Goal: Information Seeking & Learning: Learn about a topic

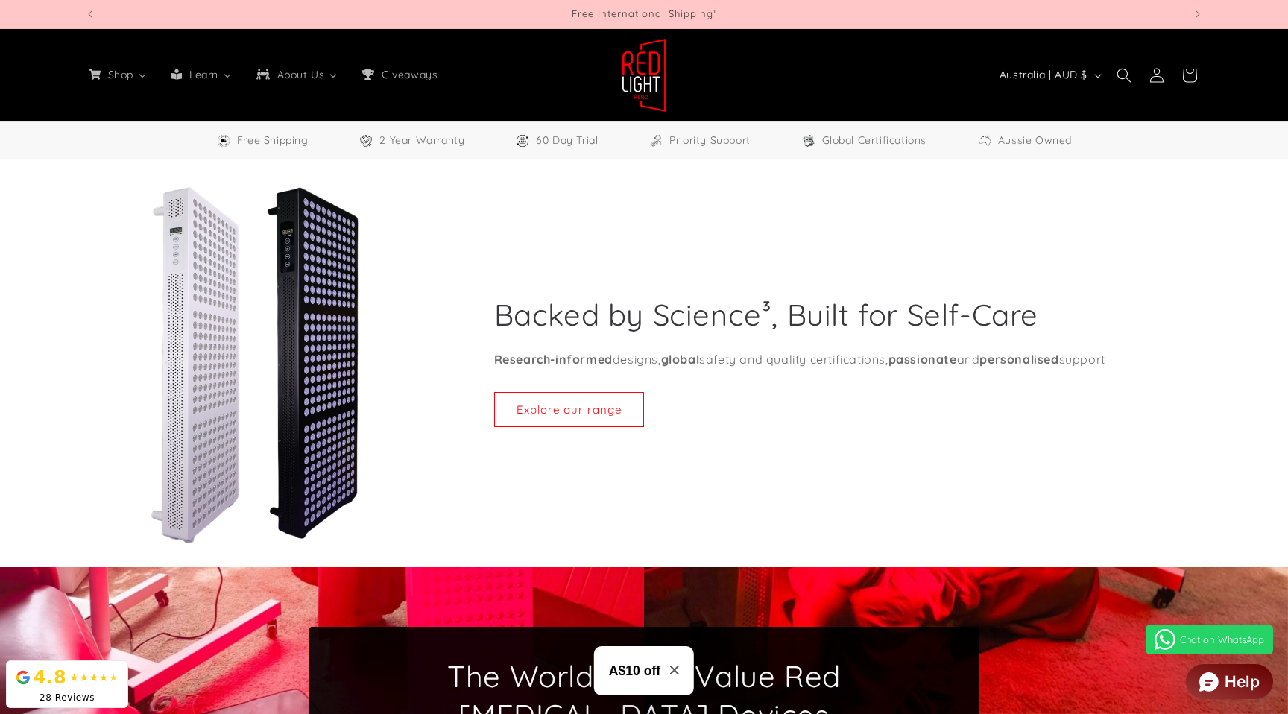
select select "**"
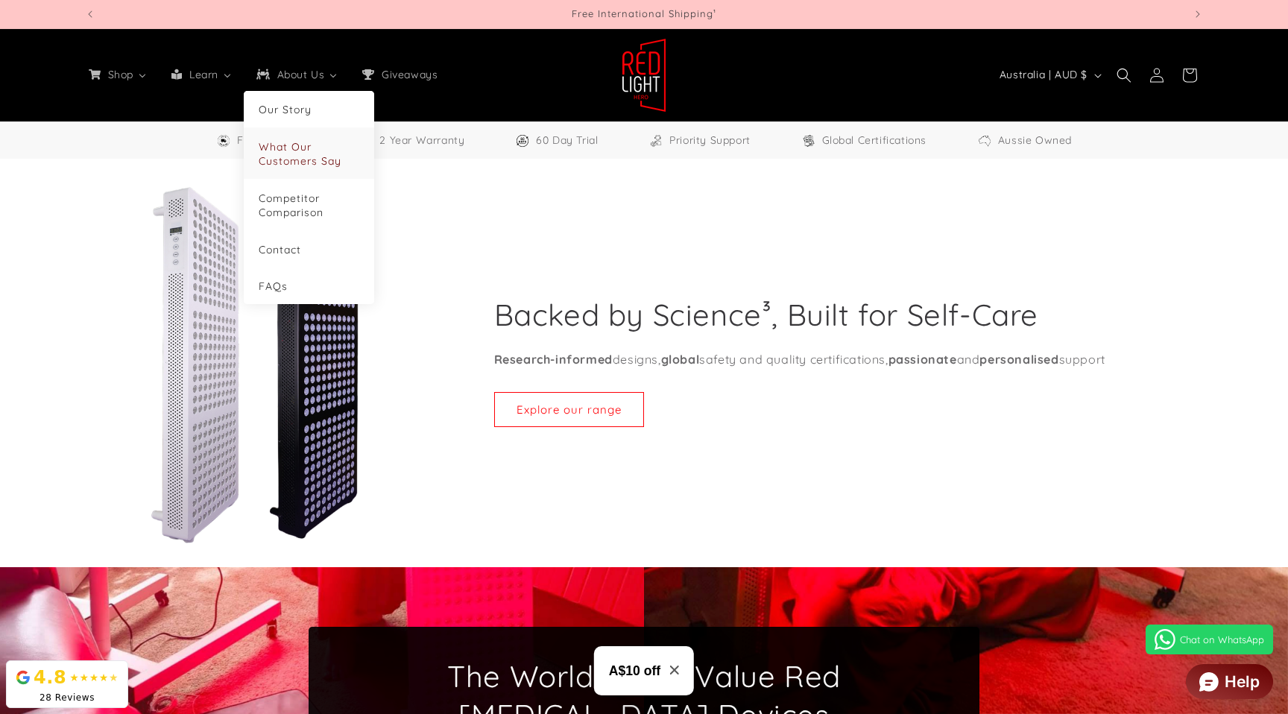
scroll to position [6514, 0]
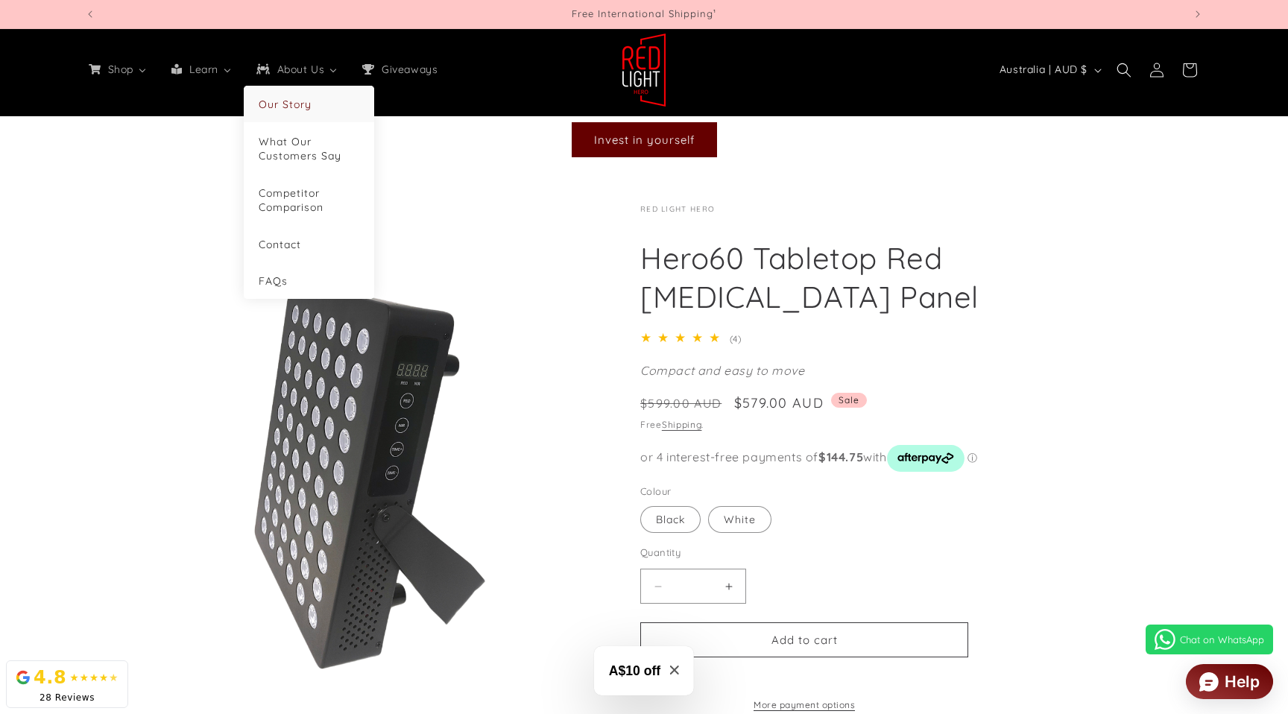
click at [289, 95] on li "Our Story" at bounding box center [309, 104] width 130 height 37
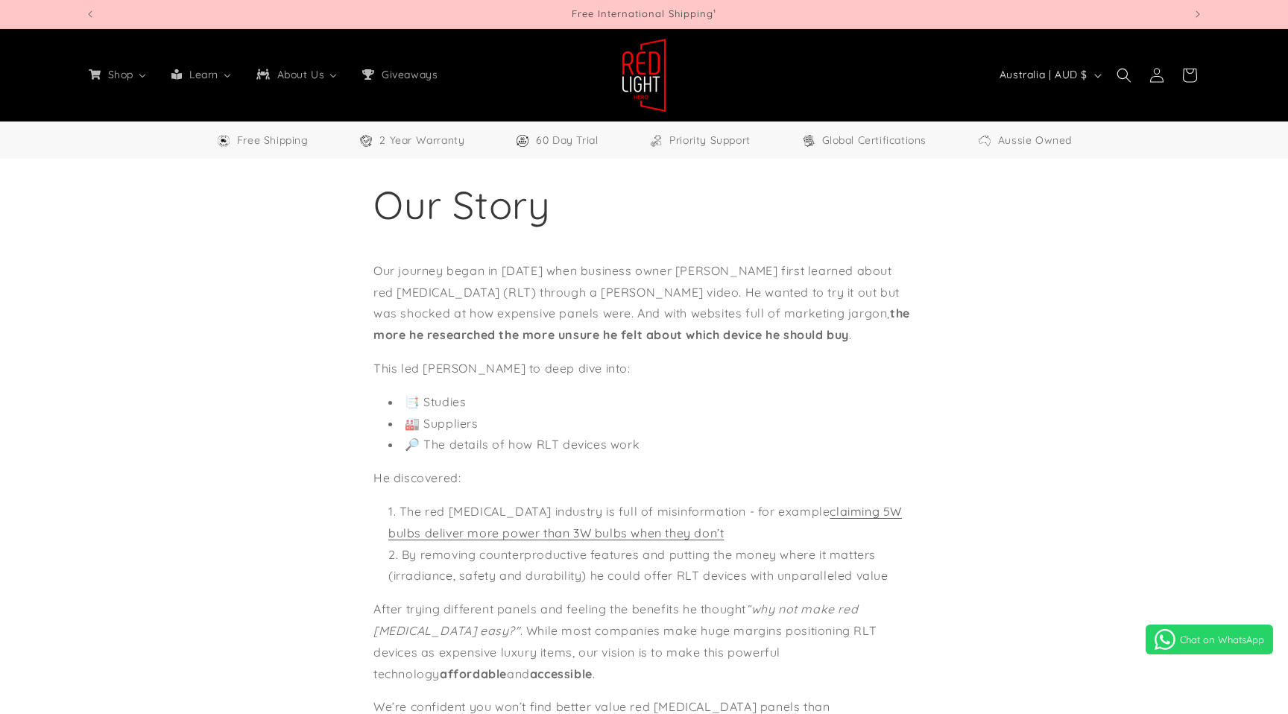
select select "**"
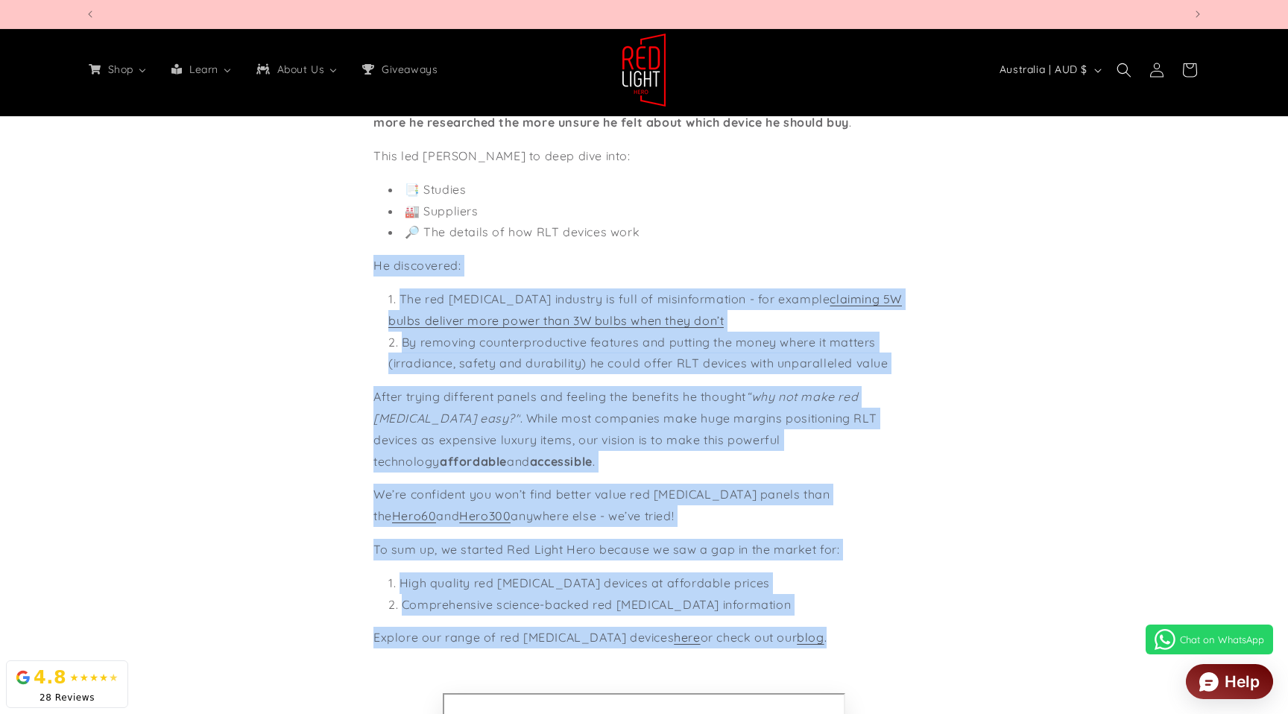
scroll to position [0, 3296]
drag, startPoint x: 364, startPoint y: 261, endPoint x: 905, endPoint y: 641, distance: 661.3
click at [905, 641] on section "Our Story Our journey began in 2023 when business owner Helmut Uhlmann first le…" at bounding box center [644, 561] width 1288 height 1231
copy div "He discovered: The red light therapy industry is full of misinformation - for e…"
click at [810, 367] on li "By removing counterproductive features and putting the money where it matters (…" at bounding box center [651, 353] width 526 height 43
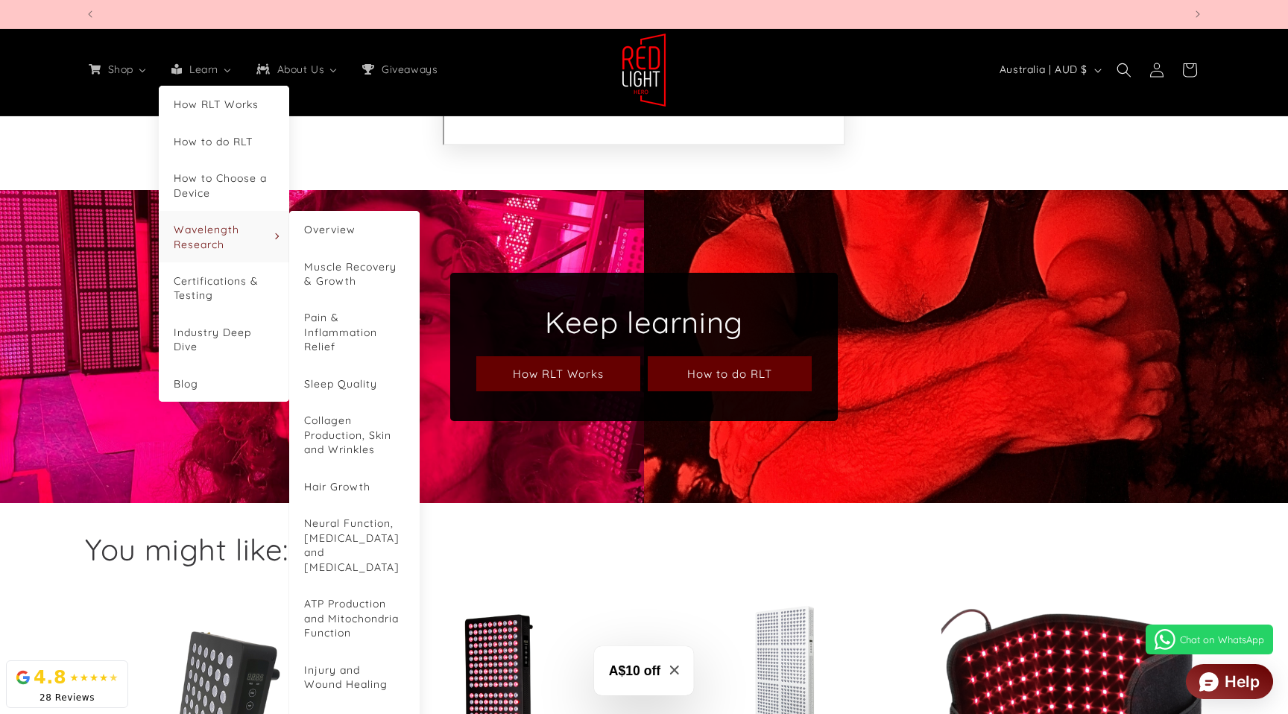
scroll to position [0, 1099]
click at [213, 222] on link "Wavelength Research" at bounding box center [224, 236] width 101 height 29
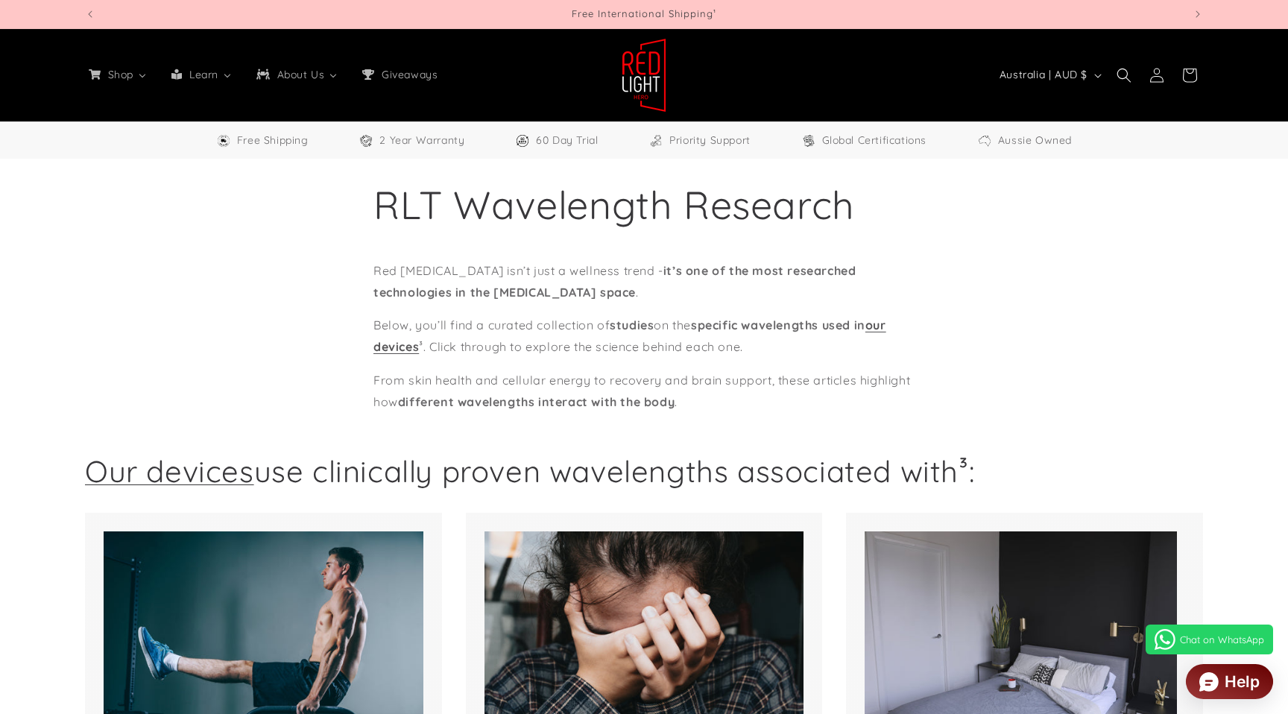
select select "**"
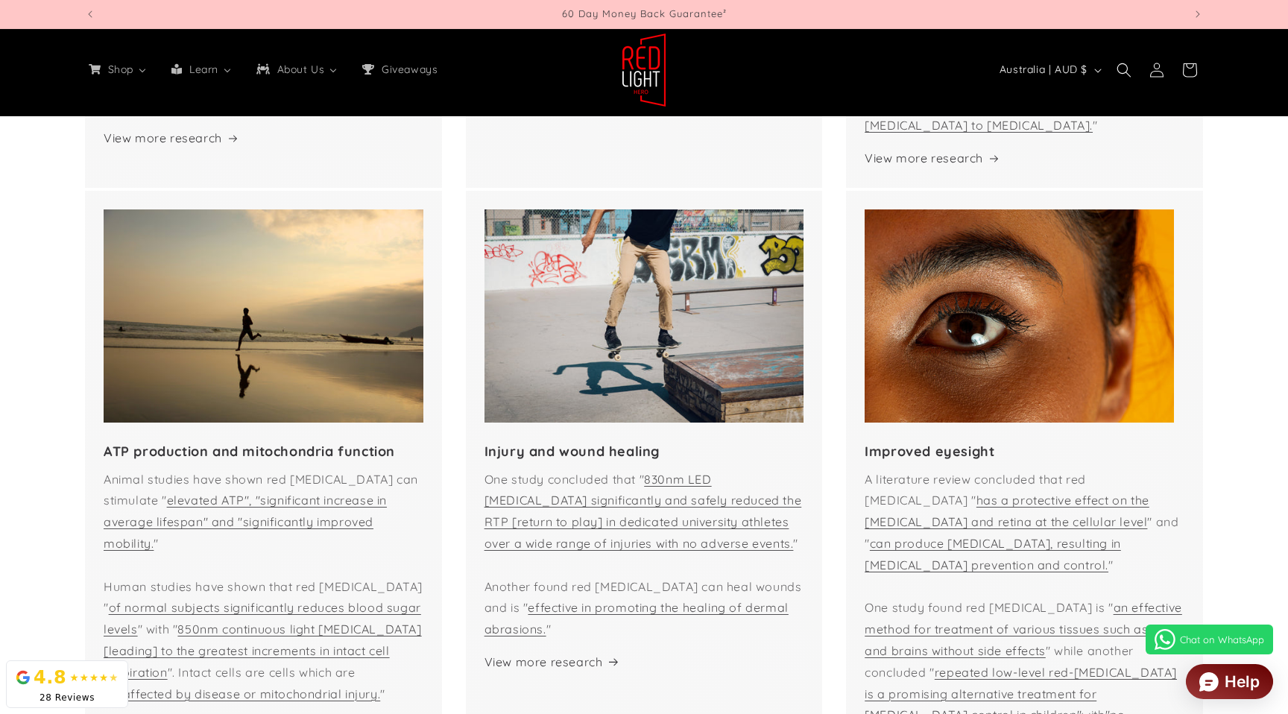
scroll to position [1808, 0]
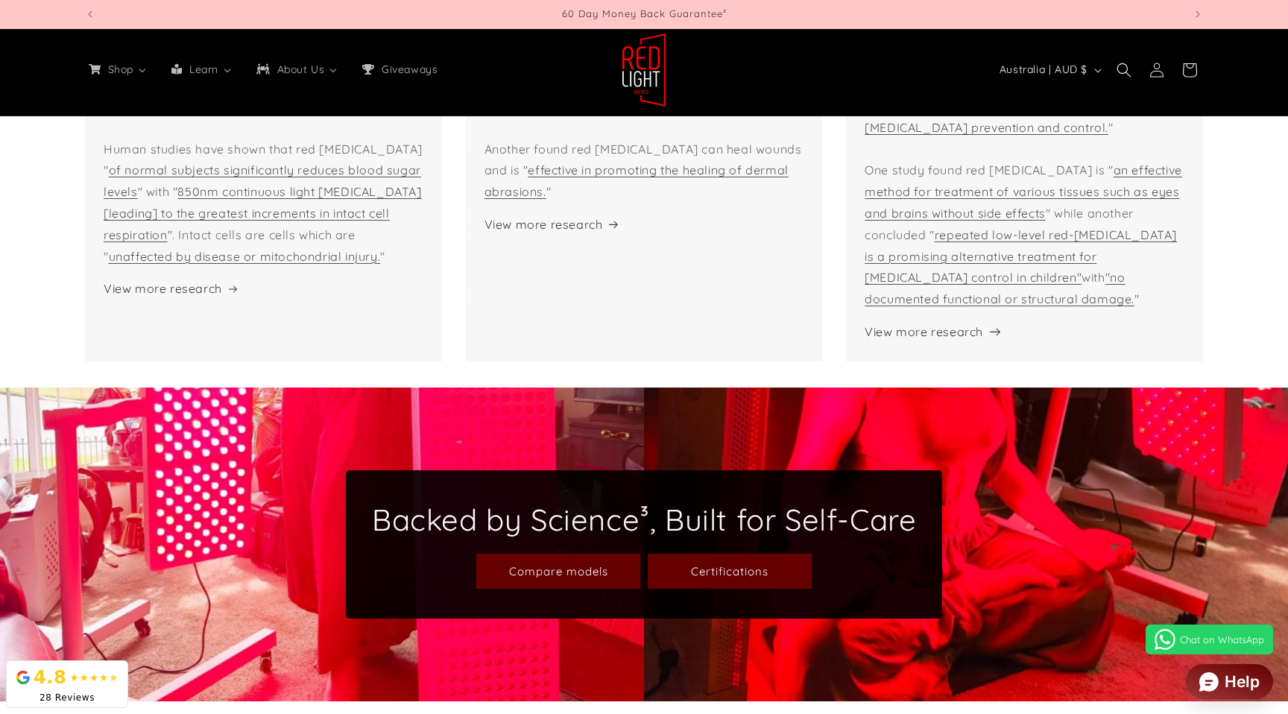
click at [964, 321] on link "View more research" at bounding box center [931, 332] width 133 height 22
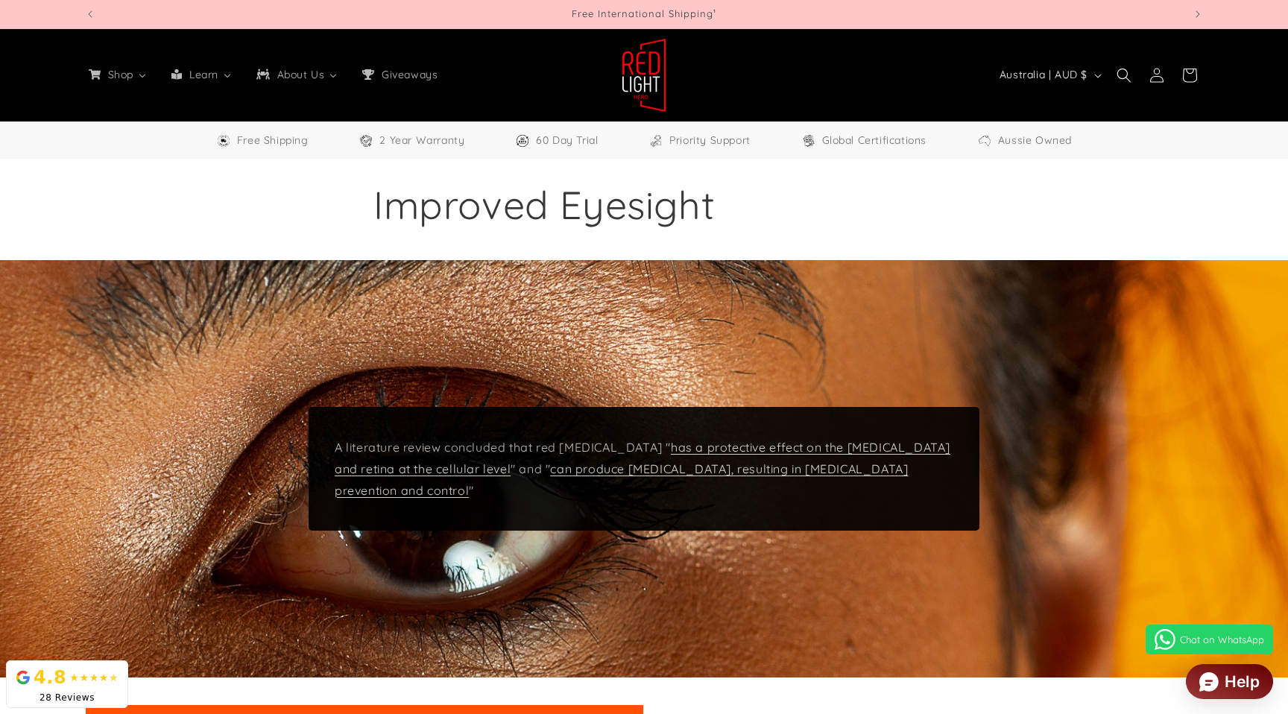
select select "**"
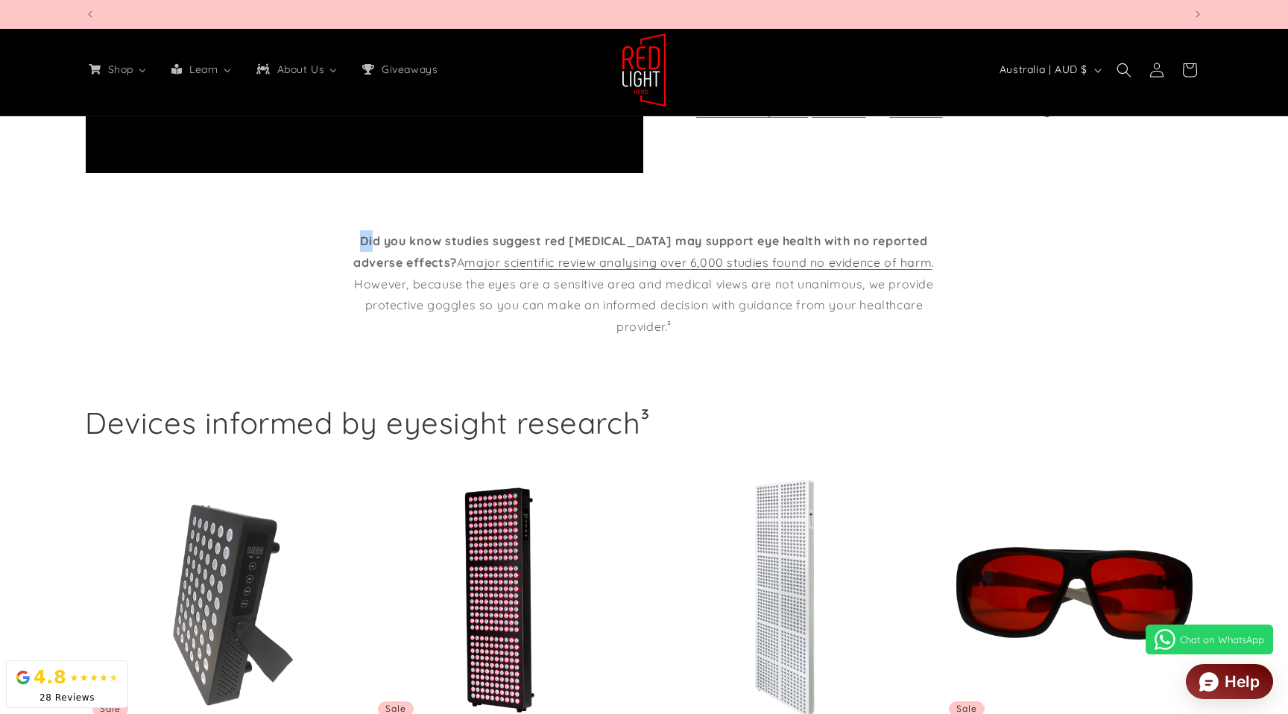
scroll to position [0, 3296]
drag, startPoint x: 368, startPoint y: 282, endPoint x: 455, endPoint y: 281, distance: 86.5
click at [455, 270] on strong "Did you know studies suggest red light therapy may support eye health with no r…" at bounding box center [640, 251] width 574 height 37
drag, startPoint x: 415, startPoint y: 283, endPoint x: 426, endPoint y: 285, distance: 10.7
click at [417, 270] on strong "Did you know studies suggest red light therapy may support eye health with no r…" at bounding box center [640, 251] width 574 height 37
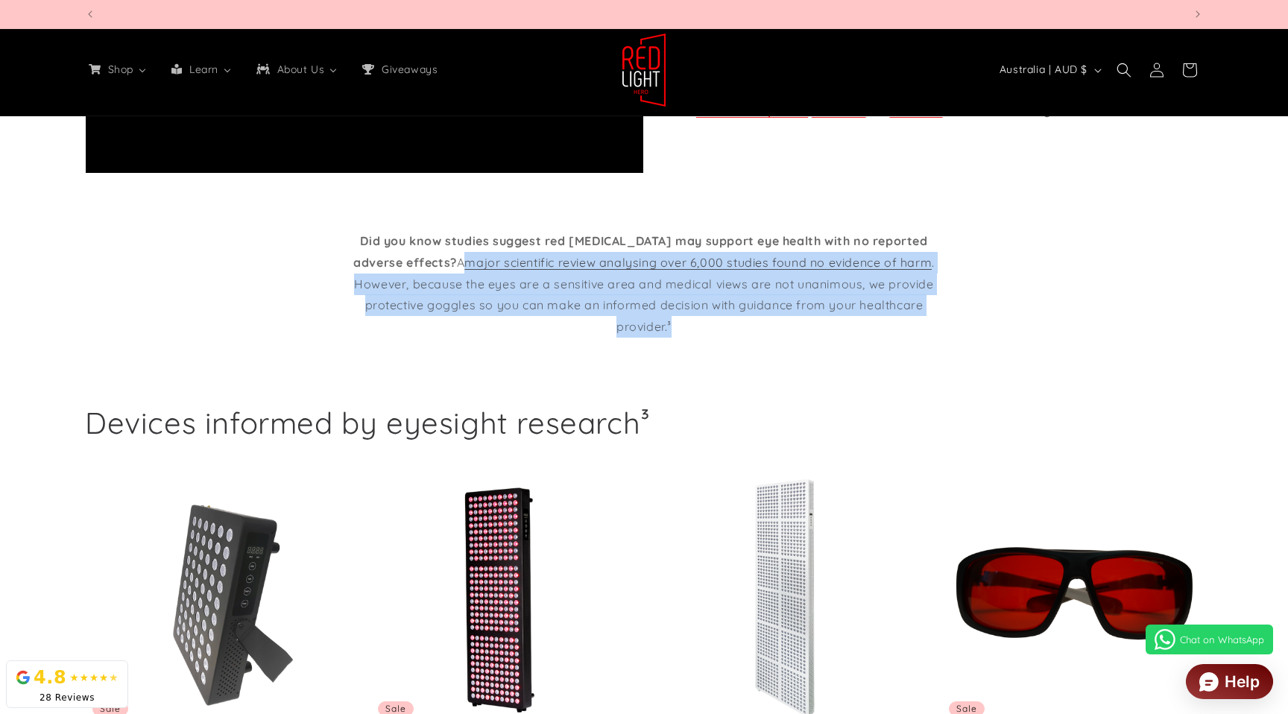
scroll to position [0, 0]
drag, startPoint x: 476, startPoint y: 302, endPoint x: 763, endPoint y: 373, distance: 294.9
click at [763, 338] on p "Did you know studies suggest red light therapy may support eye health with no r…" at bounding box center [643, 283] width 581 height 107
copy p "A major scientific review analysing over 6,000 studies found no evidence of har…"
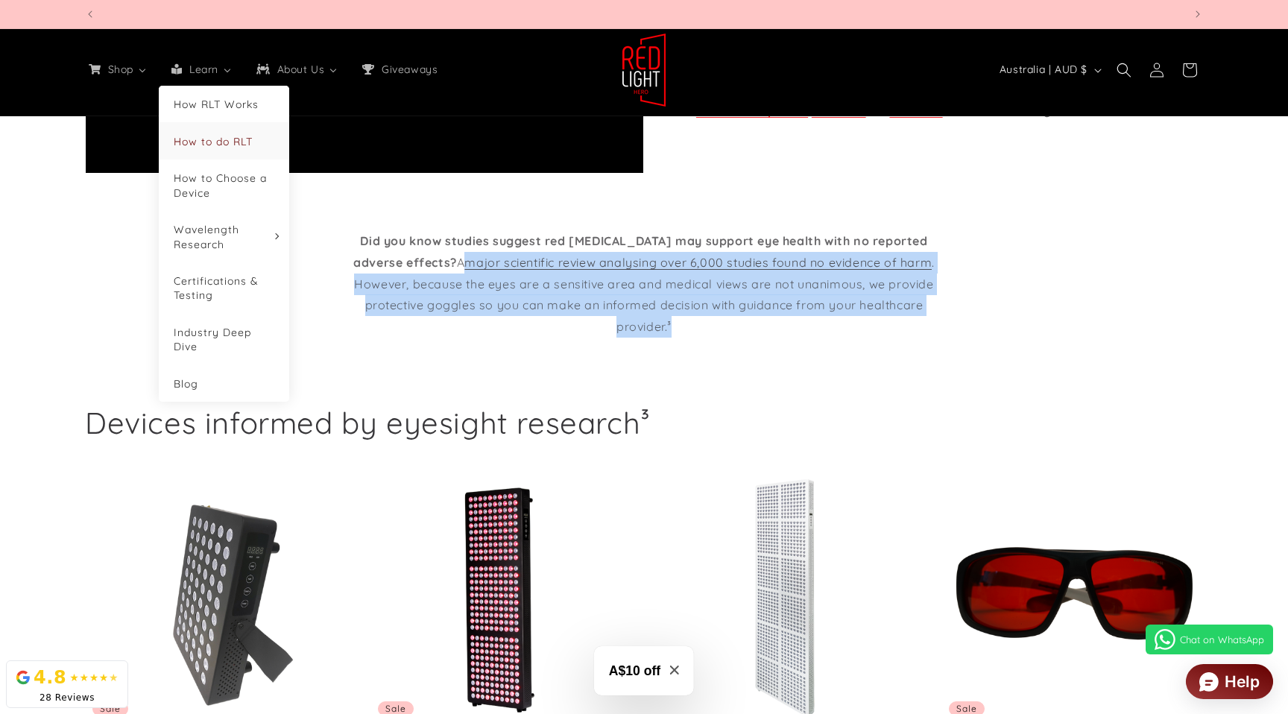
scroll to position [0, 1099]
click at [239, 139] on span "How to do RLT" at bounding box center [213, 141] width 79 height 13
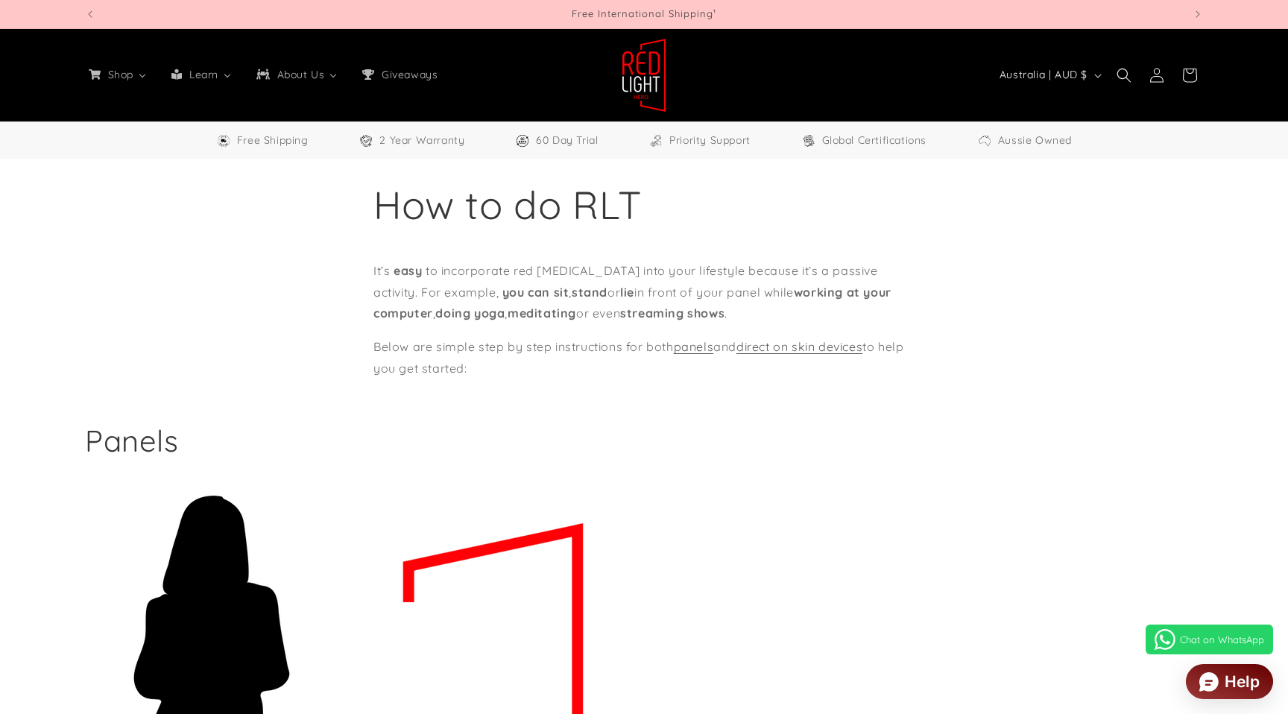
select select "**"
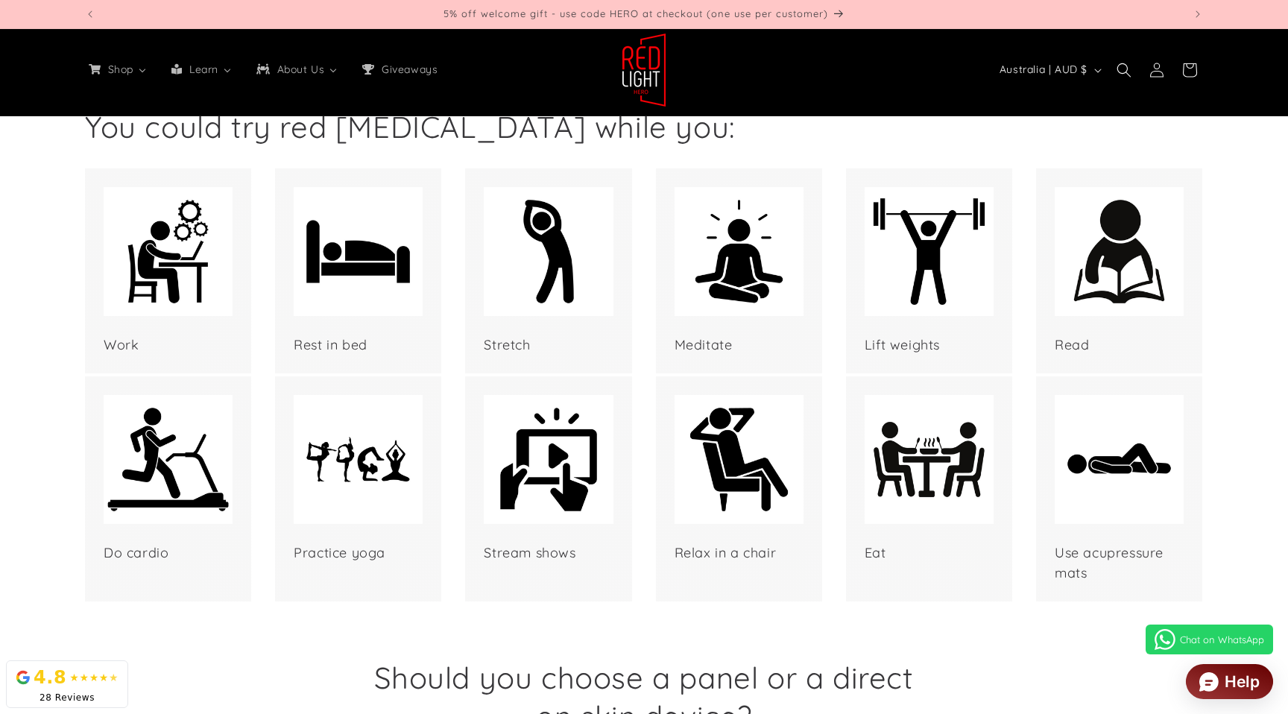
scroll to position [8466, 0]
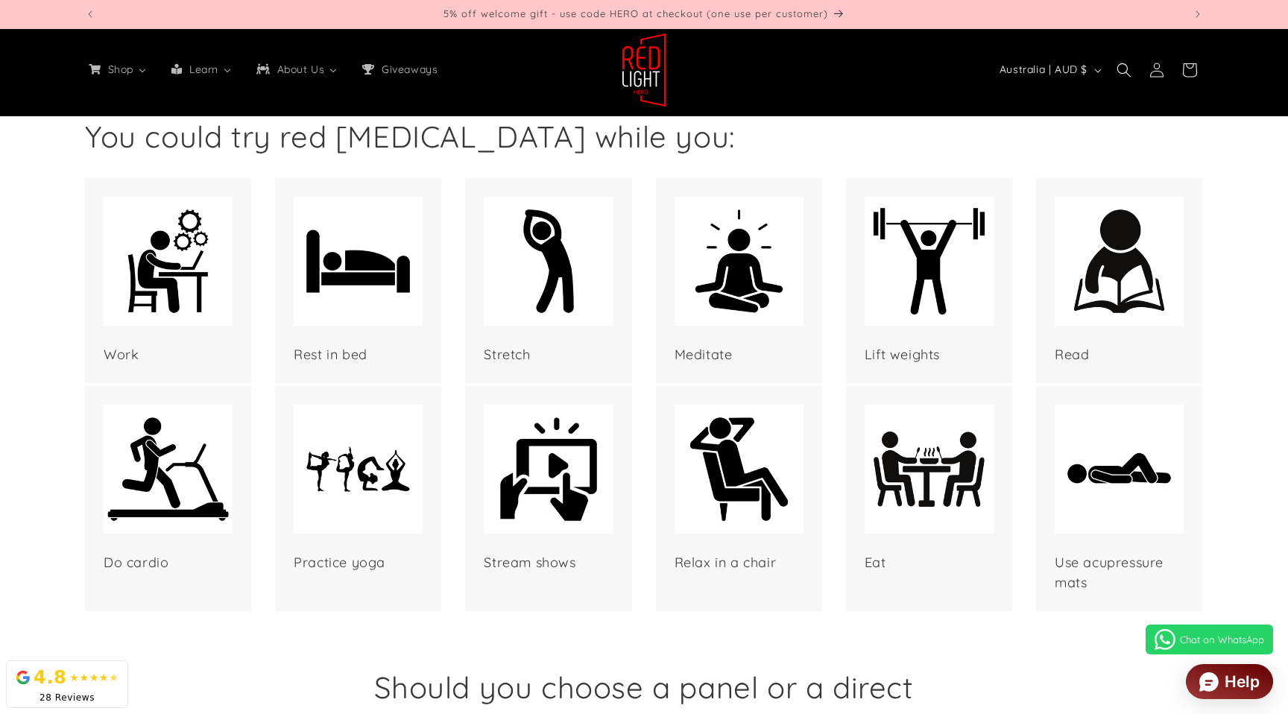
click at [1110, 218] on img at bounding box center [1119, 261] width 129 height 129
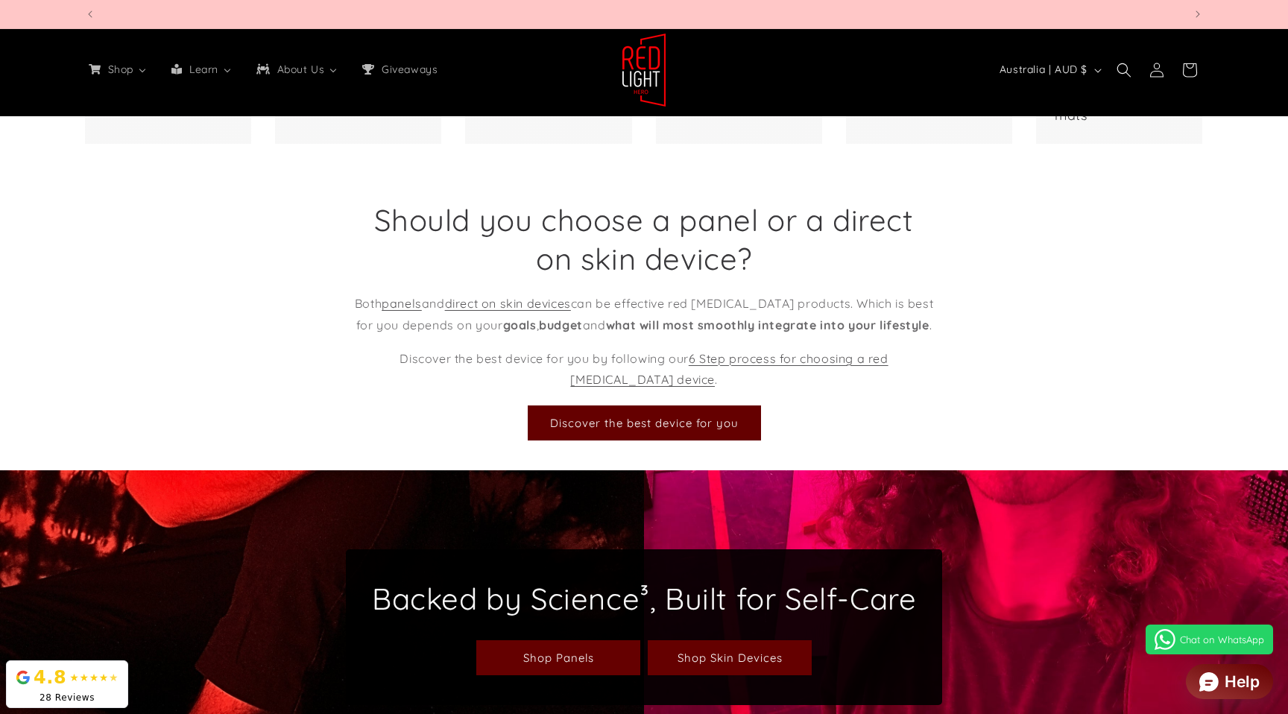
scroll to position [0, 4395]
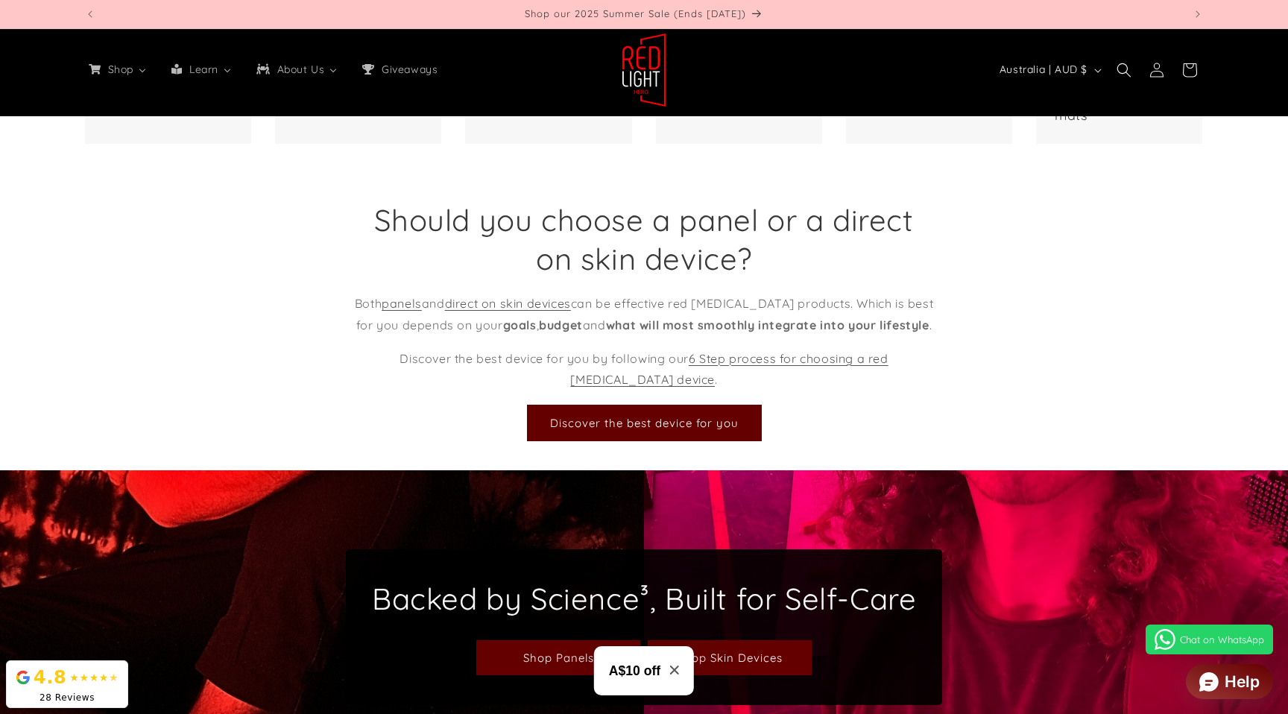
click at [616, 438] on link "Discover the best device for you" at bounding box center [644, 422] width 233 height 35
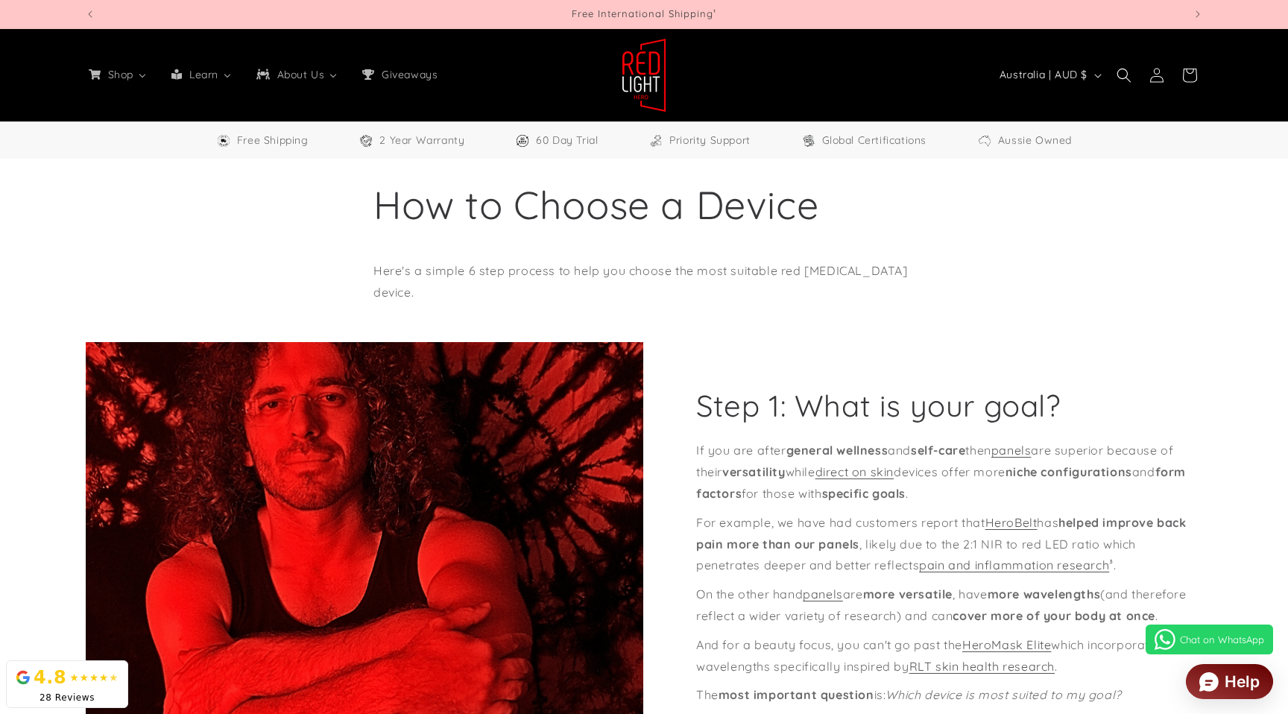
select select "**"
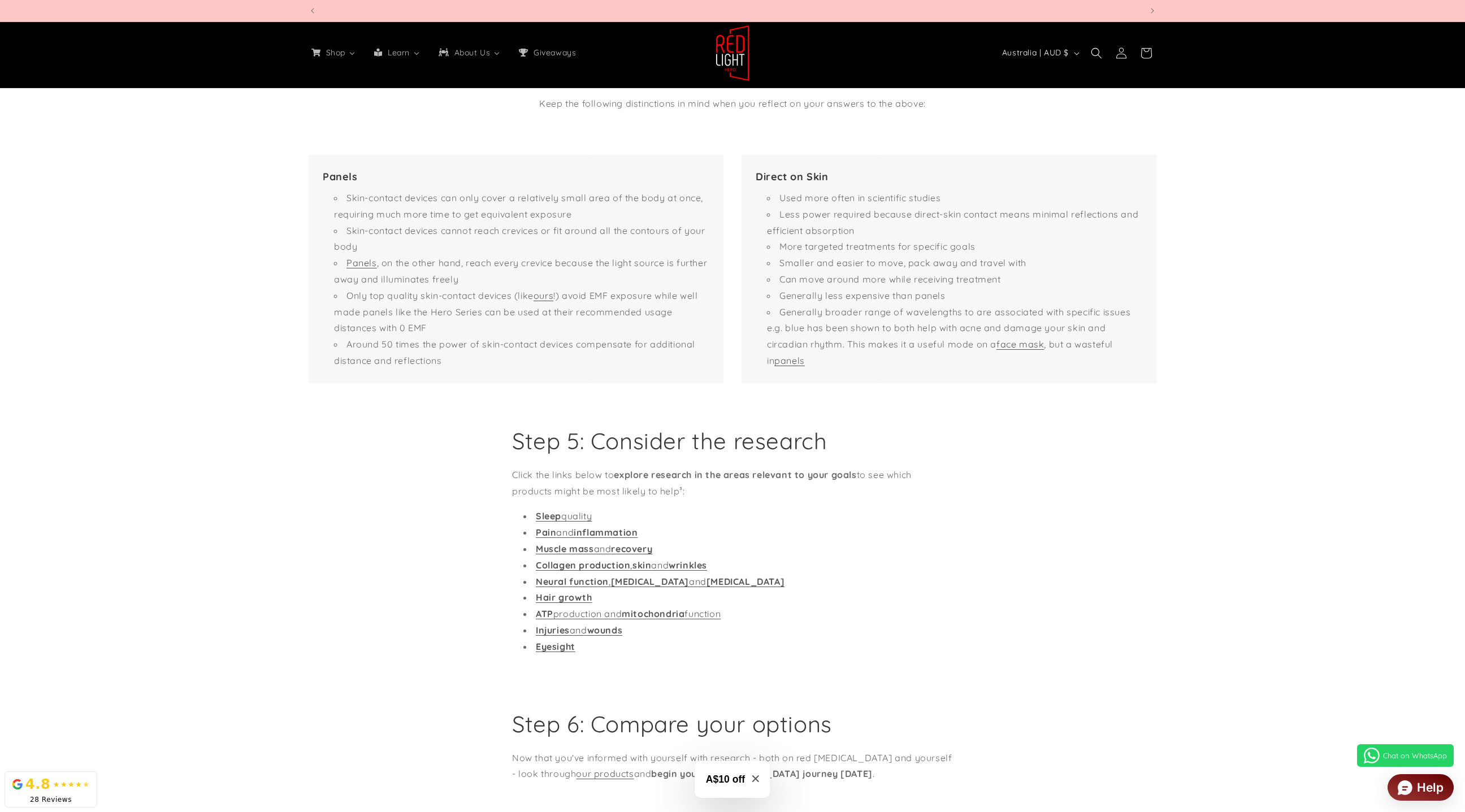
scroll to position [0, 3332]
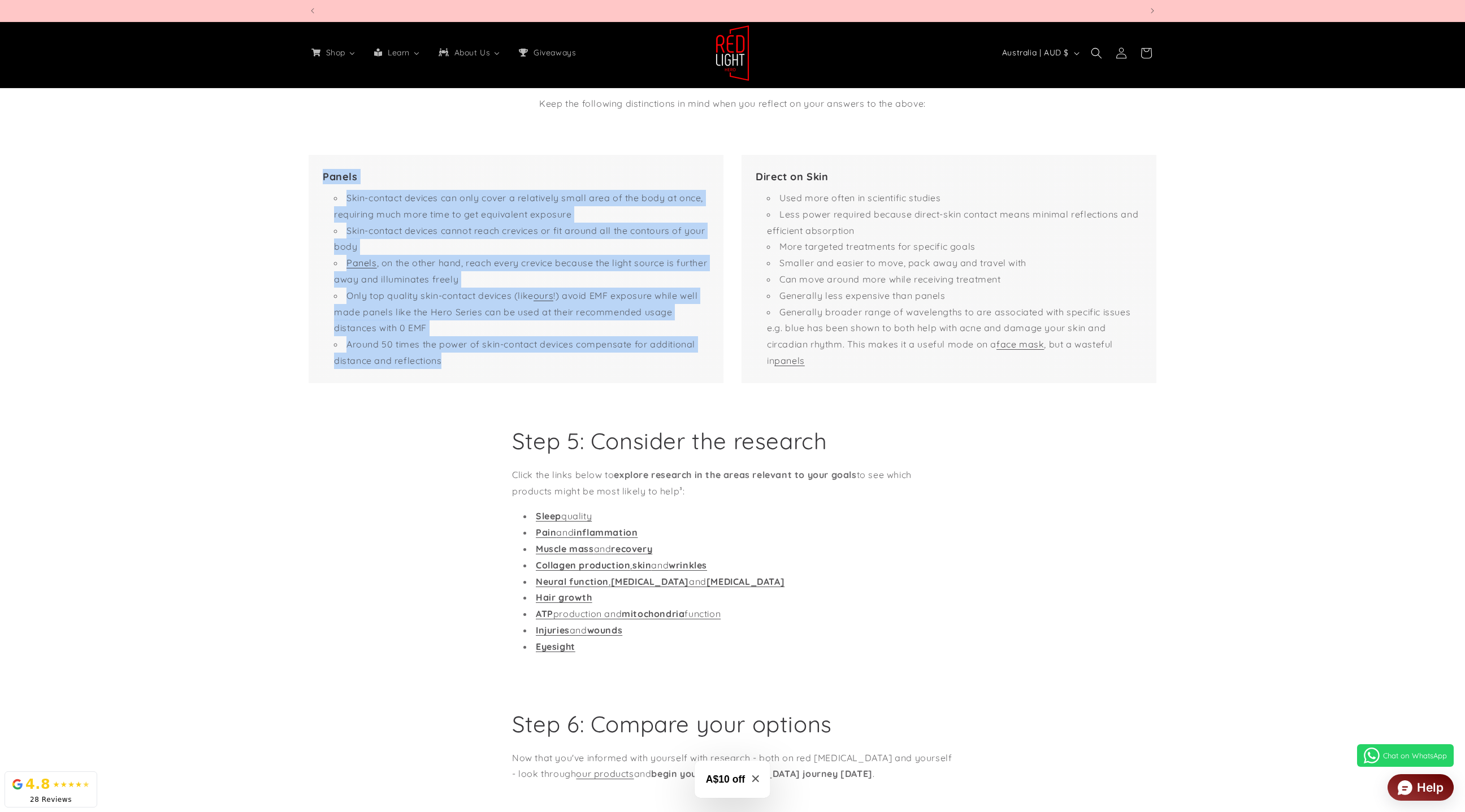
drag, startPoint x: 456, startPoint y: 374, endPoint x: 184, endPoint y: 193, distance: 326.7
click at [184, 193] on div "Panels Skin-contact devices can only cover a relatively small area of the body …" at bounding box center [732, 268] width 1465 height 269
copy div "Panels Skin-contact devices can only cover a relatively small area of the body …"
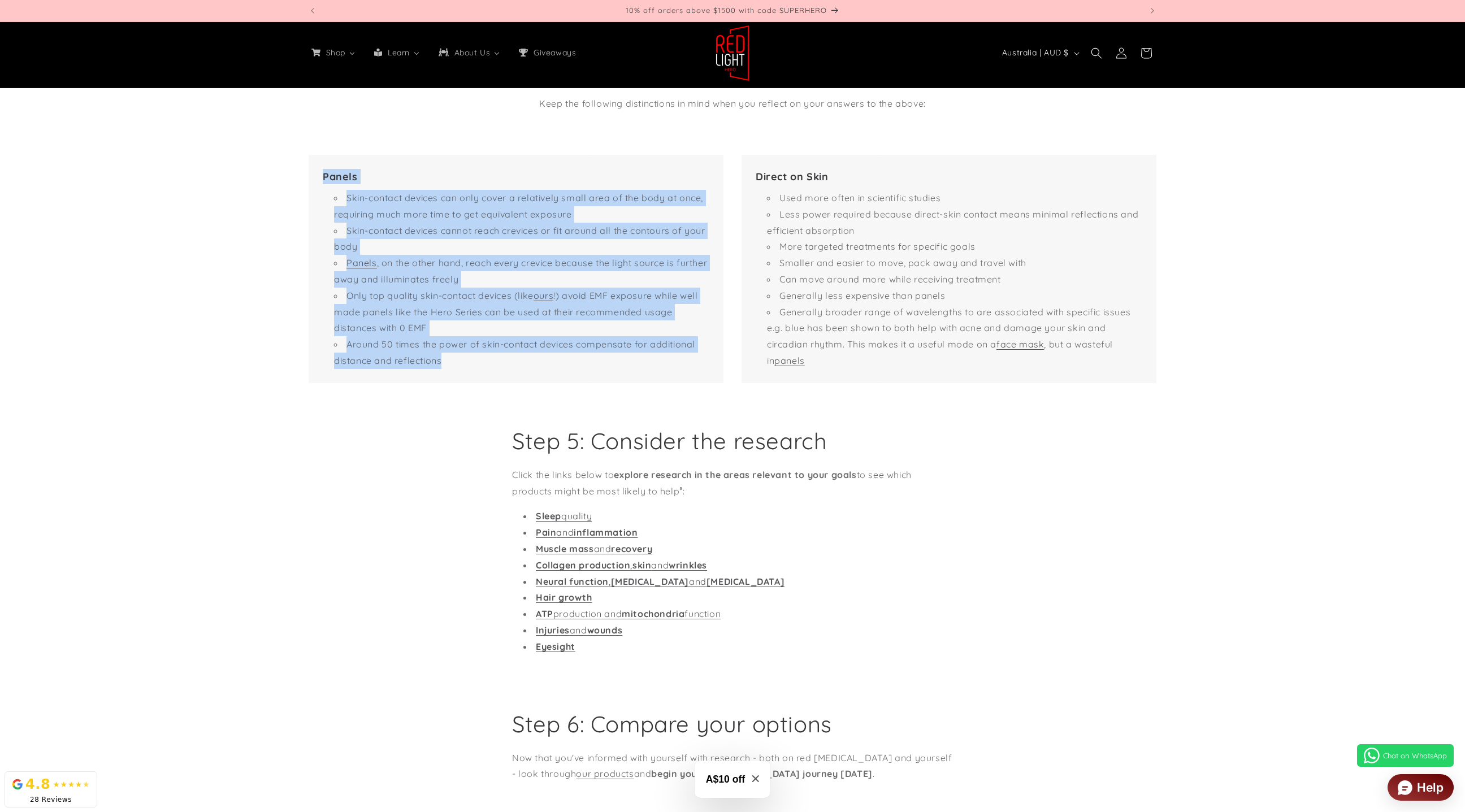
copy div "Panels Skin-contact devices can only cover a relatively small area of the body …"
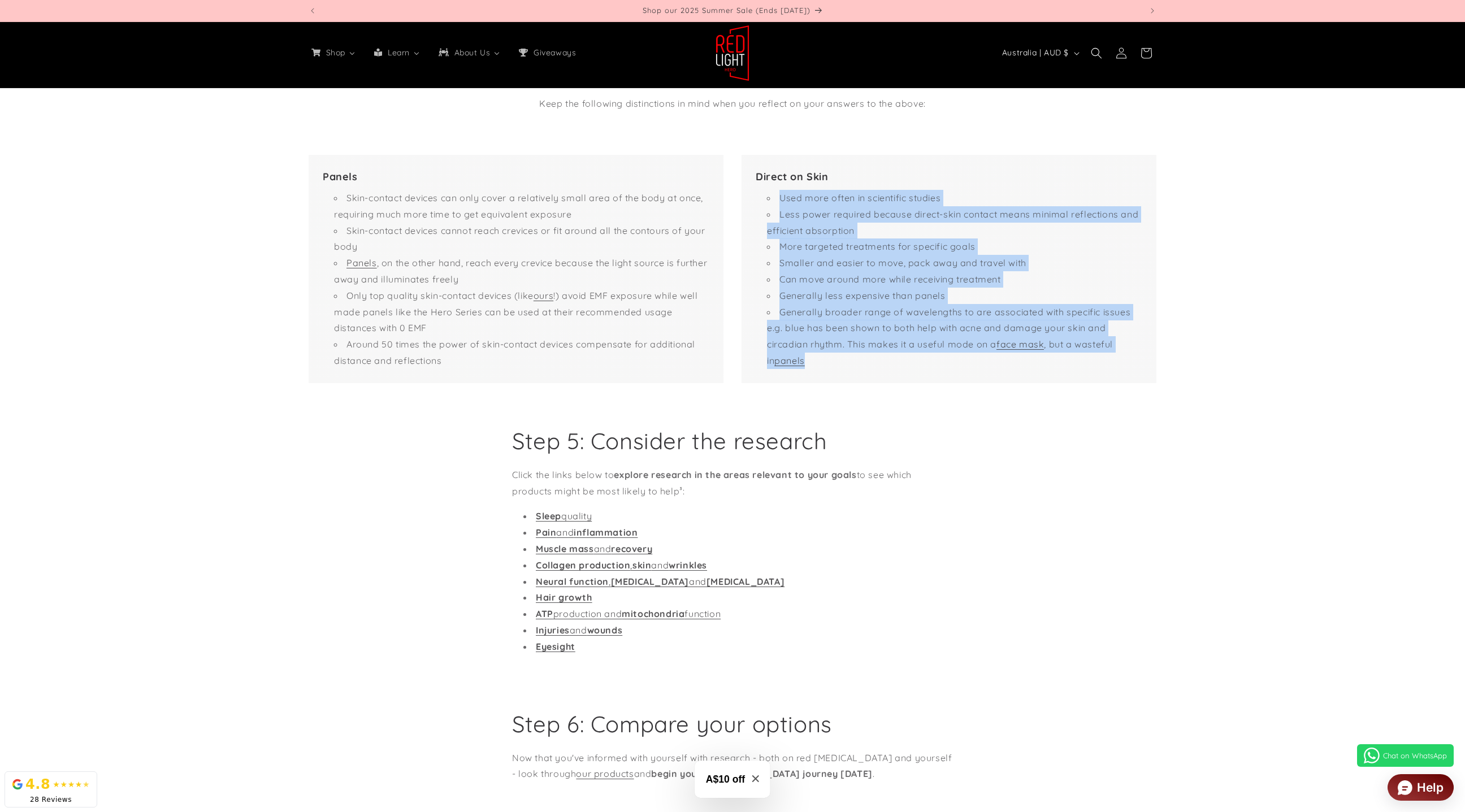
drag, startPoint x: 824, startPoint y: 383, endPoint x: 756, endPoint y: 219, distance: 177.5
click at [754, 220] on div "Direct on Skin Used more often in scientific studies Less power required becaus…" at bounding box center [949, 268] width 415 height 228
copy ul "Used more often in scientific studies Less power required because direct-skin c…"
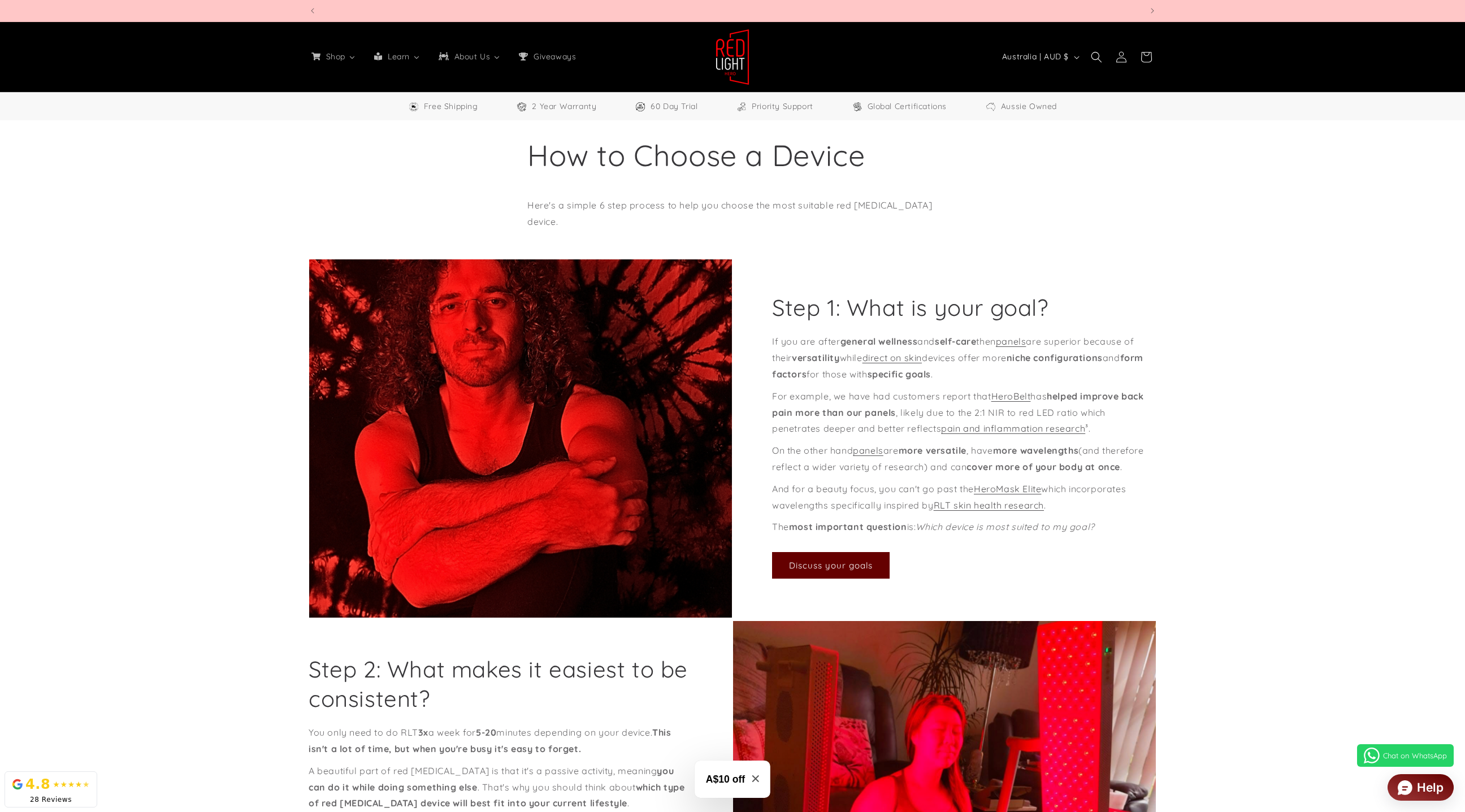
scroll to position [0, 0]
drag, startPoint x: 773, startPoint y: 303, endPoint x: 1035, endPoint y: 301, distance: 262.0
click at [976, 303] on h2 "Step 1: What is your goal?" at bounding box center [910, 307] width 276 height 30
drag, startPoint x: 1115, startPoint y: 560, endPoint x: 772, endPoint y: 345, distance: 404.8
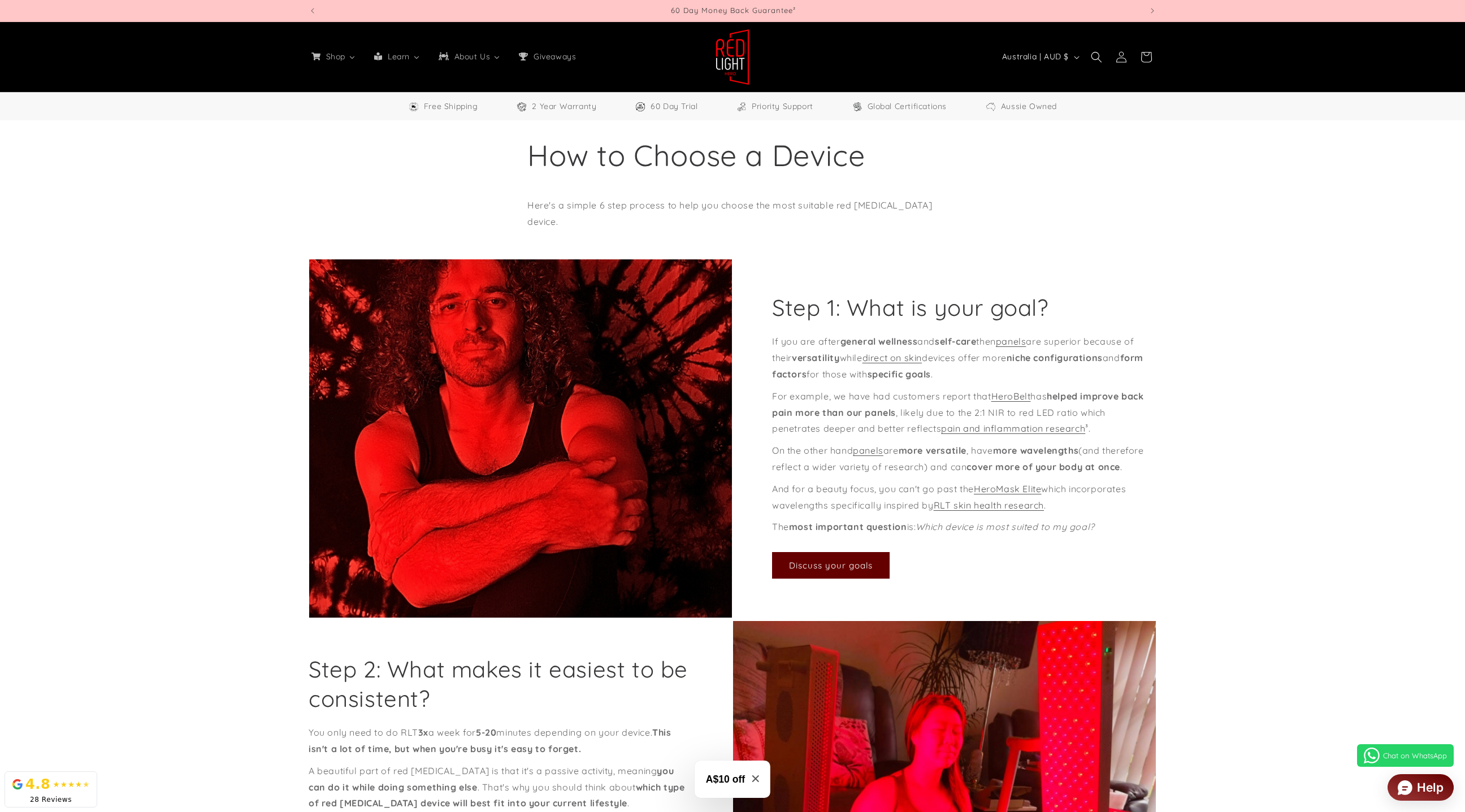
click at [770, 347] on div "Step 1: What is your goal? If you are after general wellness and self-care then…" at bounding box center [944, 438] width 424 height 359
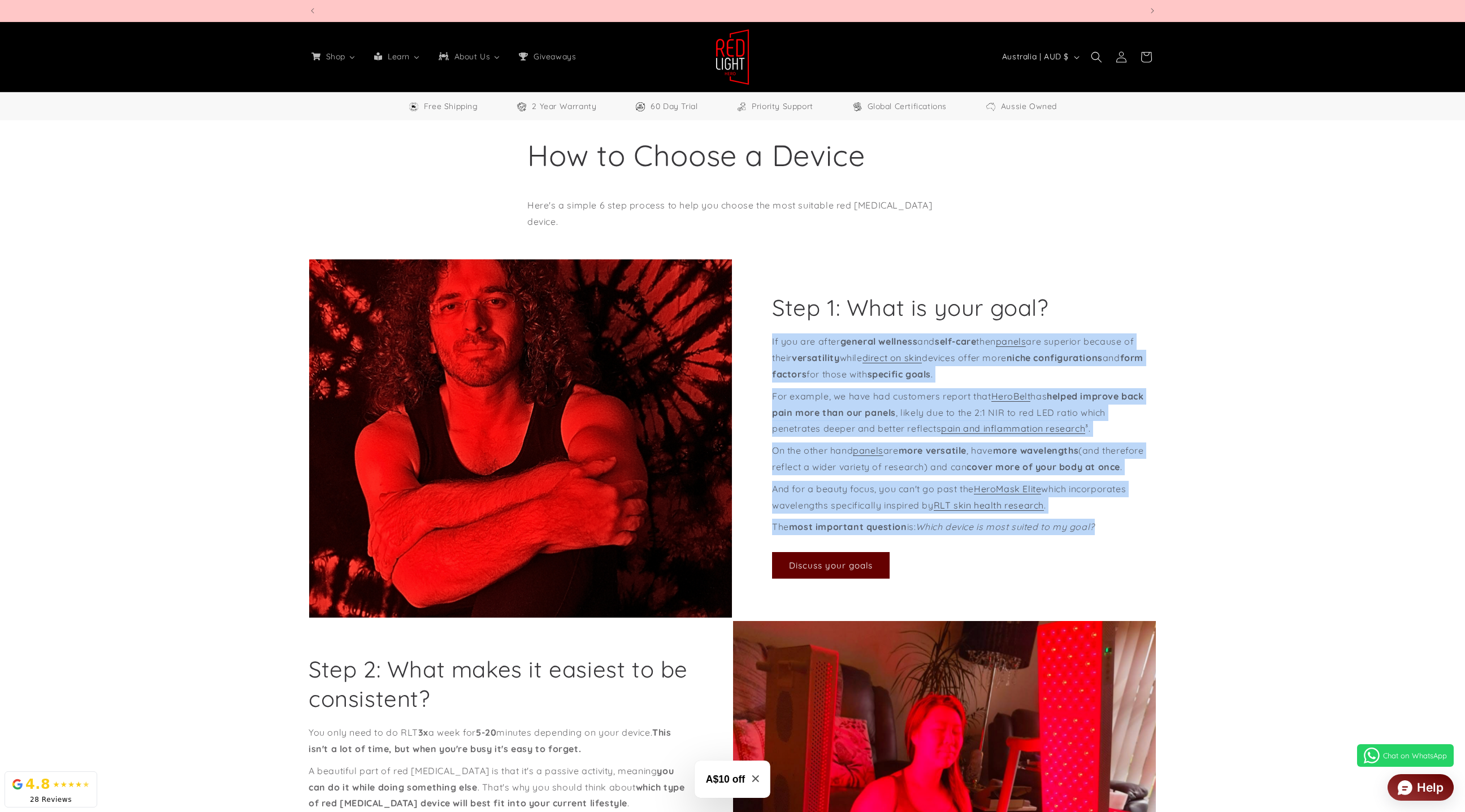
scroll to position [0, 1666]
drag, startPoint x: 771, startPoint y: 343, endPoint x: 1170, endPoint y: 544, distance: 446.8
click at [976, 541] on div "Step 1: What is your goal? If you are after general wellness and self-care then…" at bounding box center [732, 784] width 905 height 1052
copy div "If you are after general wellness and self-care then panels are superior becaus…"
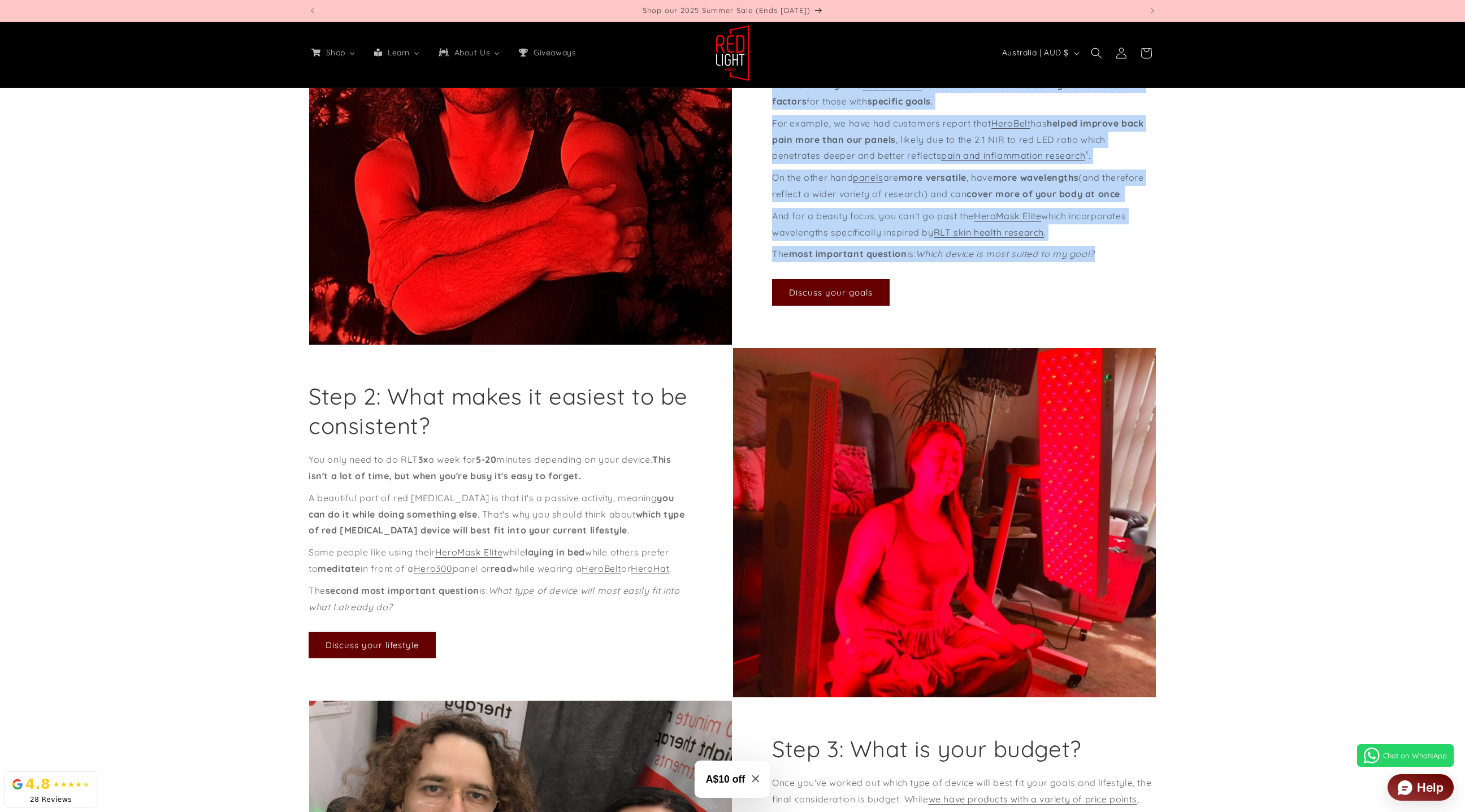
scroll to position [245, 0]
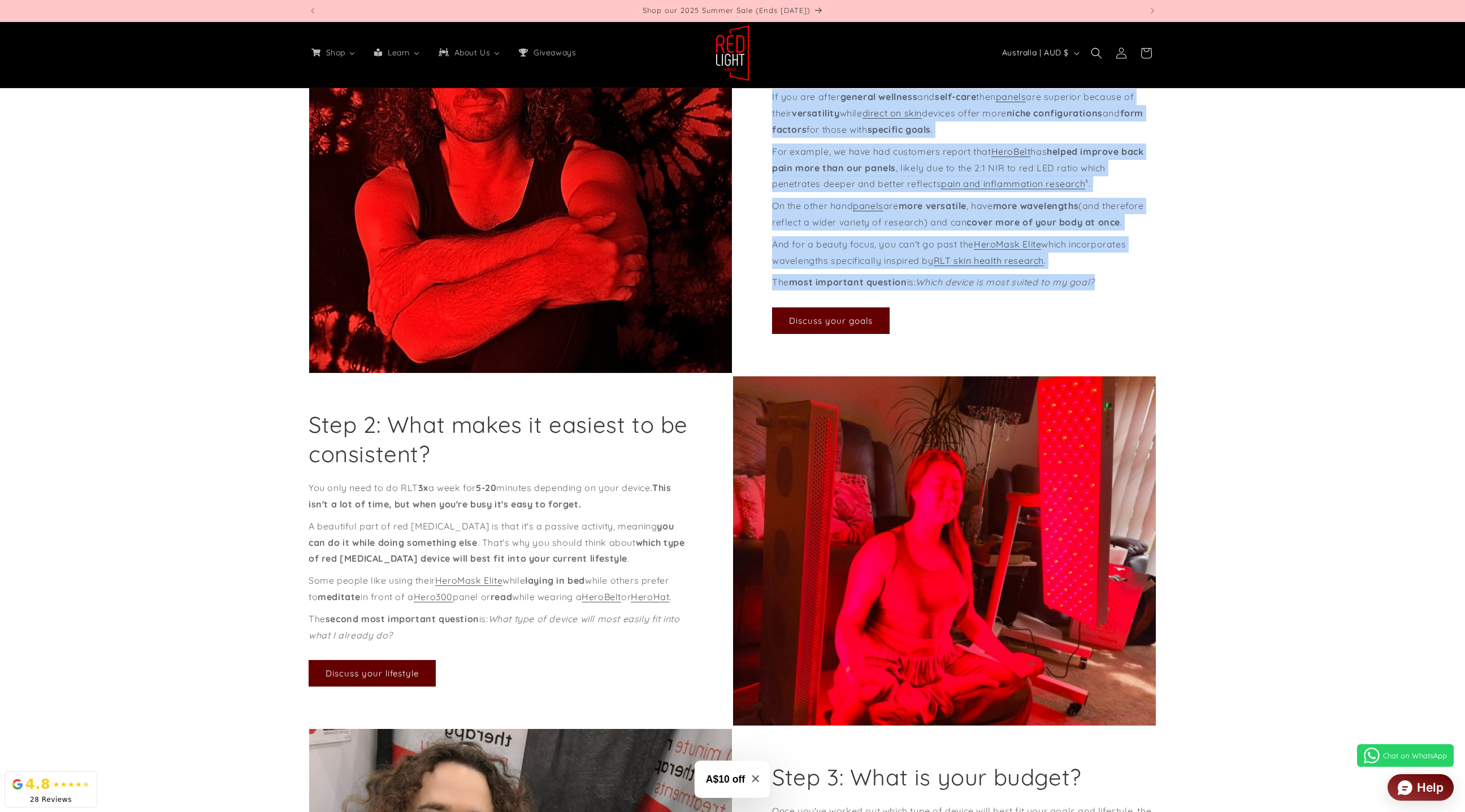
drag, startPoint x: 442, startPoint y: 476, endPoint x: 310, endPoint y: 450, distance: 134.5
click at [310, 450] on h2 "Step 2: What makes it easiest to be consistent?" at bounding box center [500, 439] width 384 height 59
copy h2 "Step 2: What makes it easiest to be consistent?"
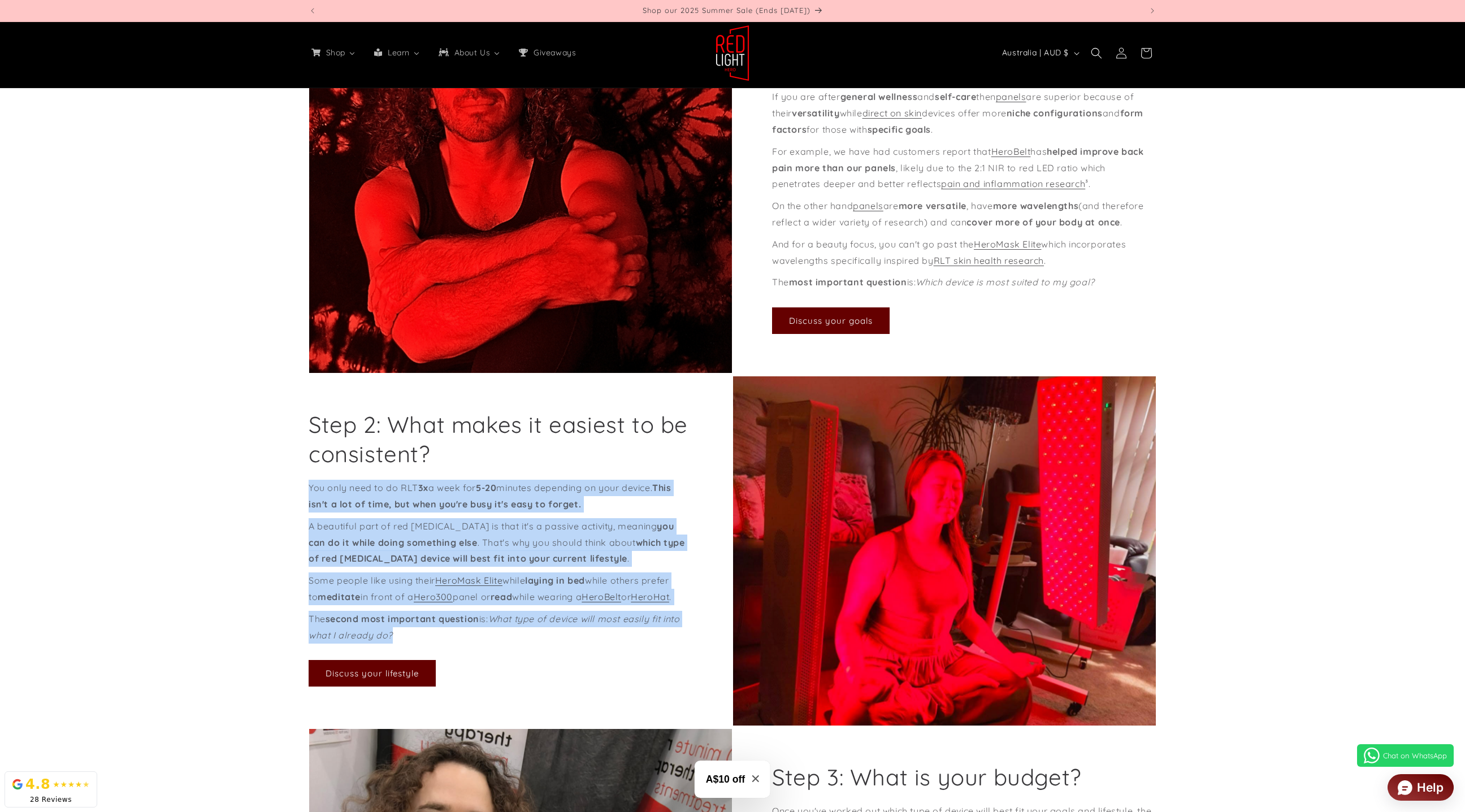
drag, startPoint x: 422, startPoint y: 649, endPoint x: 537, endPoint y: 543, distance: 156.4
click at [307, 510] on div "Step 1: What is your goal? If you are after general wellness and self-care then…" at bounding box center [732, 540] width 905 height 1052
copy div "You only need to do RLT 3x a week for 5-20 minutes depending on your device. Th…"
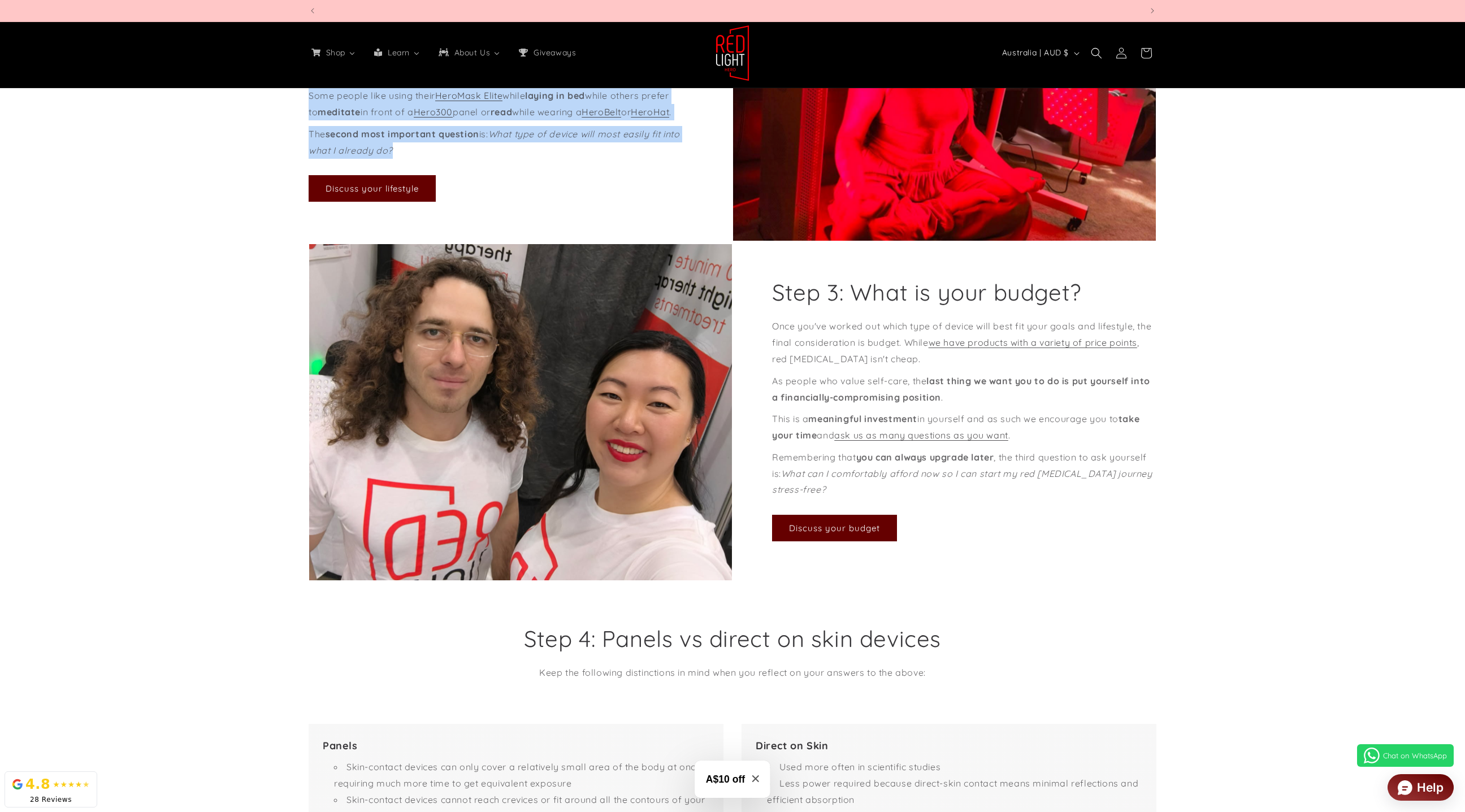
scroll to position [0, 833]
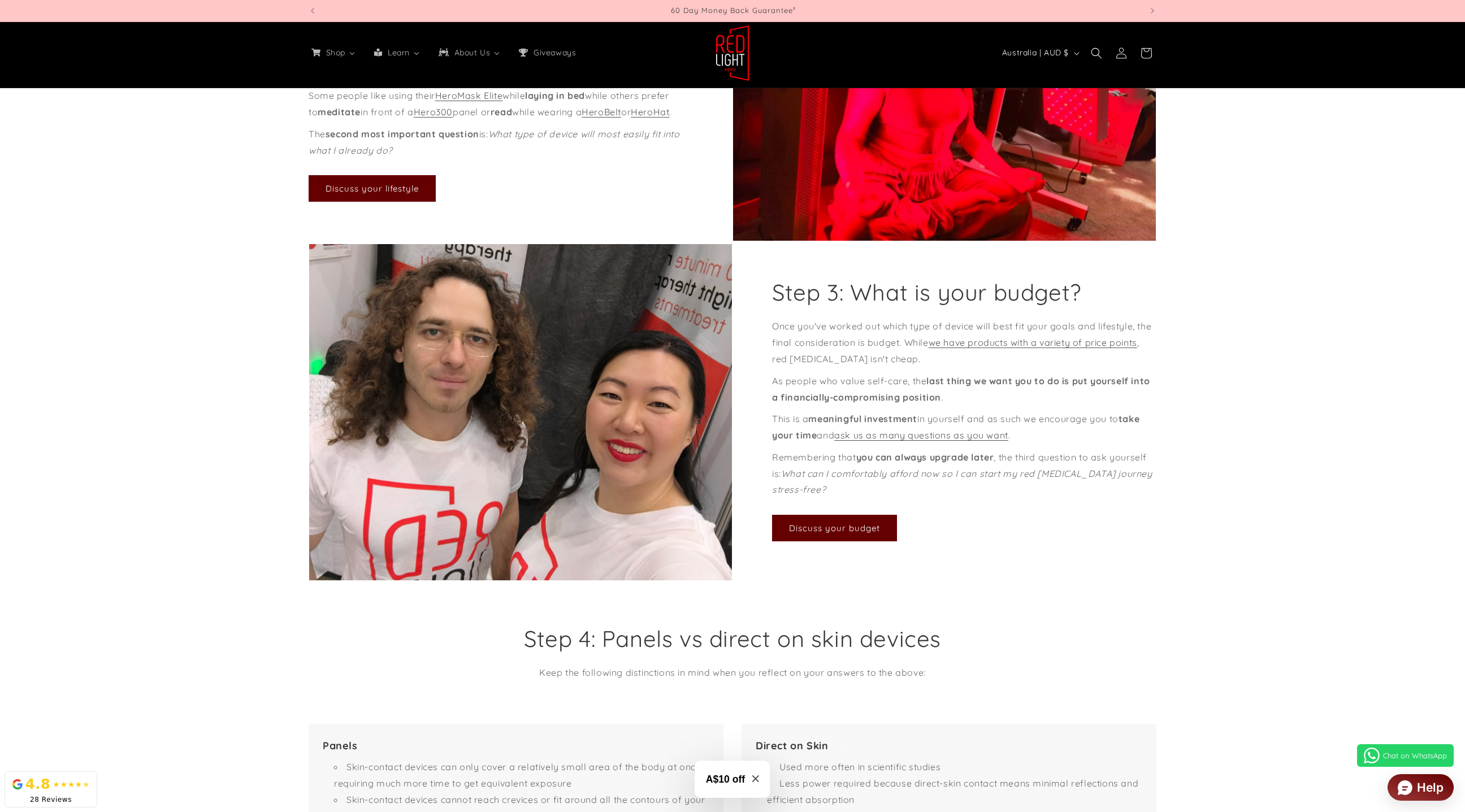
drag, startPoint x: 1114, startPoint y: 307, endPoint x: 838, endPoint y: 304, distance: 276.0
click at [754, 309] on div "Step 3: What is your budget? Once you've worked out which type of device will b…" at bounding box center [944, 412] width 424 height 337
drag, startPoint x: 837, startPoint y: 304, endPoint x: 810, endPoint y: 304, distance: 27.0
click at [837, 304] on h2 "Step 3: What is your budget?" at bounding box center [927, 292] width 309 height 30
drag, startPoint x: 773, startPoint y: 307, endPoint x: 1094, endPoint y: 305, distance: 321.0
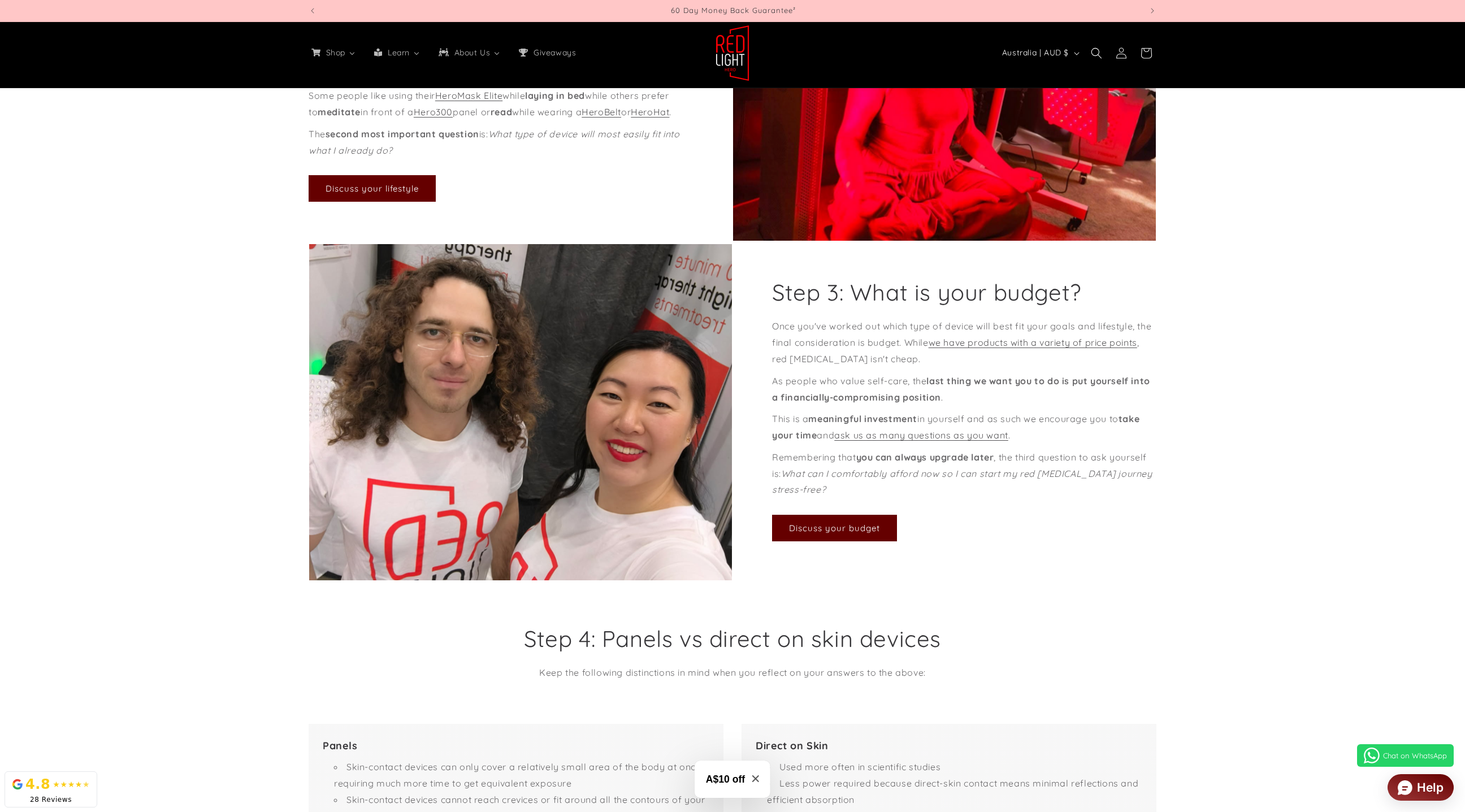
click at [976, 305] on div "Step 3: What is your budget? Once you've worked out which type of device will b…" at bounding box center [944, 412] width 424 height 337
click at [976, 306] on div "Step 3: What is your budget? Once you've worked out which type of device will b…" at bounding box center [944, 412] width 424 height 337
drag, startPoint x: 1082, startPoint y: 306, endPoint x: 809, endPoint y: 315, distance: 273.1
click at [809, 315] on div "Step 3: What is your budget? Once you've worked out which type of device will b…" at bounding box center [944, 412] width 424 height 337
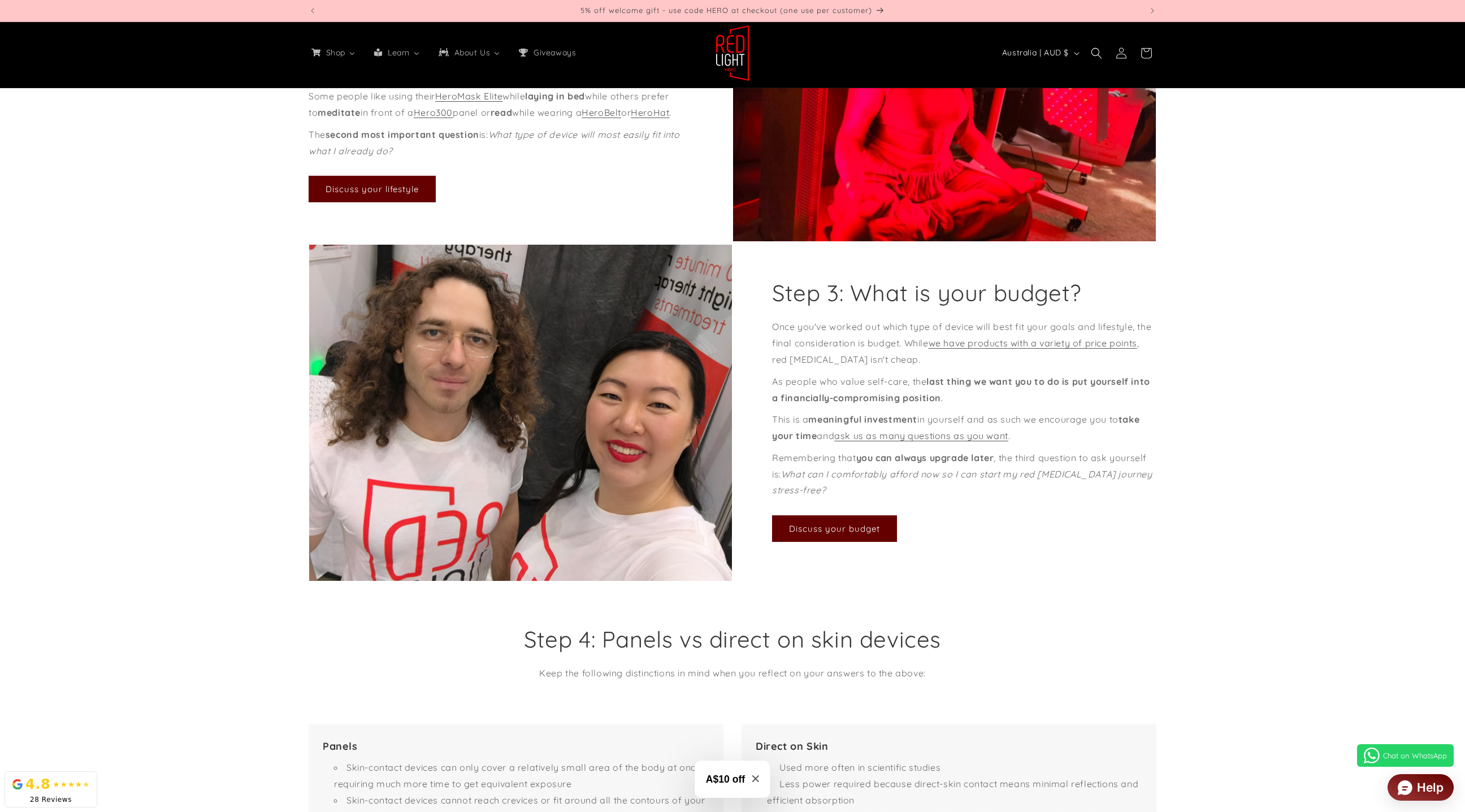
click at [809, 307] on h2 "Step 3: What is your budget?" at bounding box center [927, 293] width 309 height 30
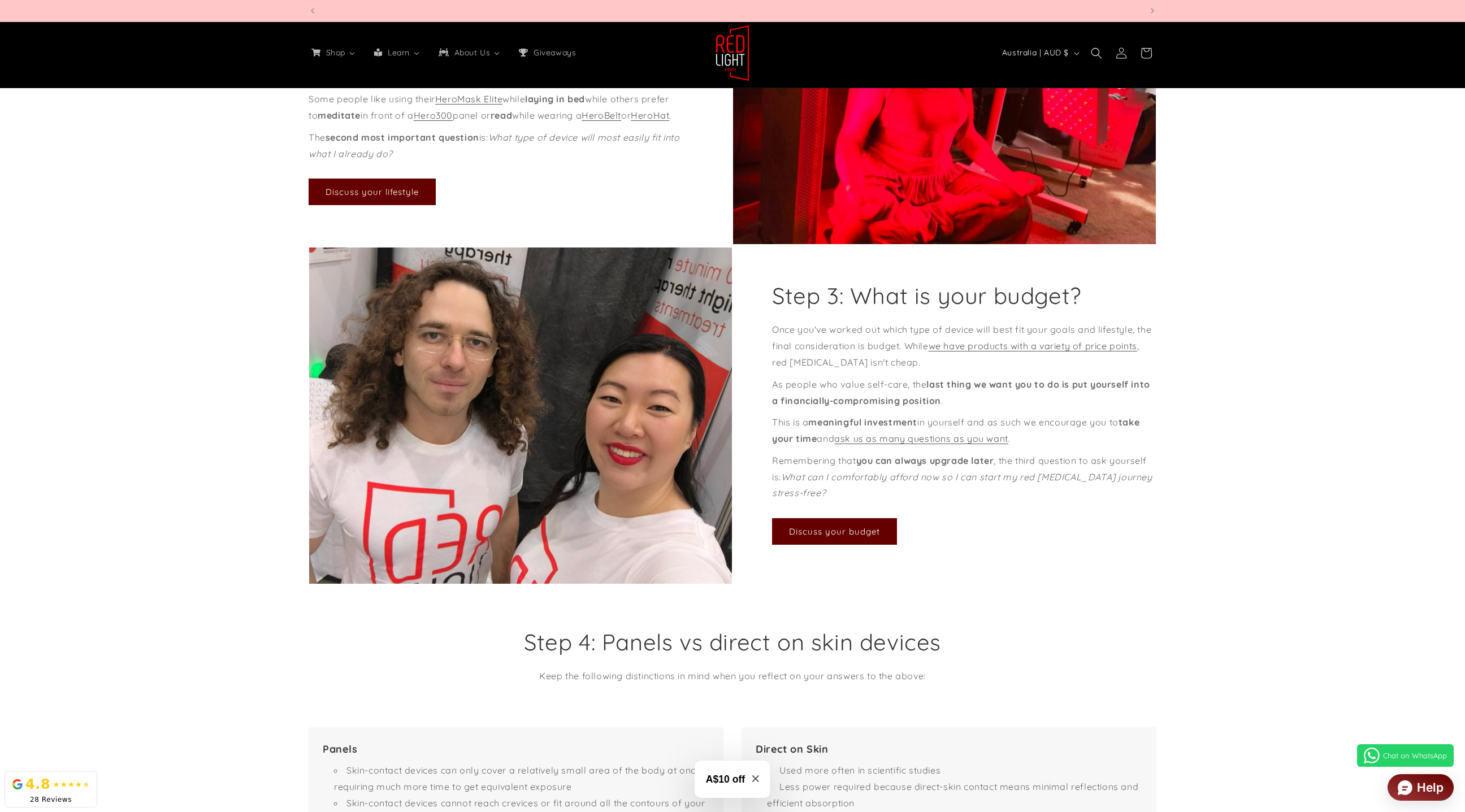
scroll to position [0, 2499]
drag, startPoint x: 774, startPoint y: 310, endPoint x: 1075, endPoint y: 312, distance: 301.0
click at [976, 310] on h2 "Step 3: What is your budget?" at bounding box center [927, 295] width 309 height 30
copy h2 "Step 3: What is your budget?"
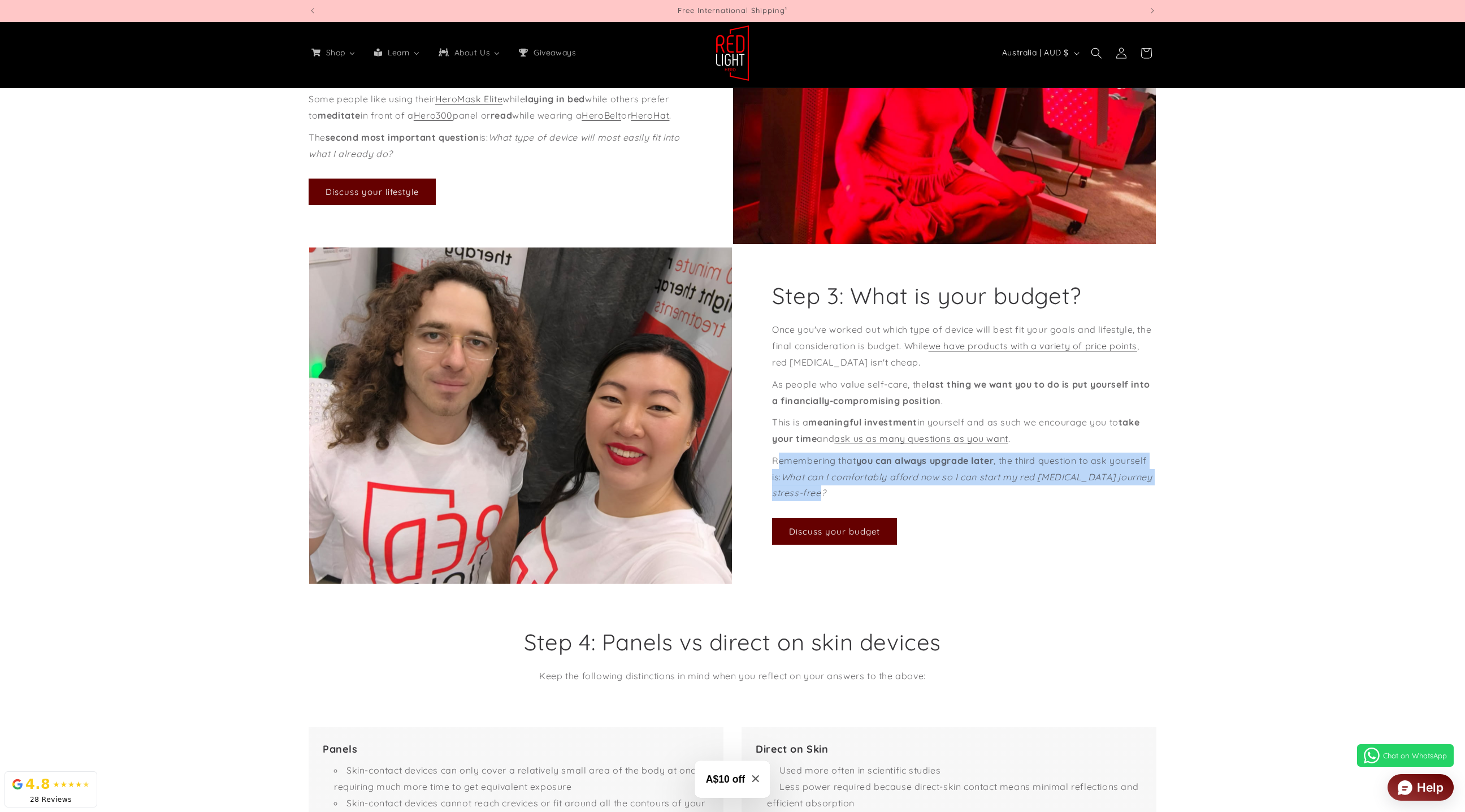
drag, startPoint x: 848, startPoint y: 512, endPoint x: 776, endPoint y: 480, distance: 78.8
click at [776, 480] on p "Remembering that you can always upgrade later , the third question to ask yours…" at bounding box center [964, 477] width 384 height 49
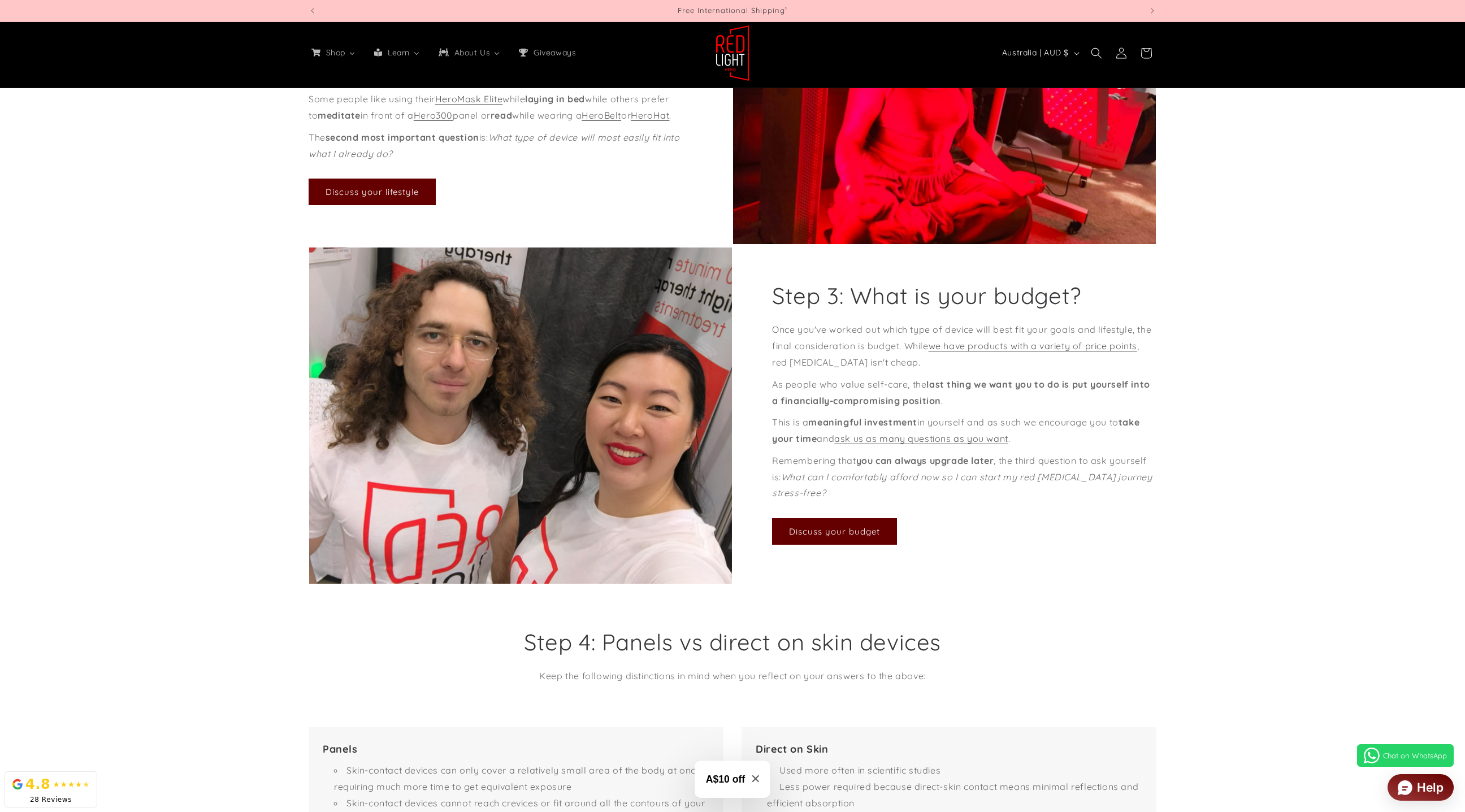
click at [776, 479] on p "Remembering that you can always upgrade later , the third question to ask yours…" at bounding box center [964, 477] width 384 height 49
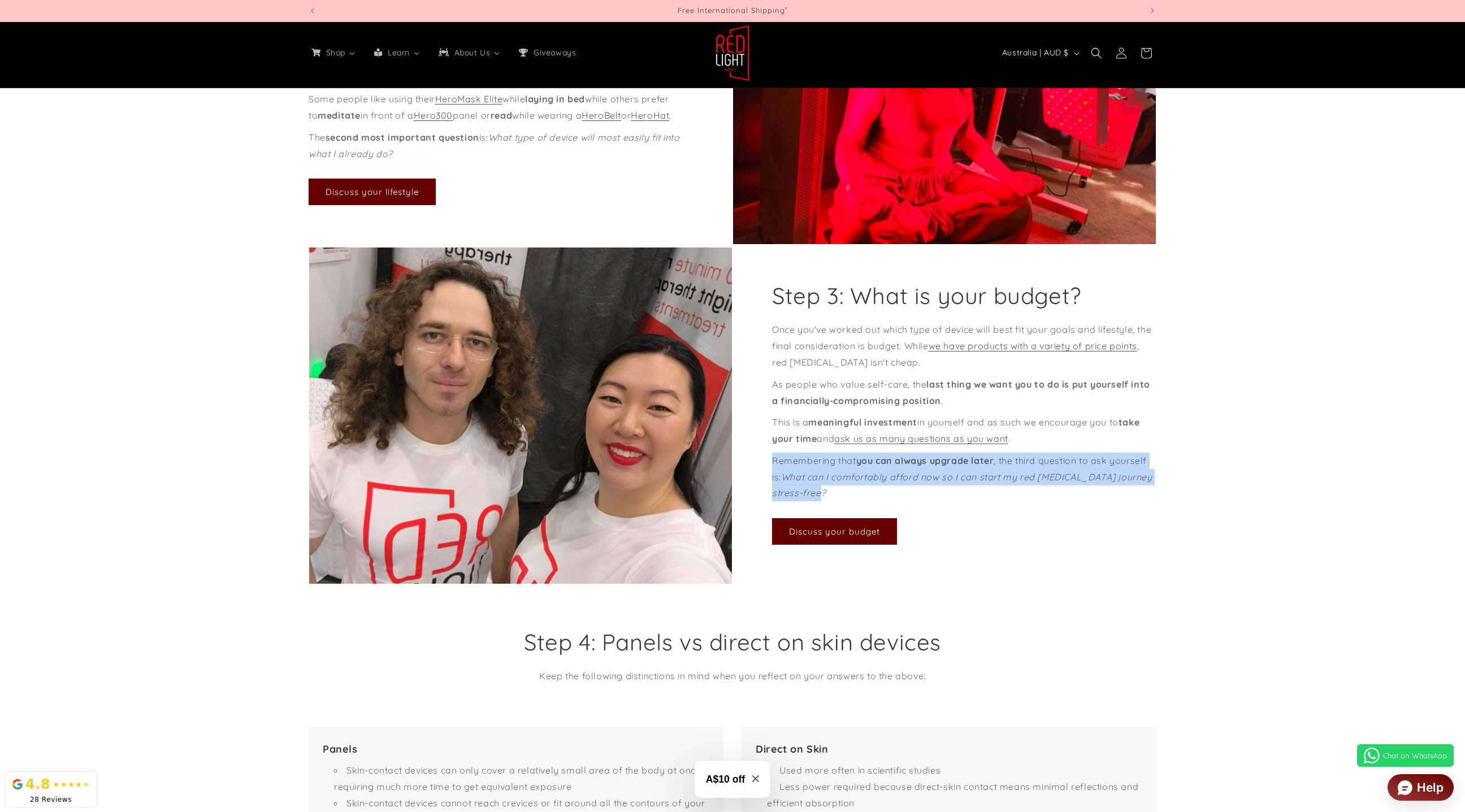
drag, startPoint x: 773, startPoint y: 475, endPoint x: 842, endPoint y: 500, distance: 73.4
click at [842, 500] on p "Remembering that you can always upgrade later , the third question to ask yours…" at bounding box center [964, 477] width 384 height 49
copy p "Remembering that you can always upgrade later , the third question to ask yours…"
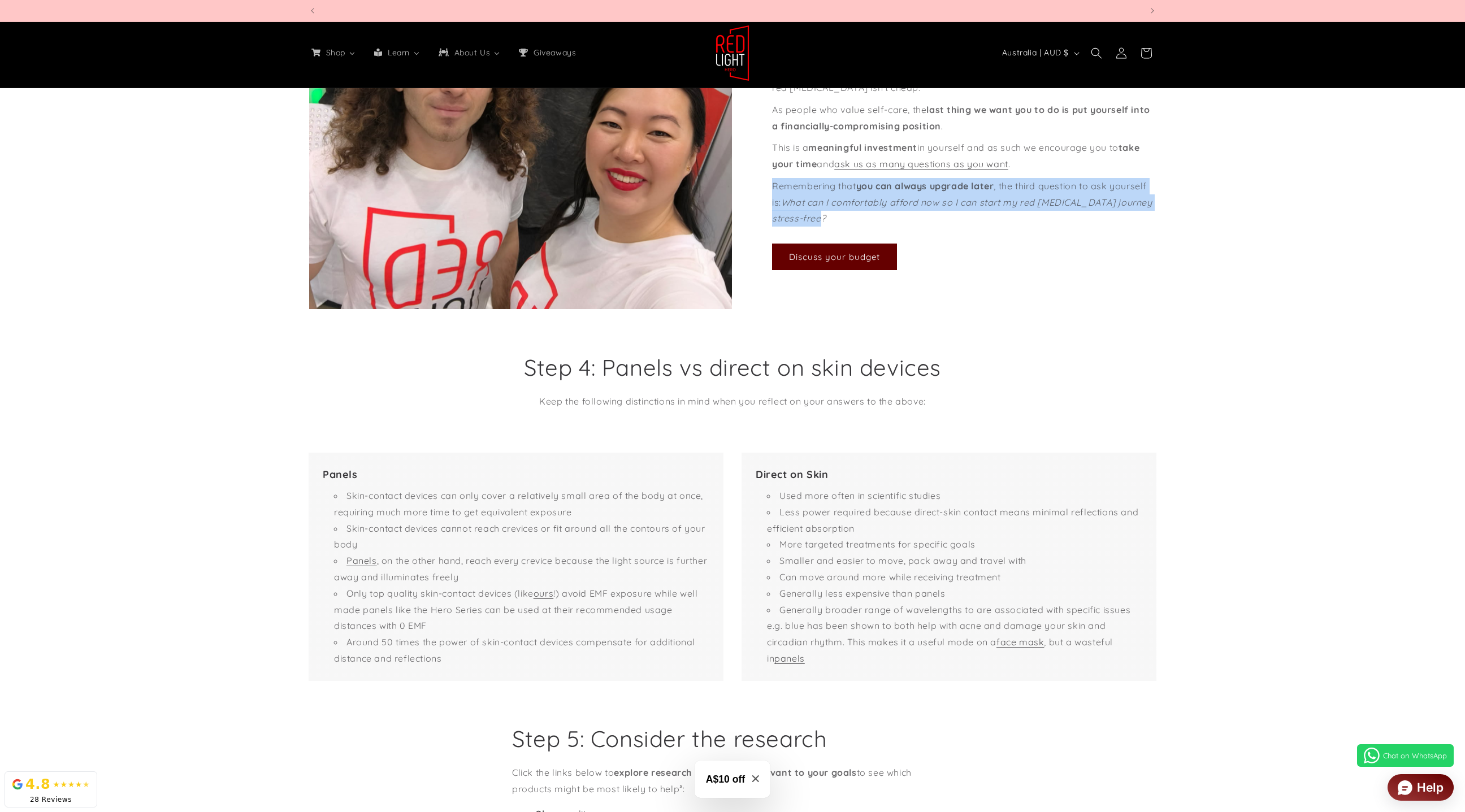
scroll to position [0, 833]
drag, startPoint x: 945, startPoint y: 378, endPoint x: 611, endPoint y: 389, distance: 334.2
click at [529, 382] on h2 "Step 4: Panels vs direct on skin devices" at bounding box center [732, 367] width 441 height 30
copy h2 "Step 4: Panels vs direct on skin devices"
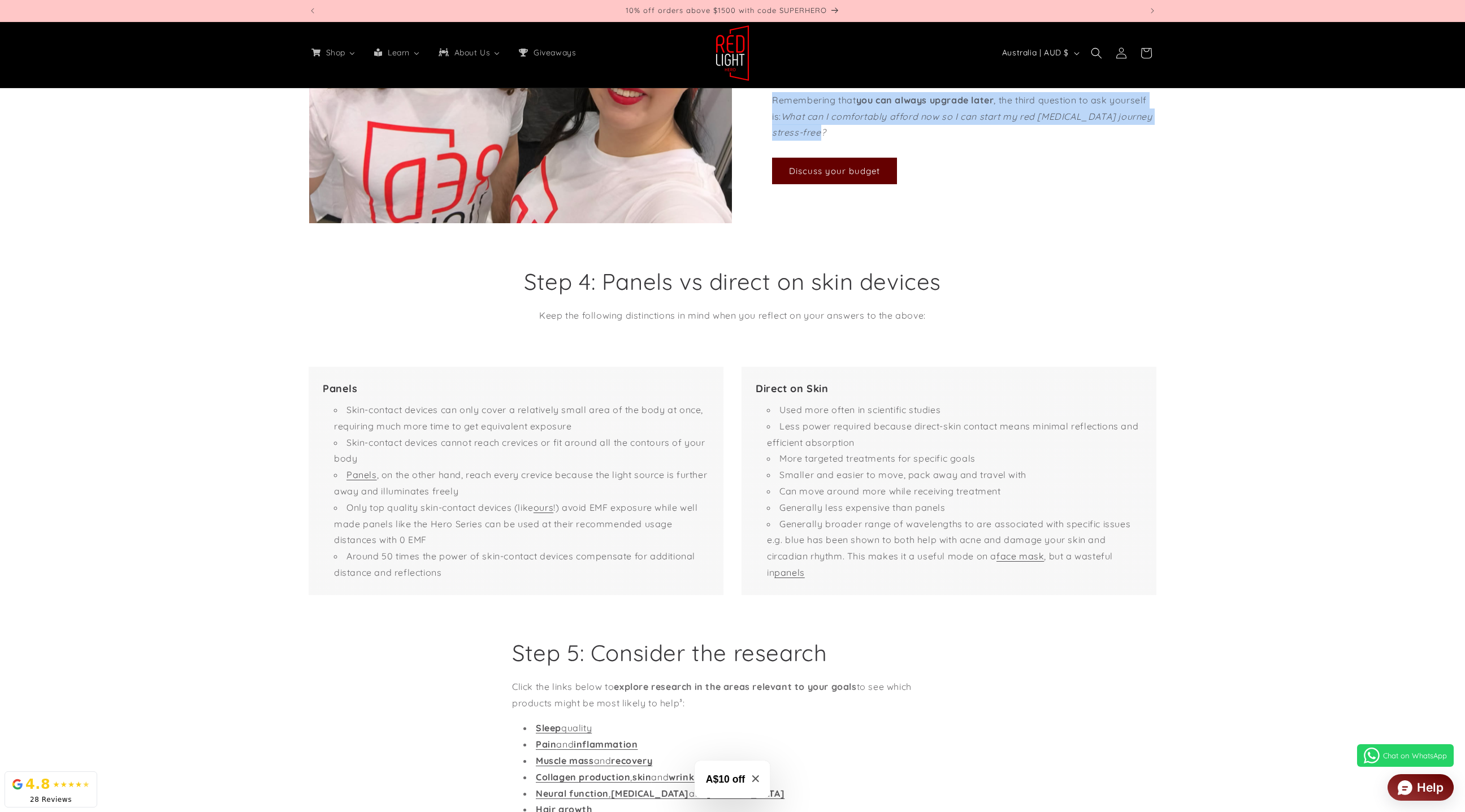
scroll to position [1097, 0]
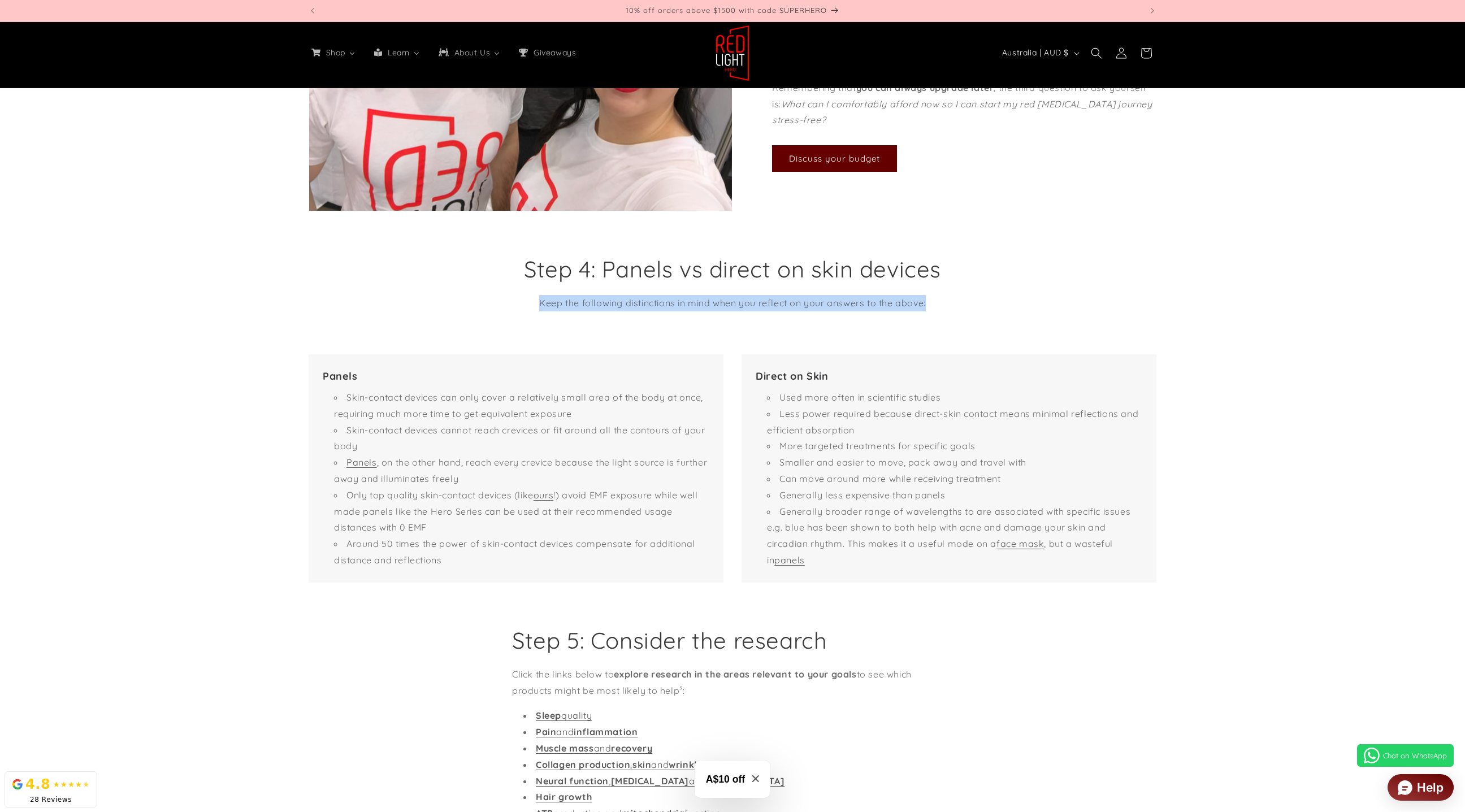
drag, startPoint x: 935, startPoint y: 322, endPoint x: 519, endPoint y: 306, distance: 416.3
click at [519, 306] on div "Step 4: Panels vs direct on skin devices Keep the following distinctions in min…" at bounding box center [732, 282] width 441 height 57
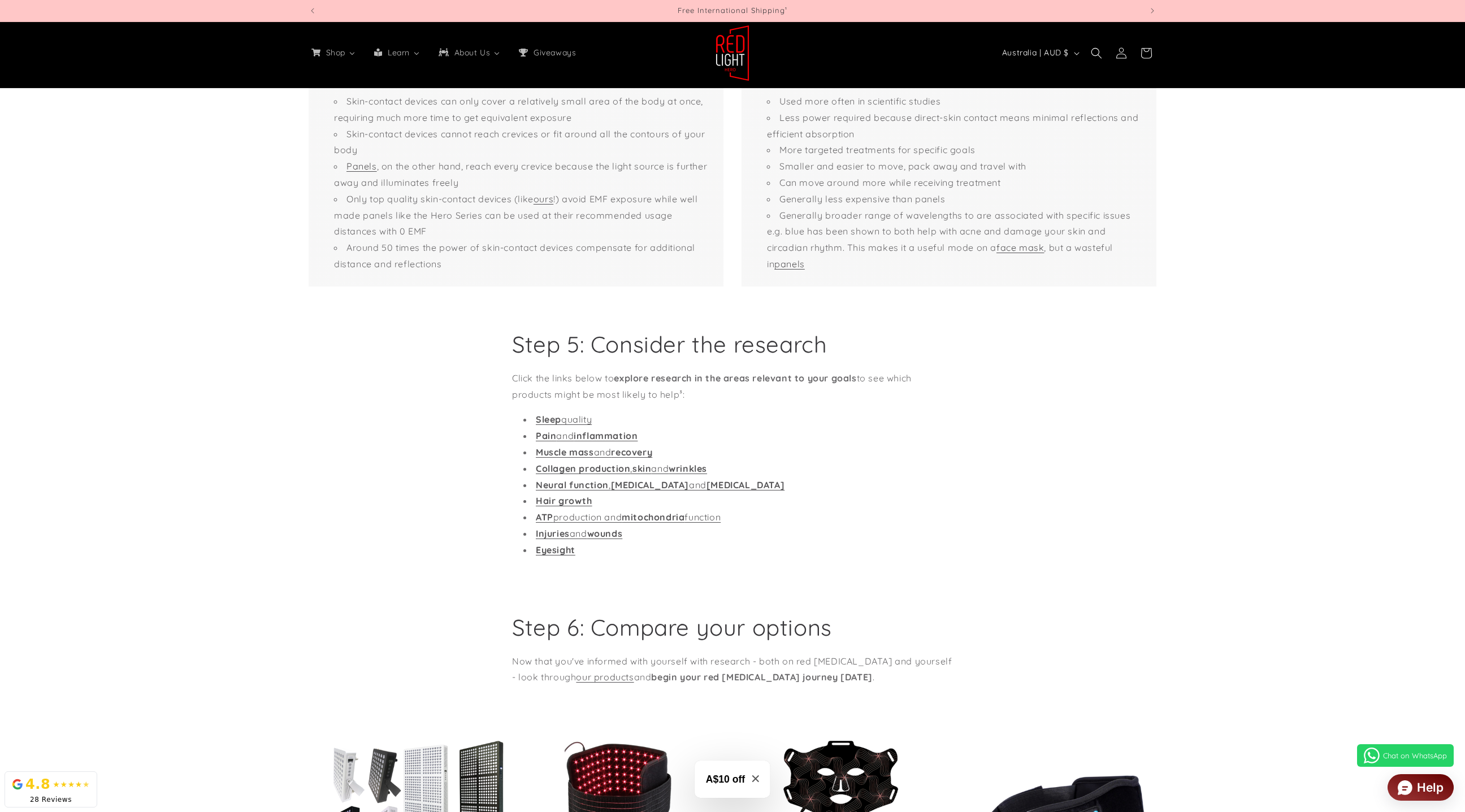
scroll to position [1402, 0]
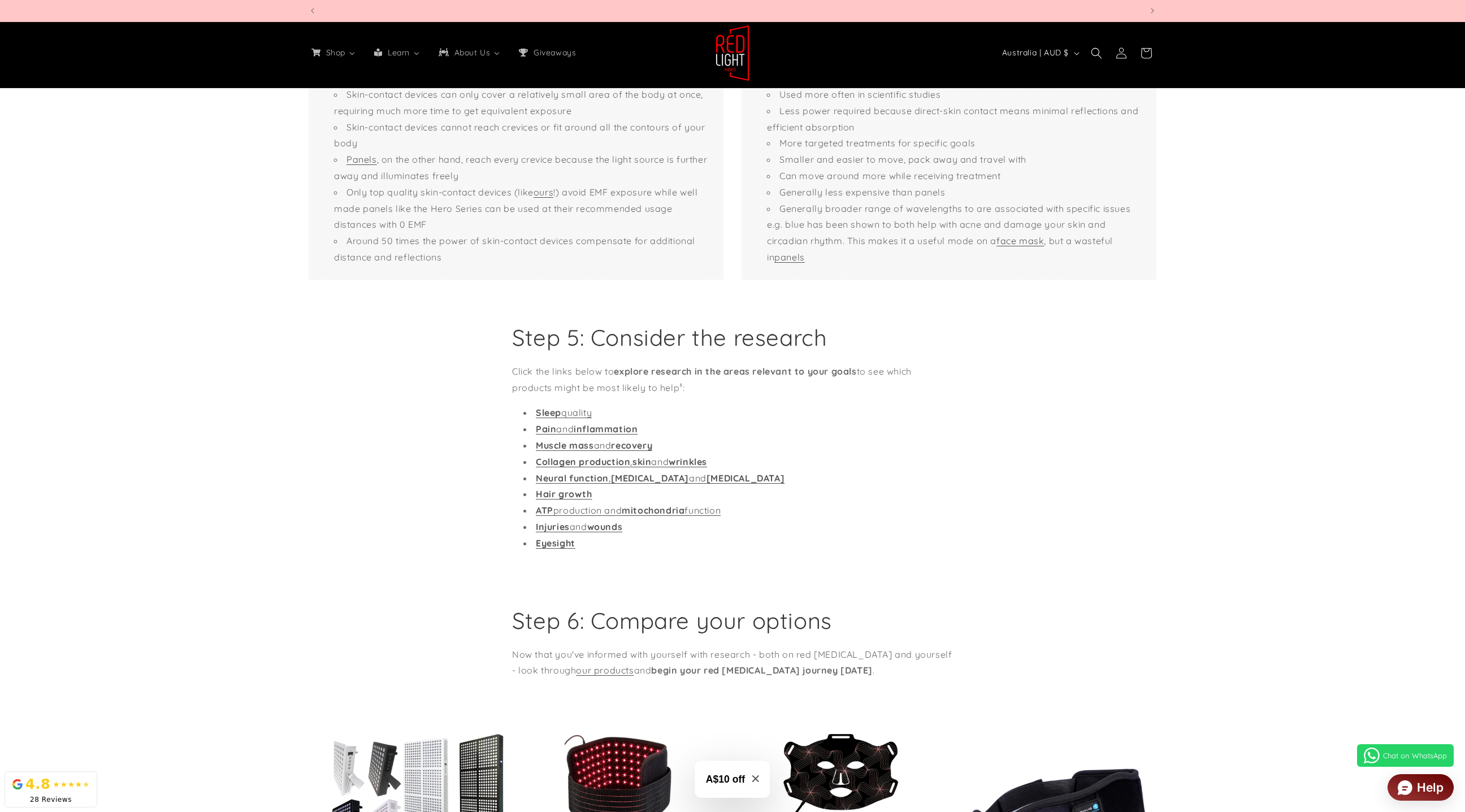
drag, startPoint x: 838, startPoint y: 346, endPoint x: 494, endPoint y: 351, distance: 344.0
click at [494, 351] on div "Step 5: Consider the research Click the links below to explore research in the …" at bounding box center [732, 442] width 905 height 238
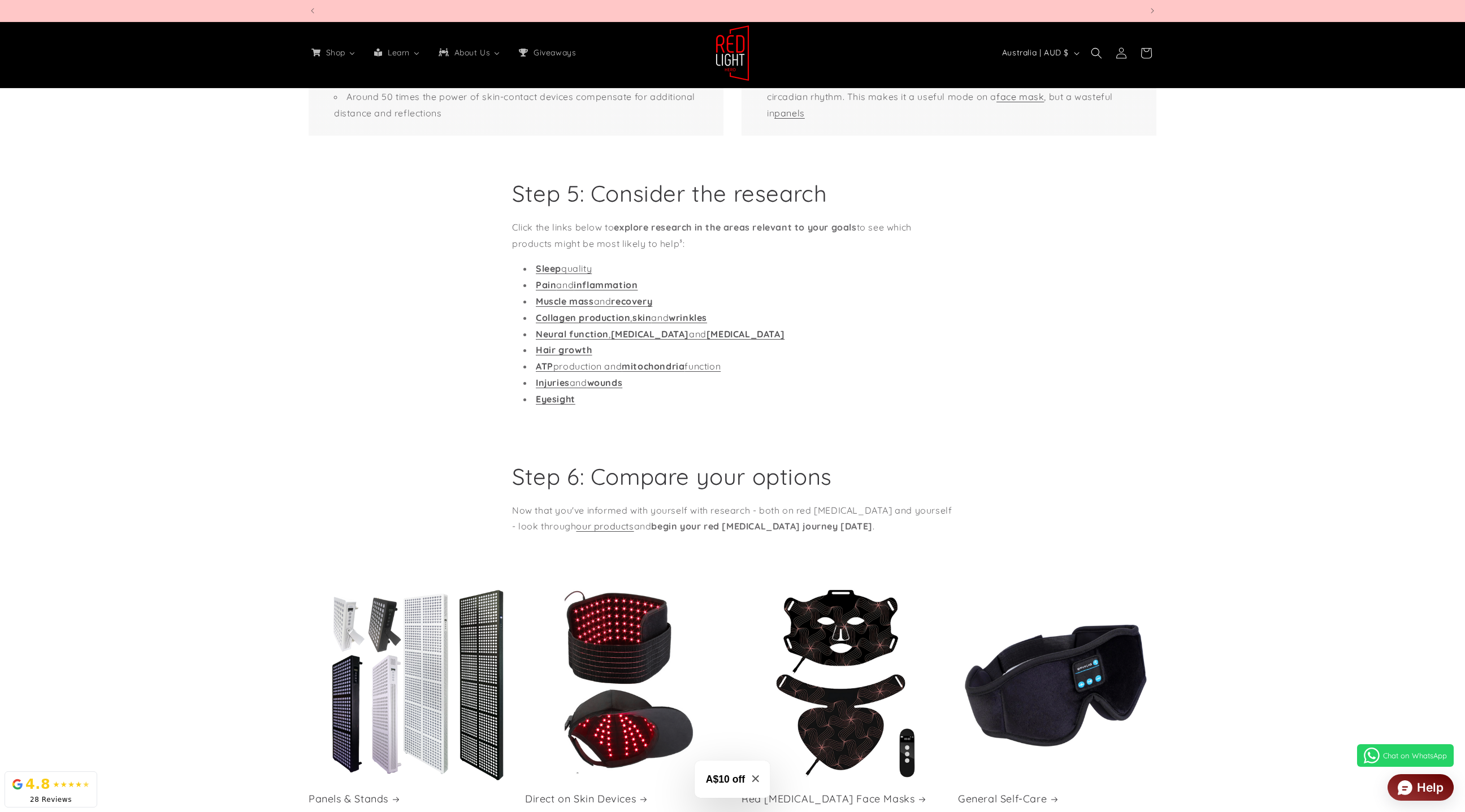
scroll to position [0, 0]
drag, startPoint x: 634, startPoint y: 496, endPoint x: 485, endPoint y: 490, distance: 149.1
click at [485, 490] on div "Step 6: Compare your options Now that you've informed with yourself with resear…" at bounding box center [732, 498] width 905 height 74
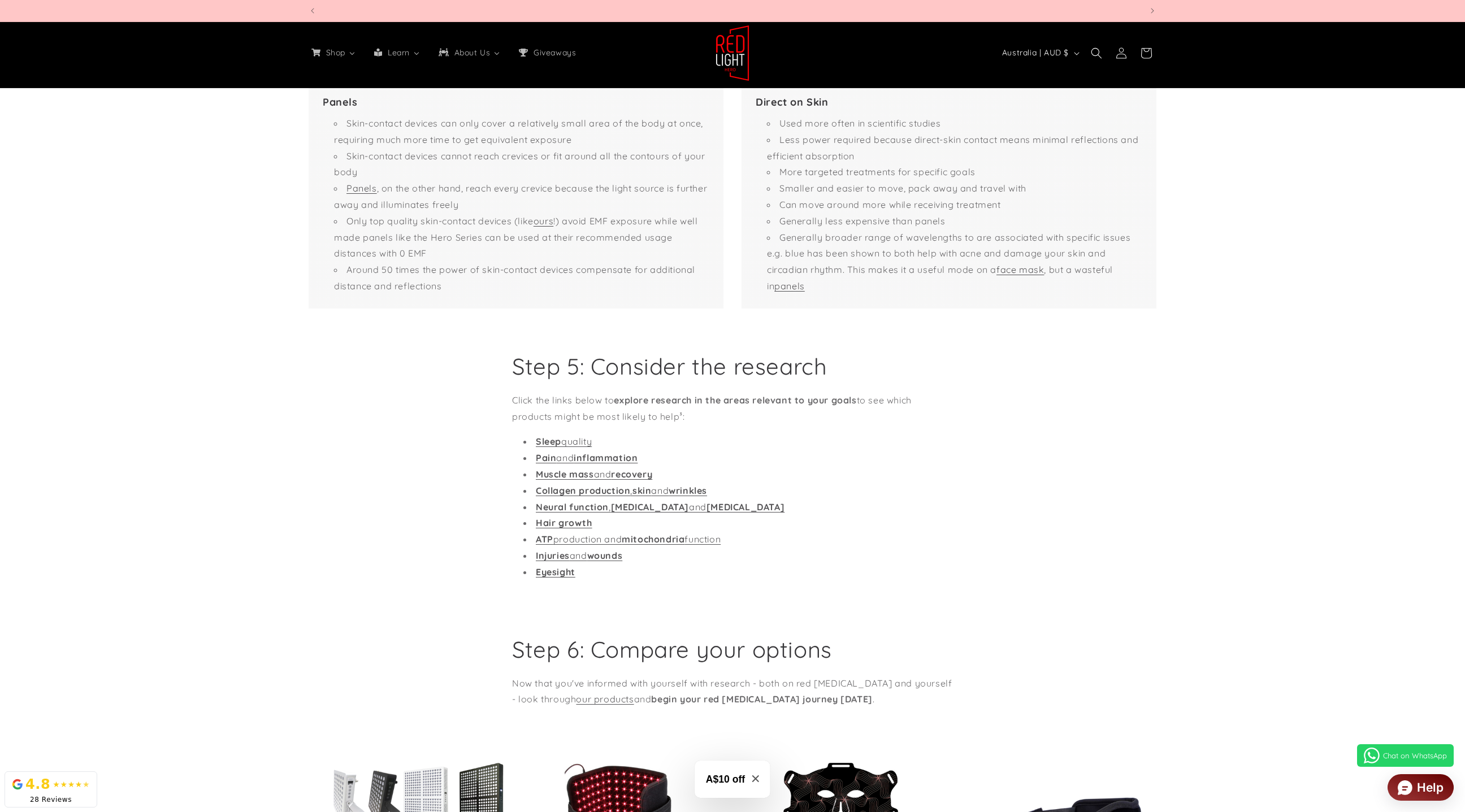
scroll to position [0, 3332]
click at [707, 47] on header "Shop All Products Shop our entire collection Panels & Stands 3 sizes available …" at bounding box center [732, 53] width 905 height 70
click at [729, 47] on img at bounding box center [732, 53] width 34 height 57
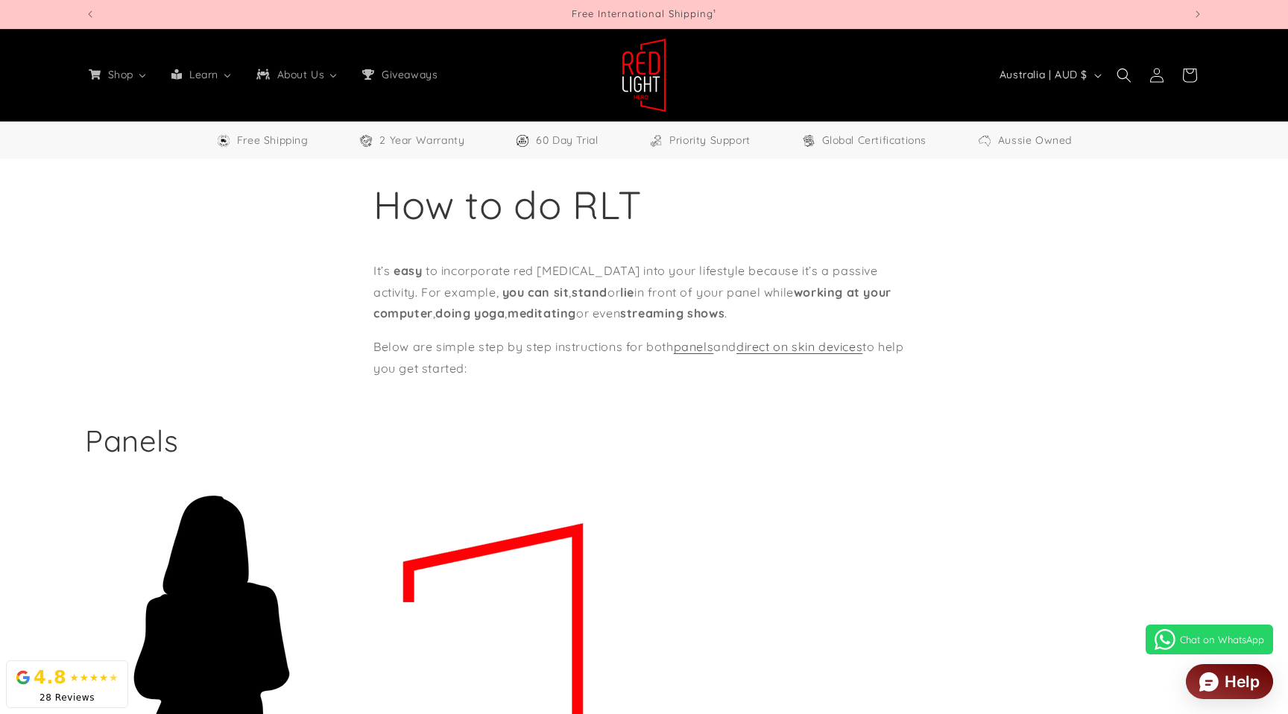
select select "**"
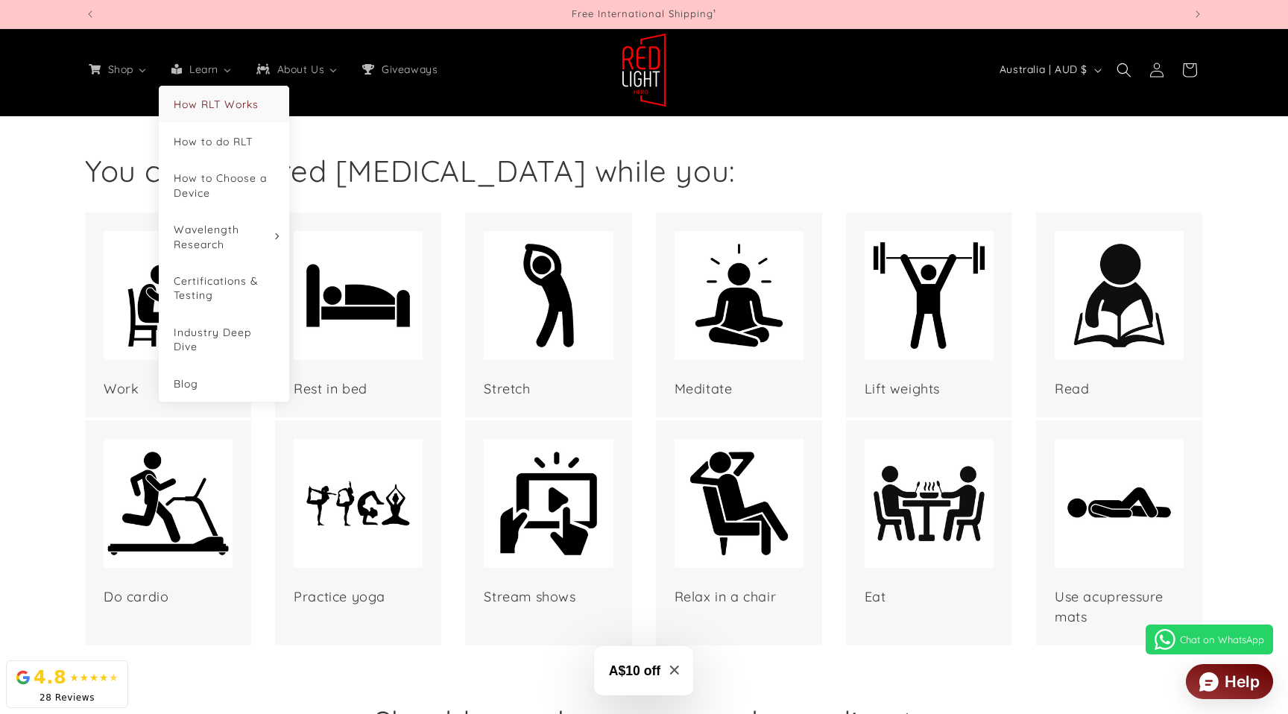
click at [207, 99] on span "How RLT Works" at bounding box center [216, 104] width 85 height 13
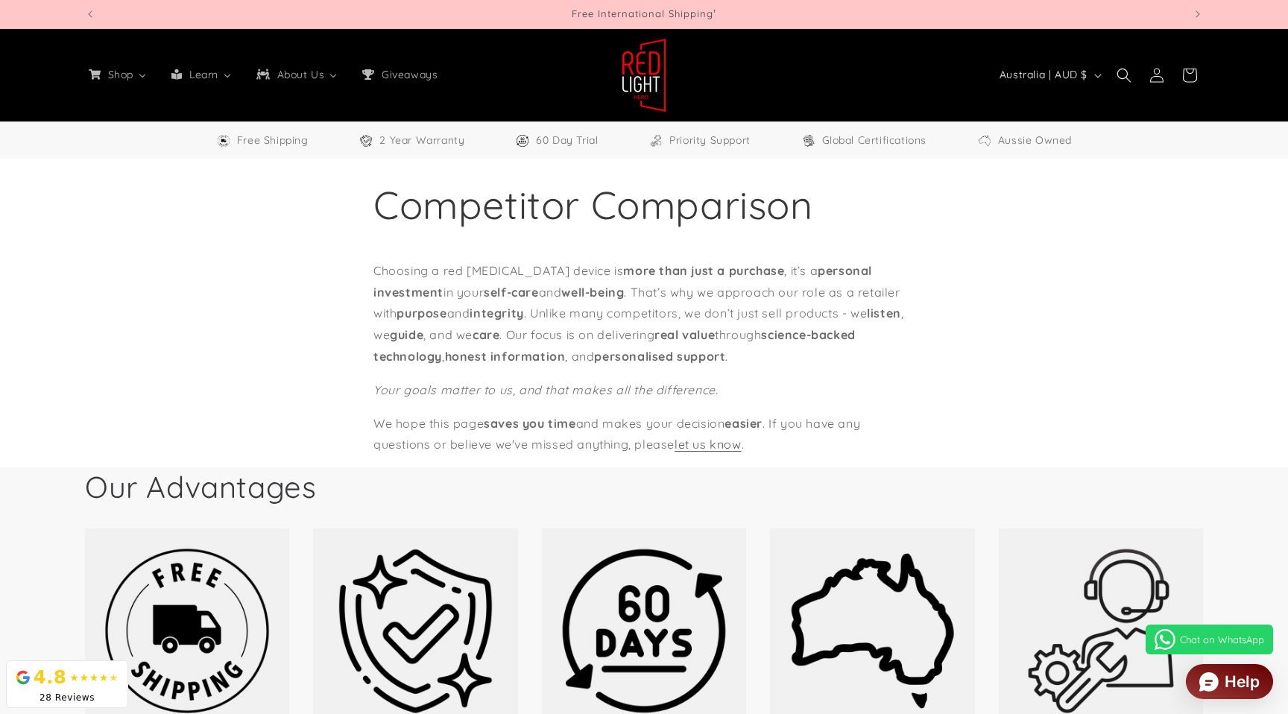
select select "**"
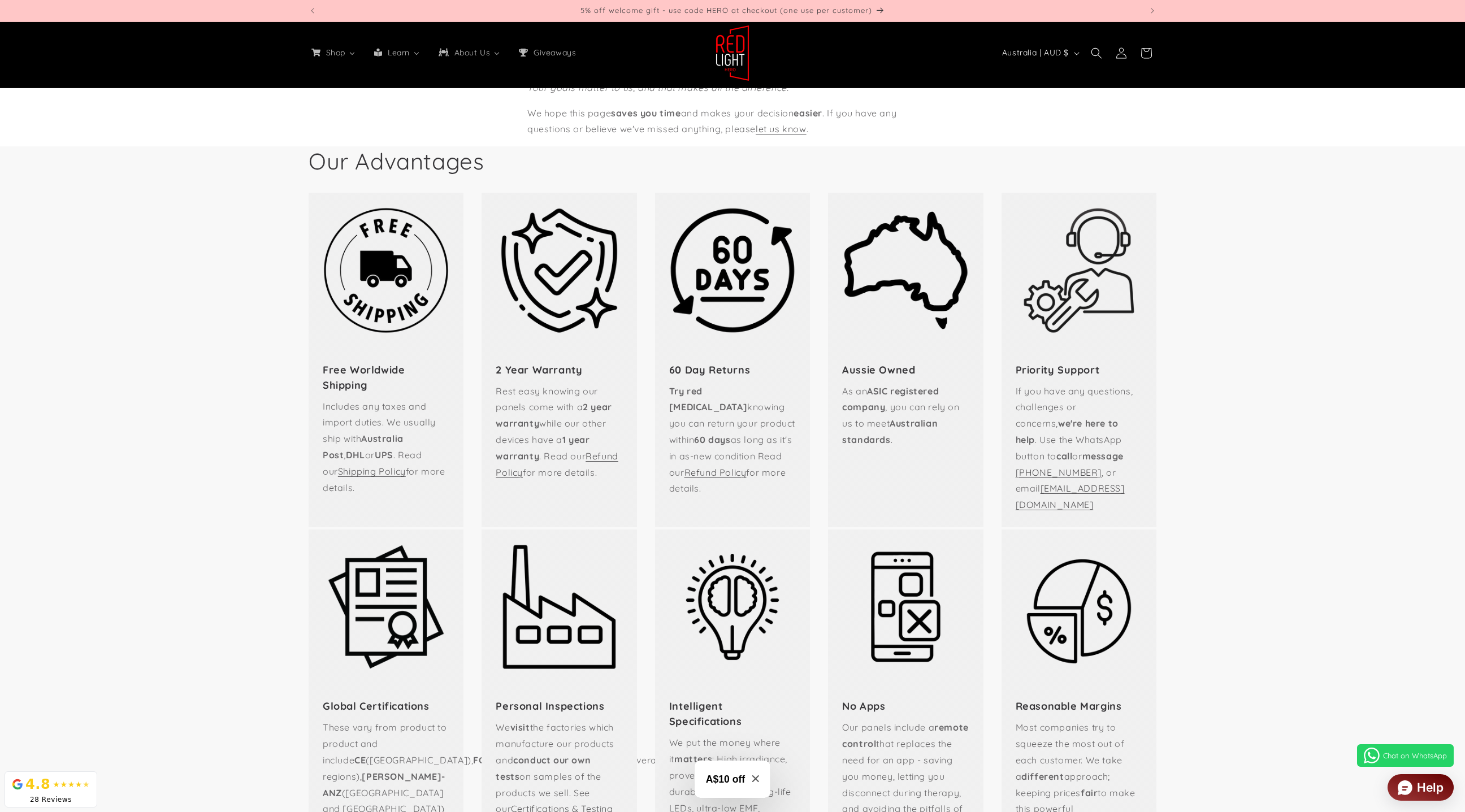
scroll to position [203, 0]
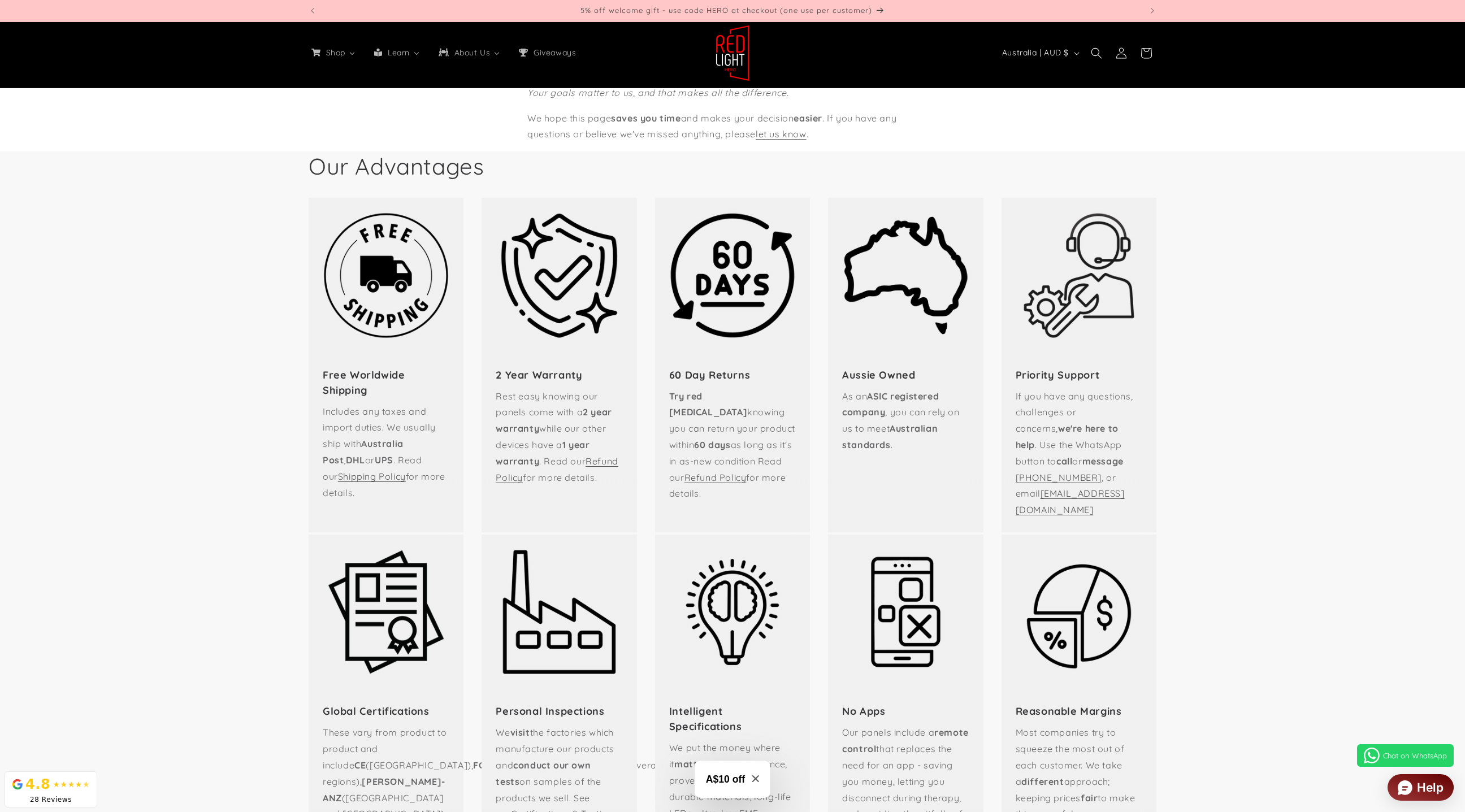
click at [756, 541] on icon "Close modal" at bounding box center [755, 779] width 7 height 7
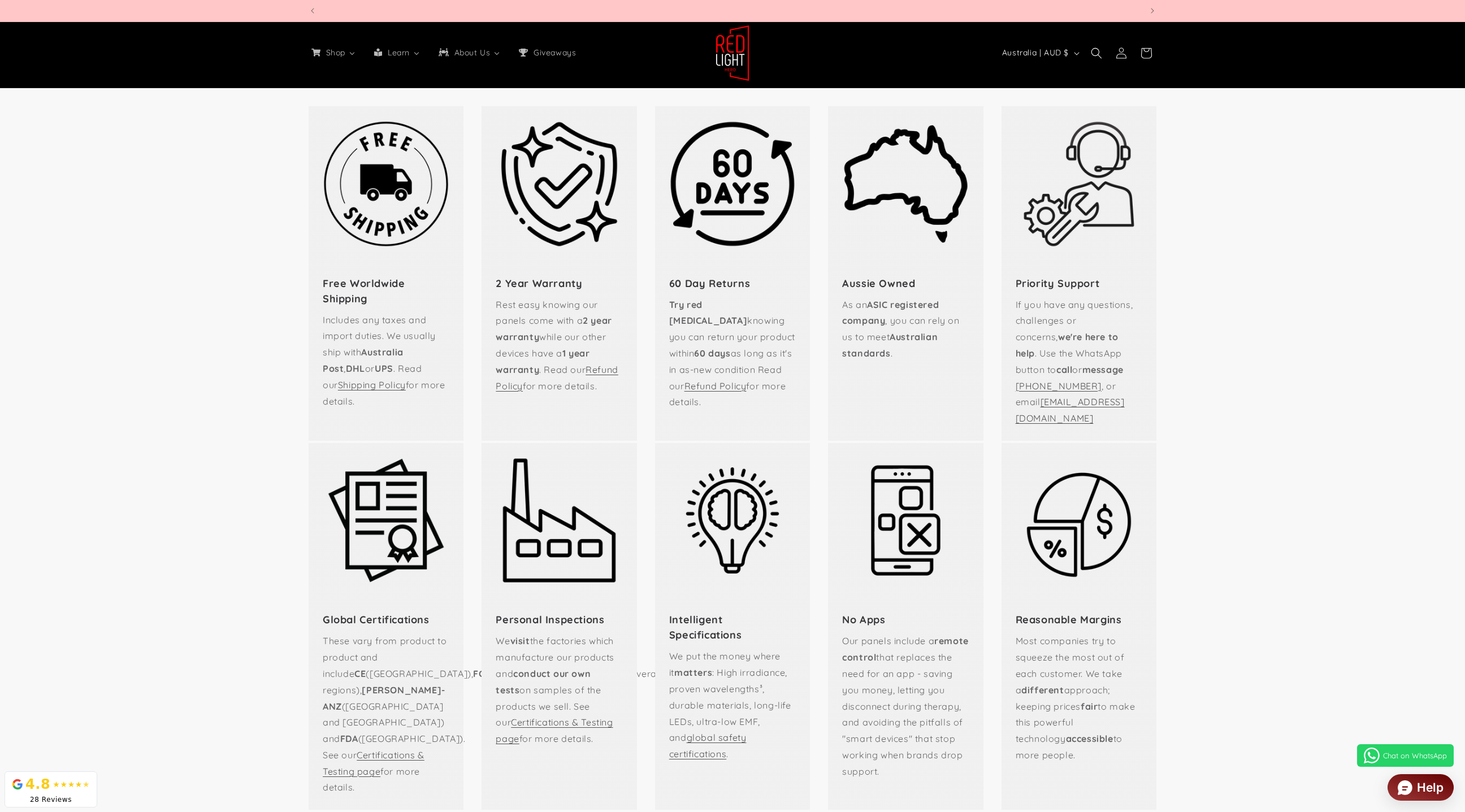
scroll to position [0, 0]
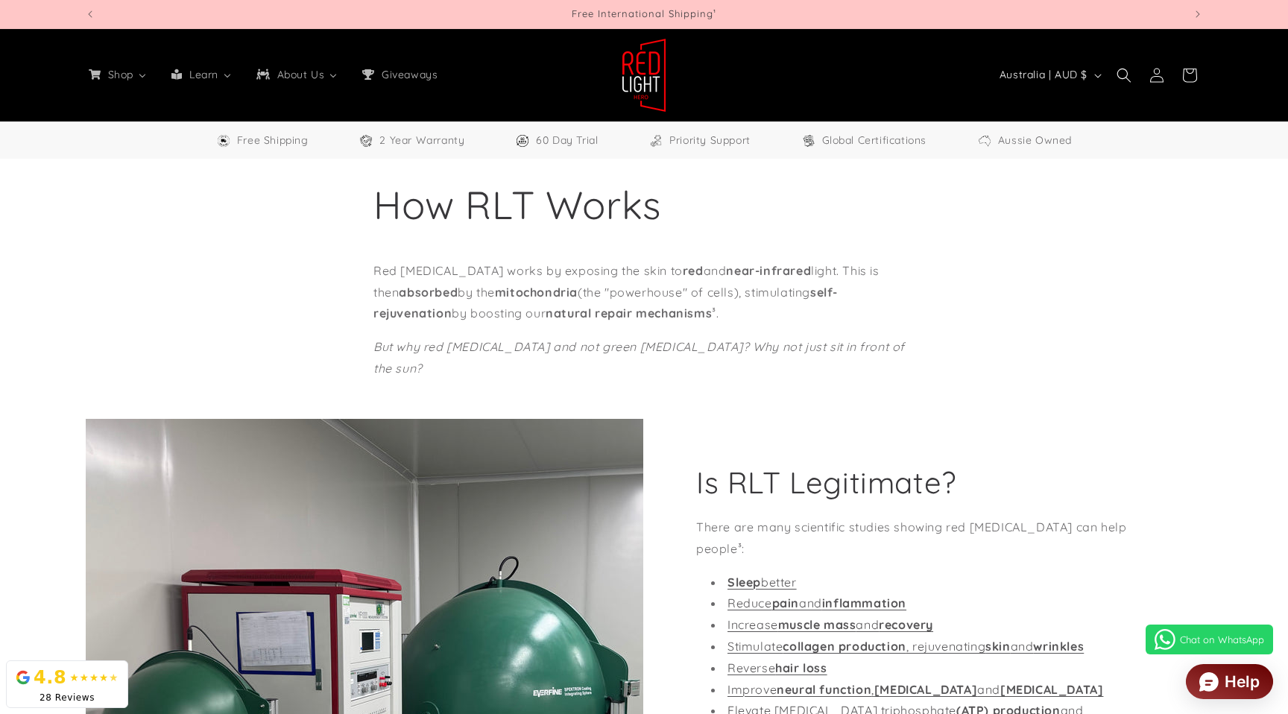
select select "**"
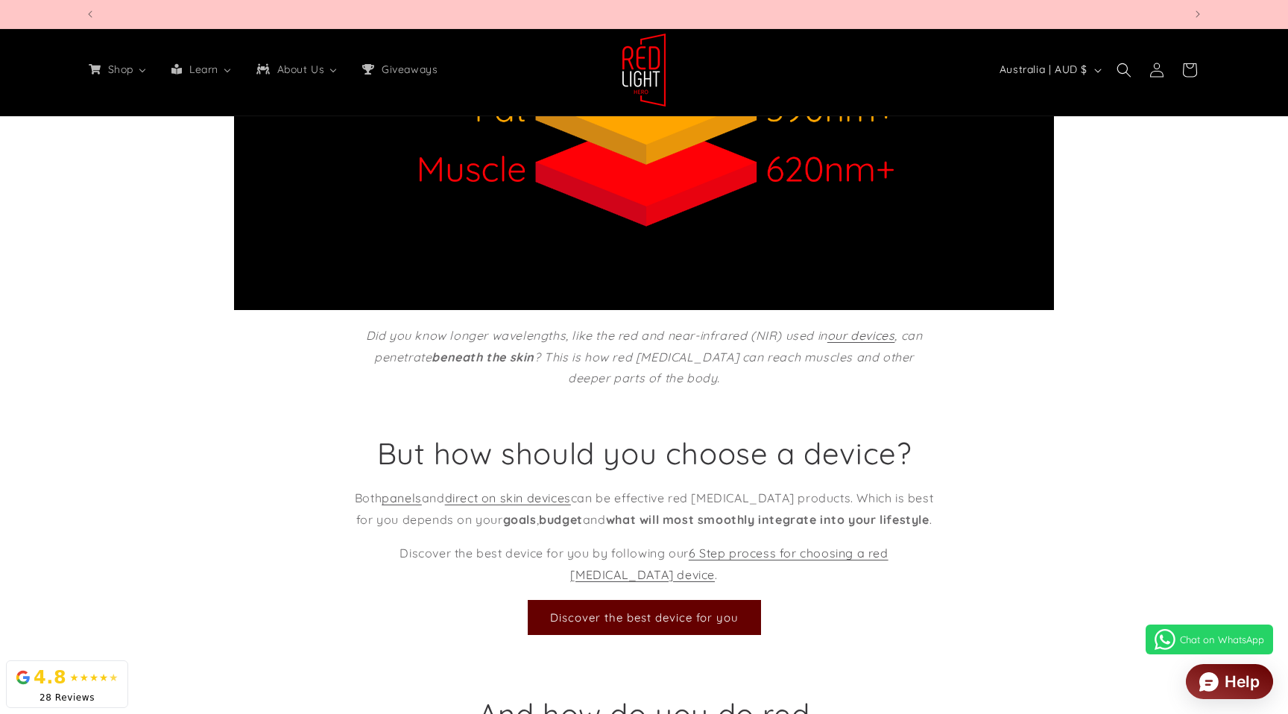
scroll to position [0, 3296]
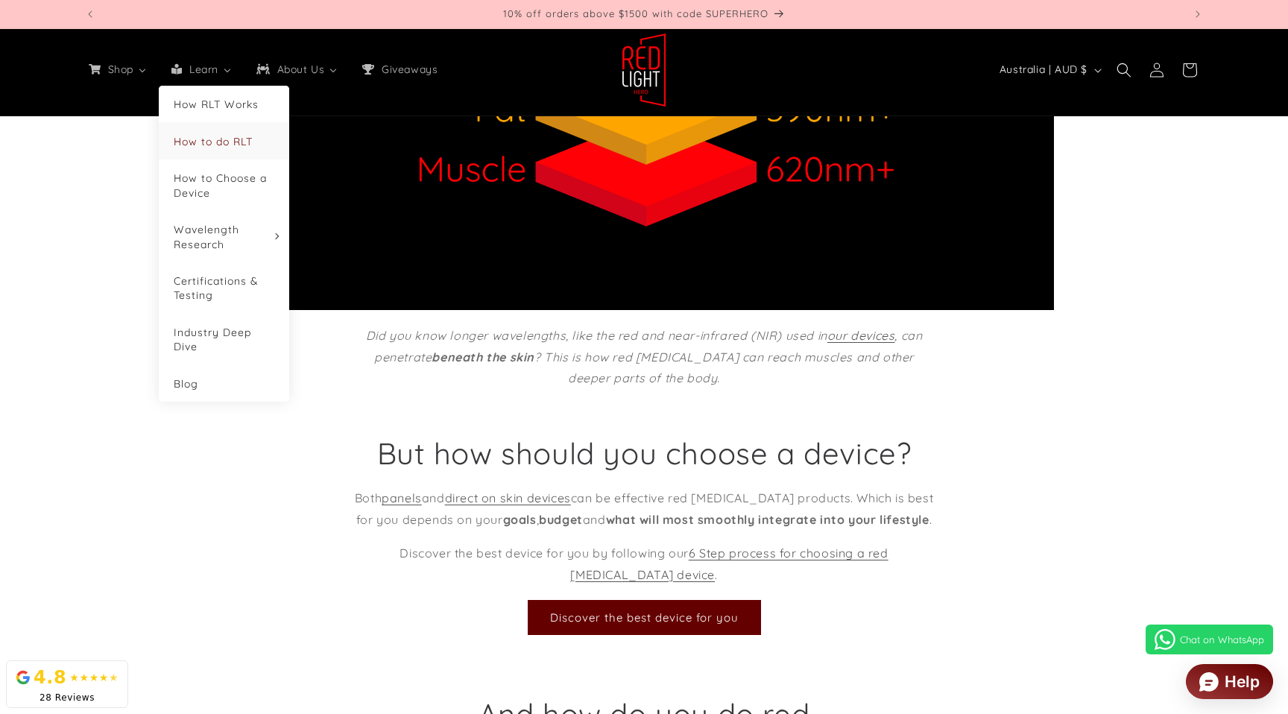
click at [214, 145] on span "How to do RLT" at bounding box center [213, 141] width 79 height 13
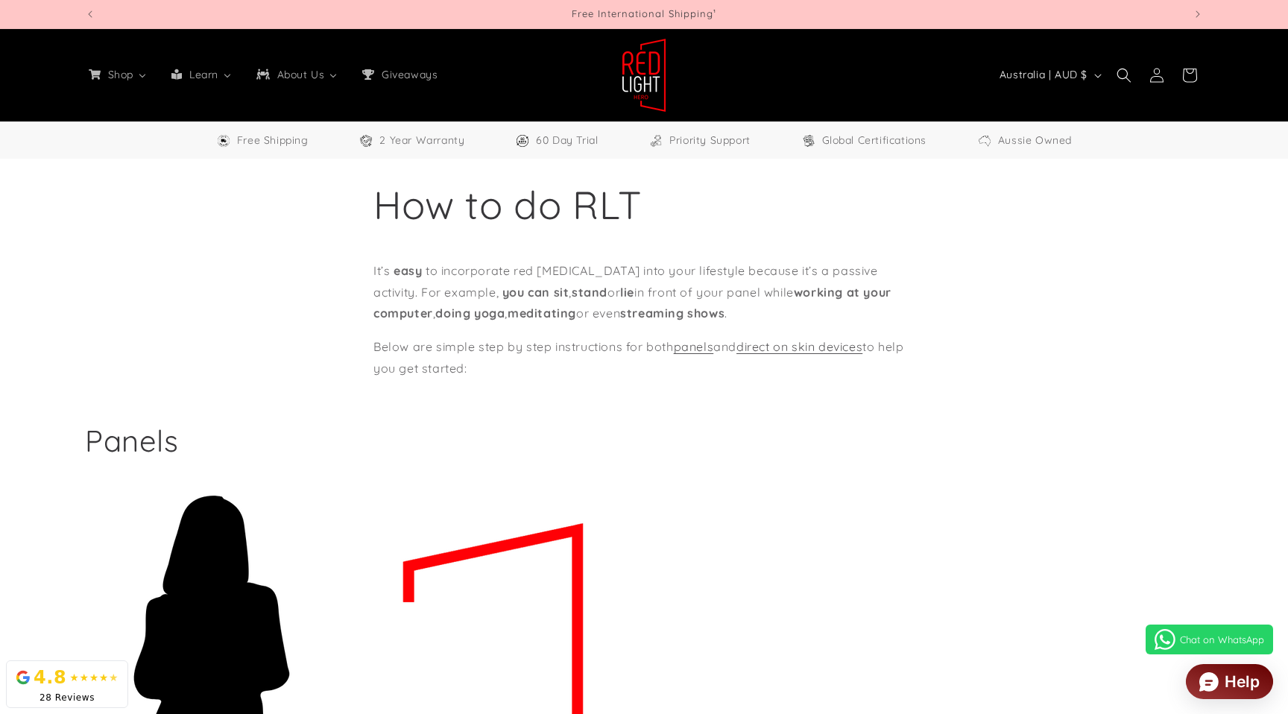
select select "**"
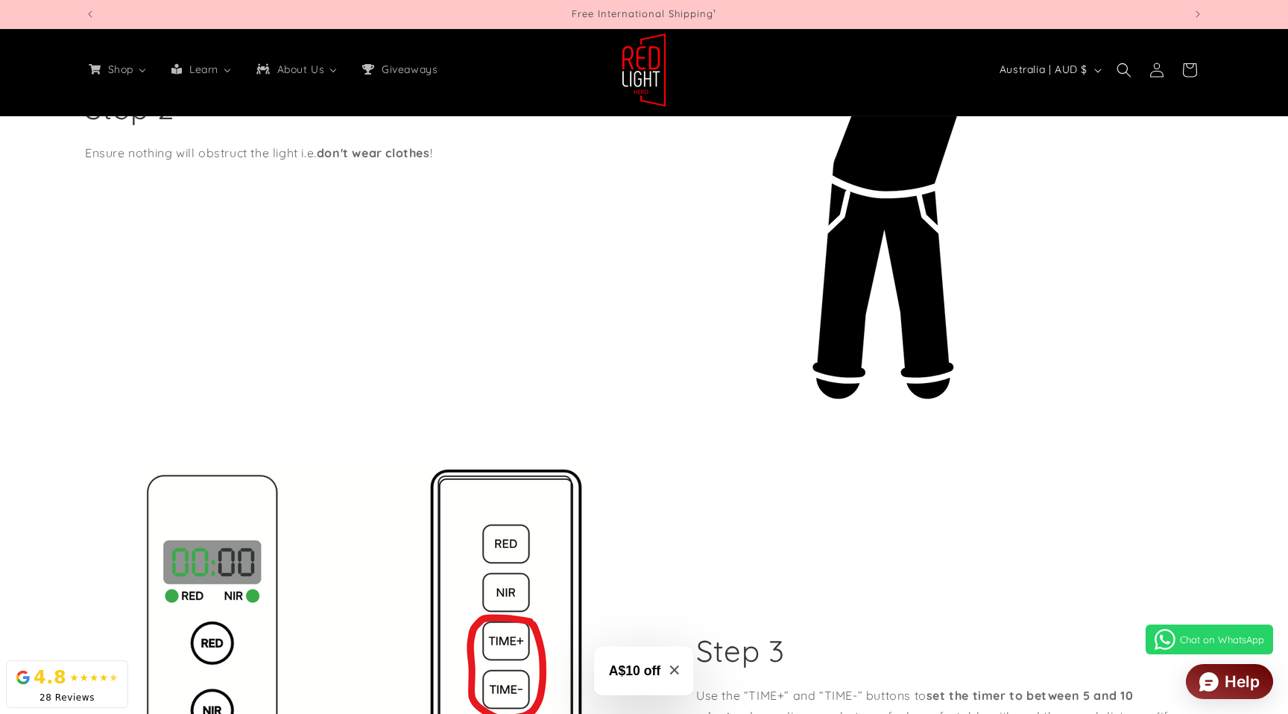
scroll to position [1214, 0]
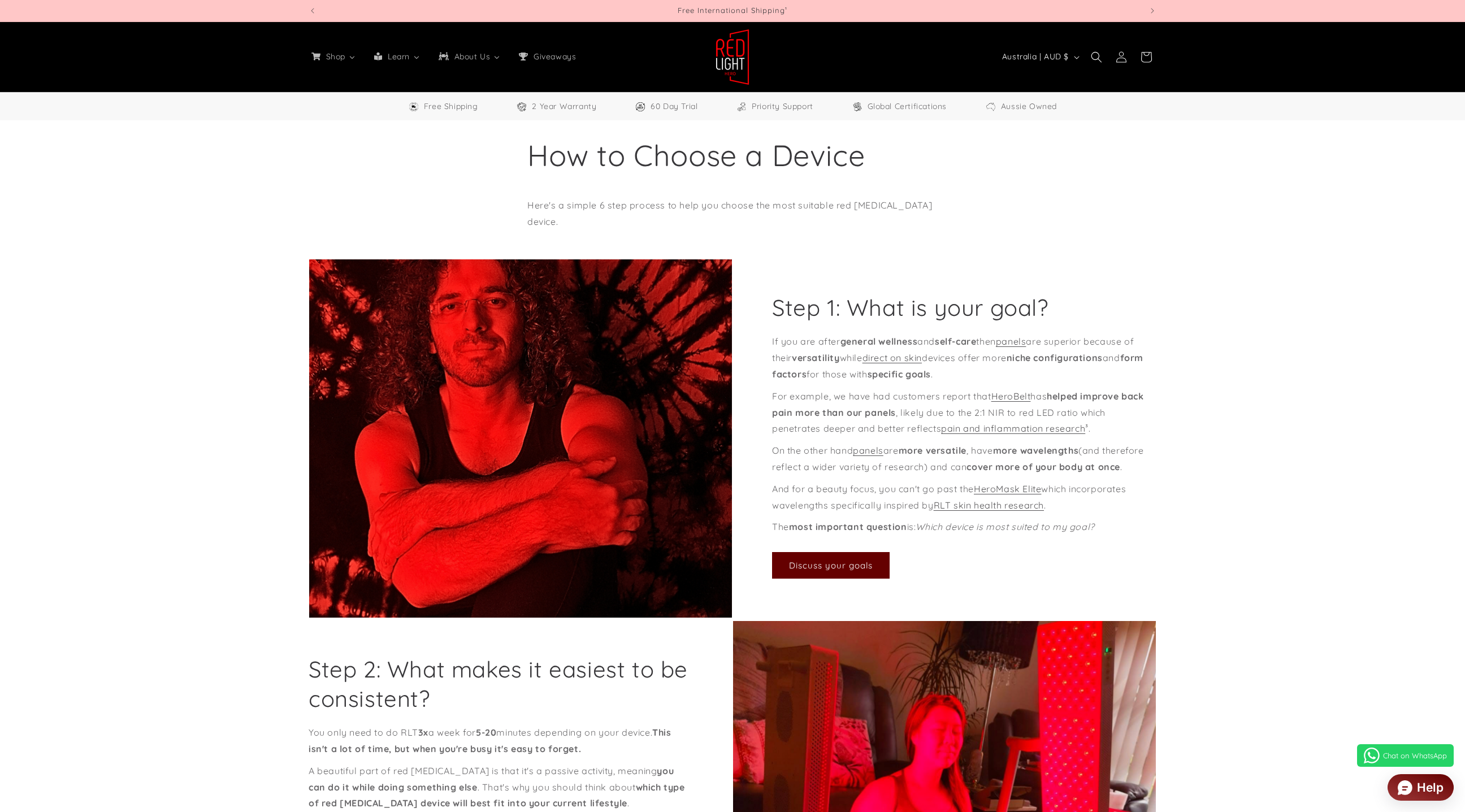
select select "**"
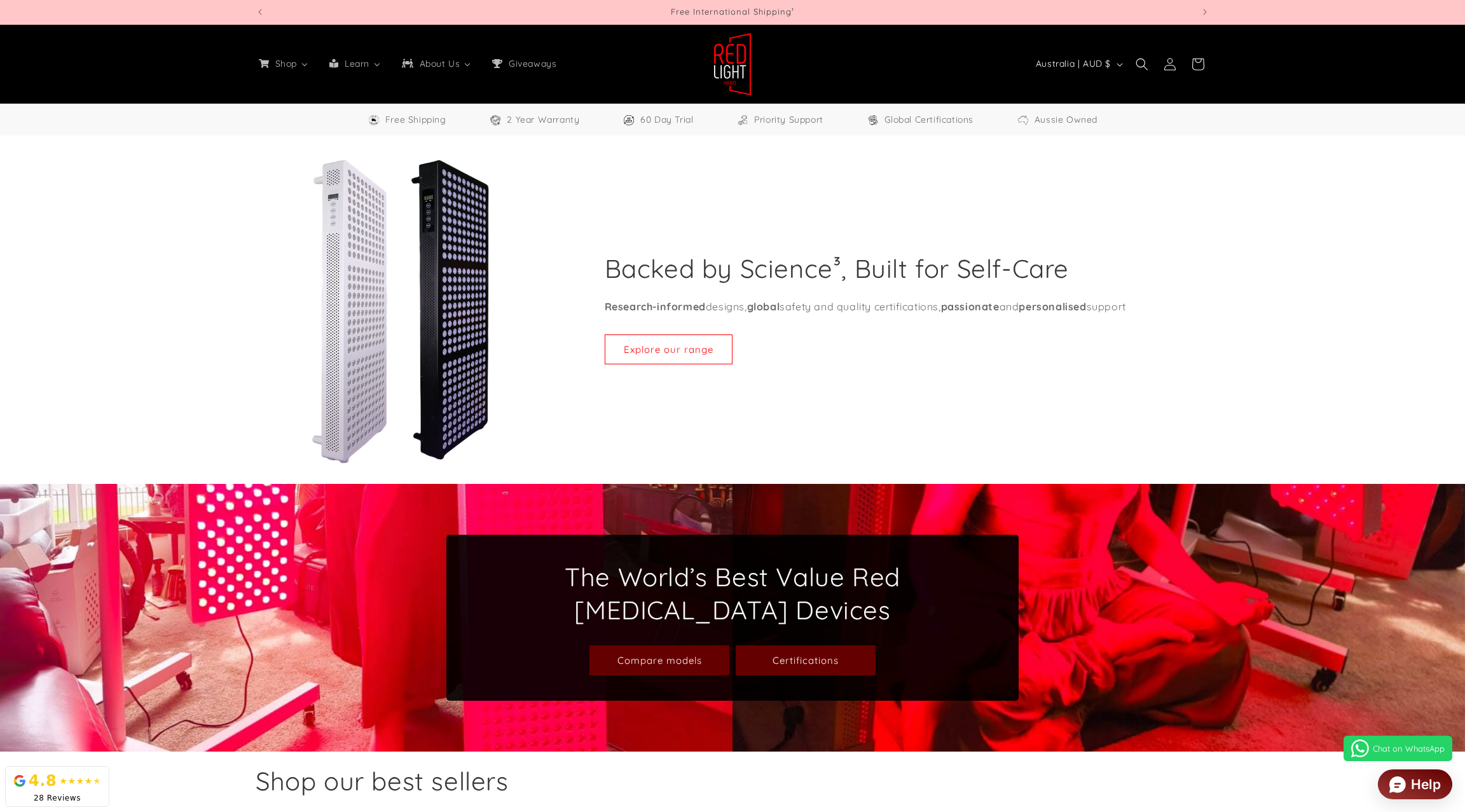
select select "**"
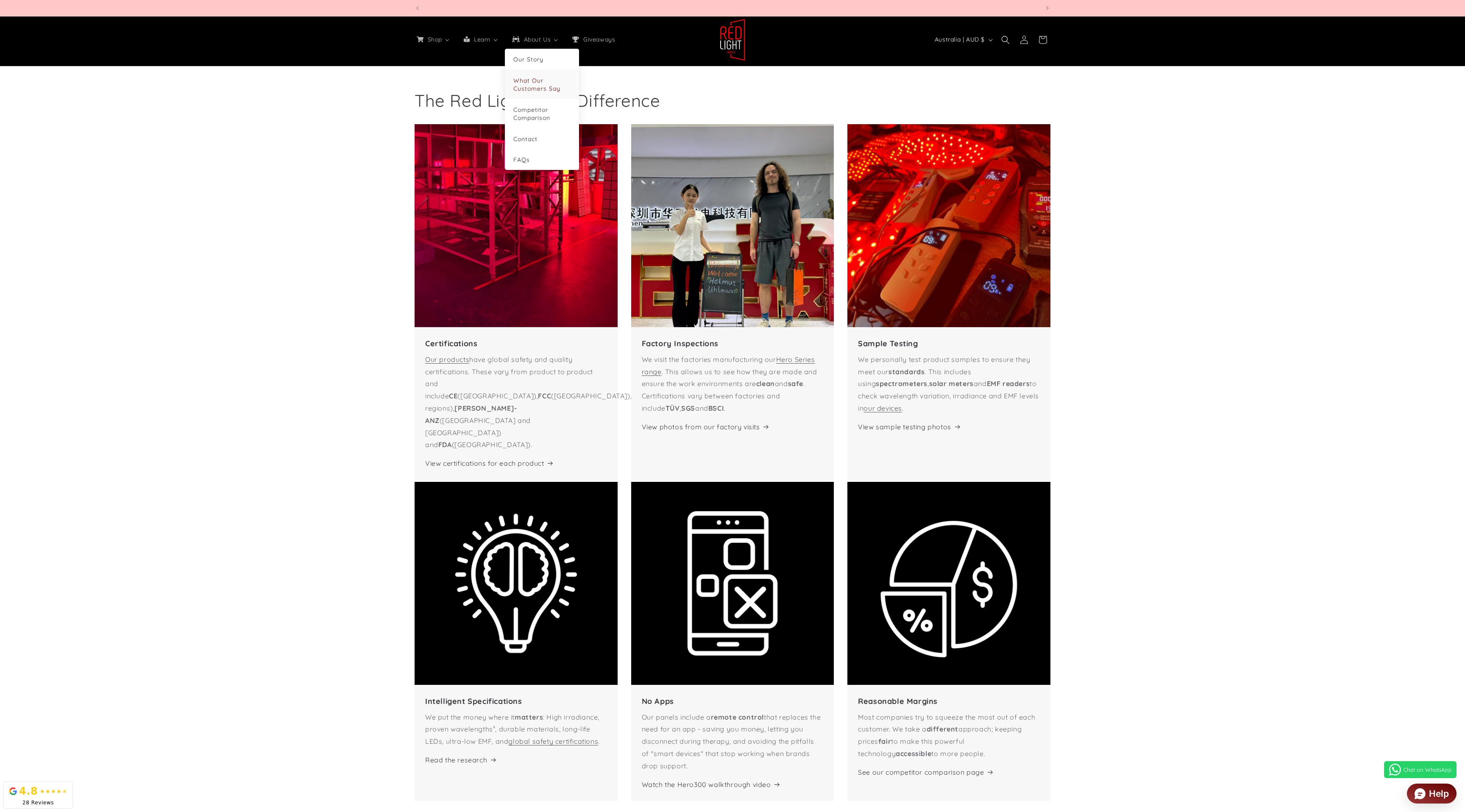
scroll to position [0, 625]
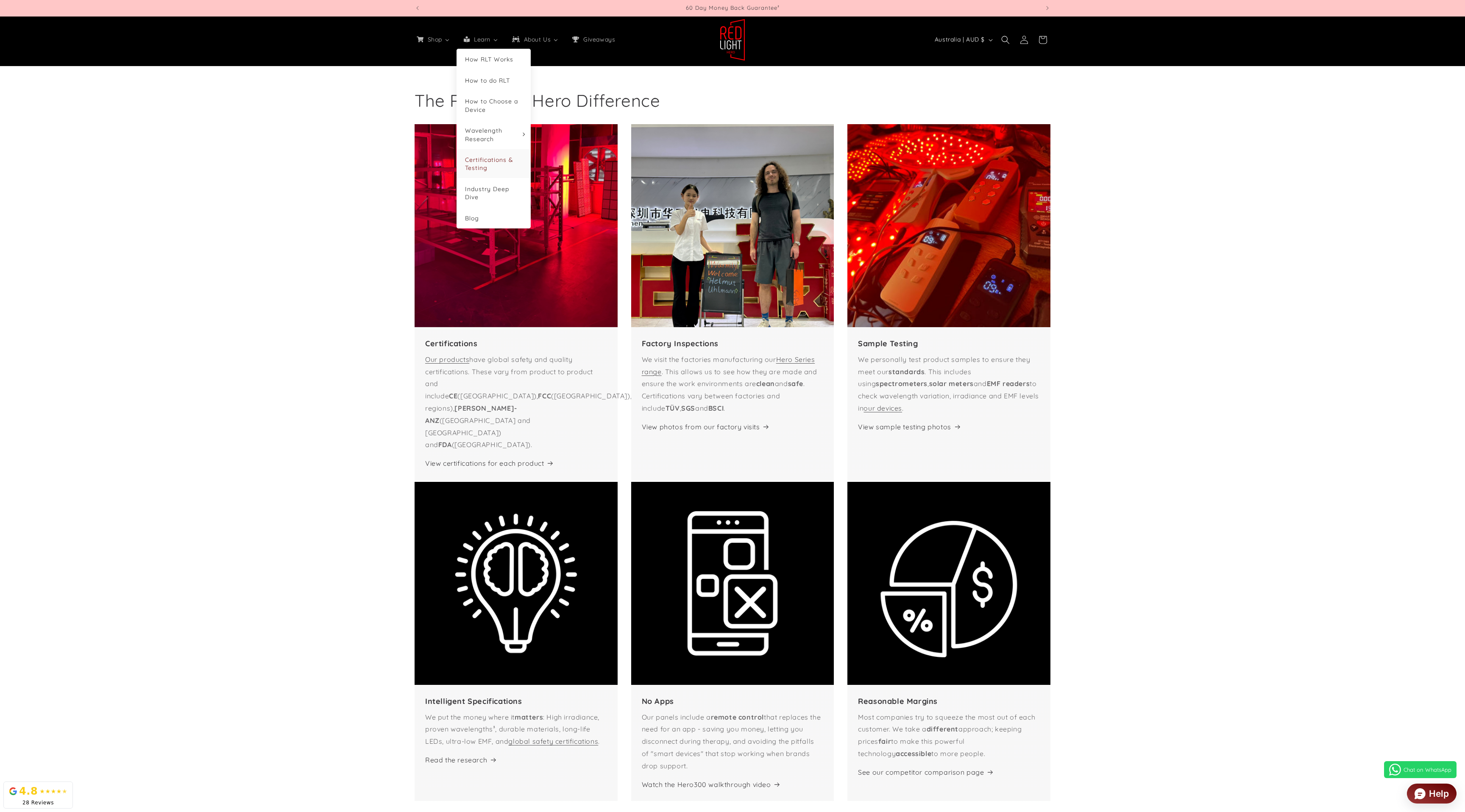
click at [490, 156] on span "Certifications & Testing" at bounding box center [489, 164] width 48 height 16
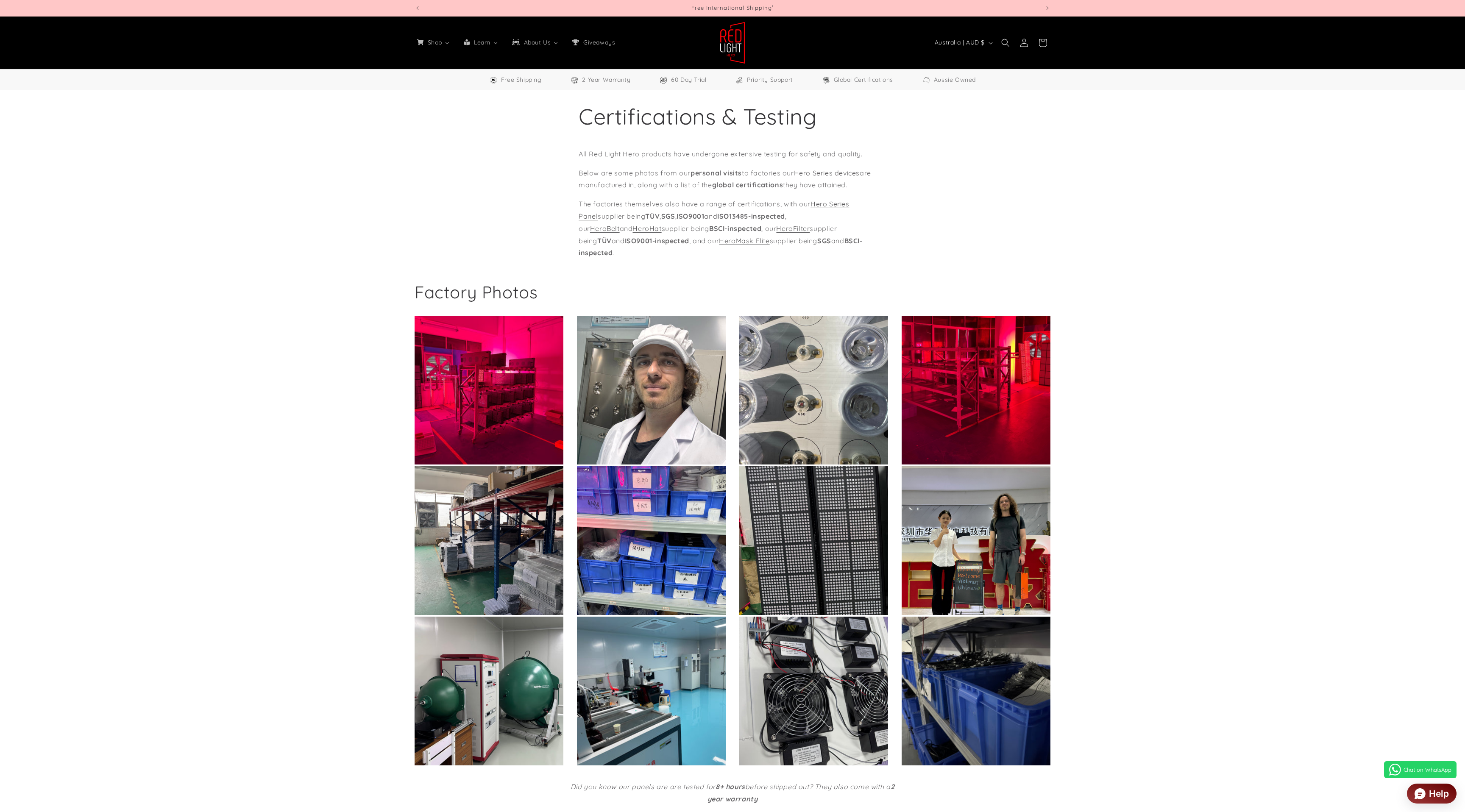
select select "**"
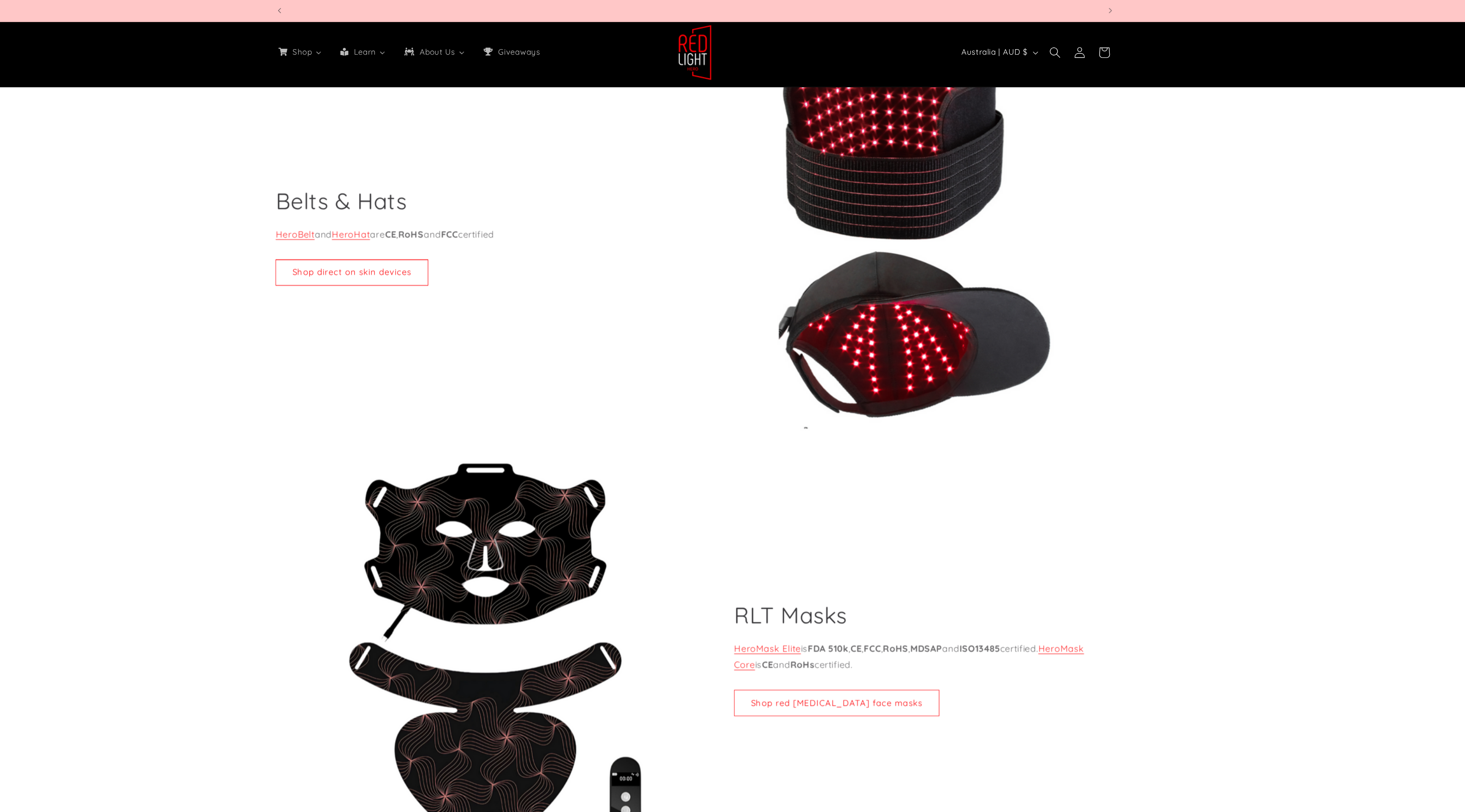
scroll to position [0, 1874]
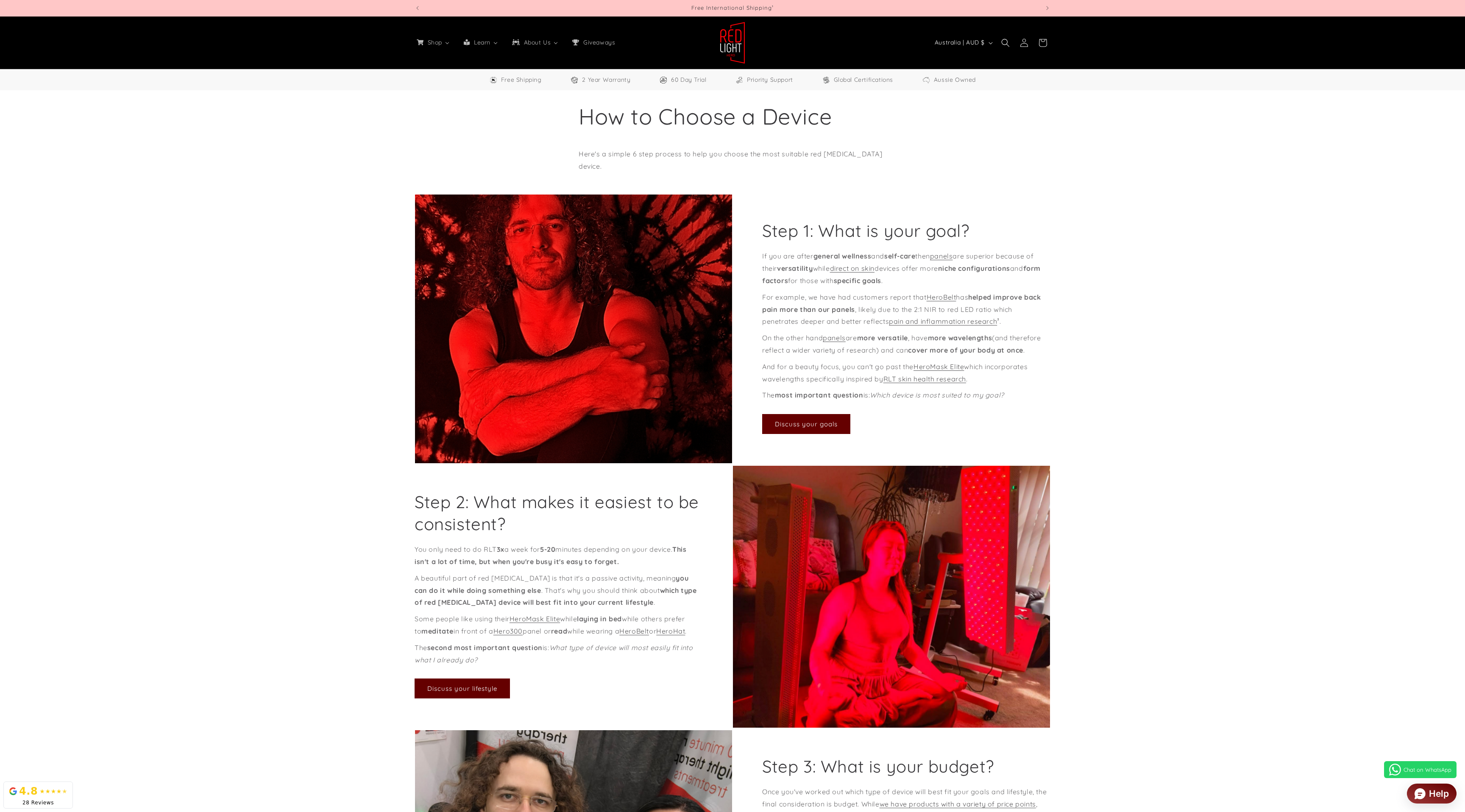
select select "**"
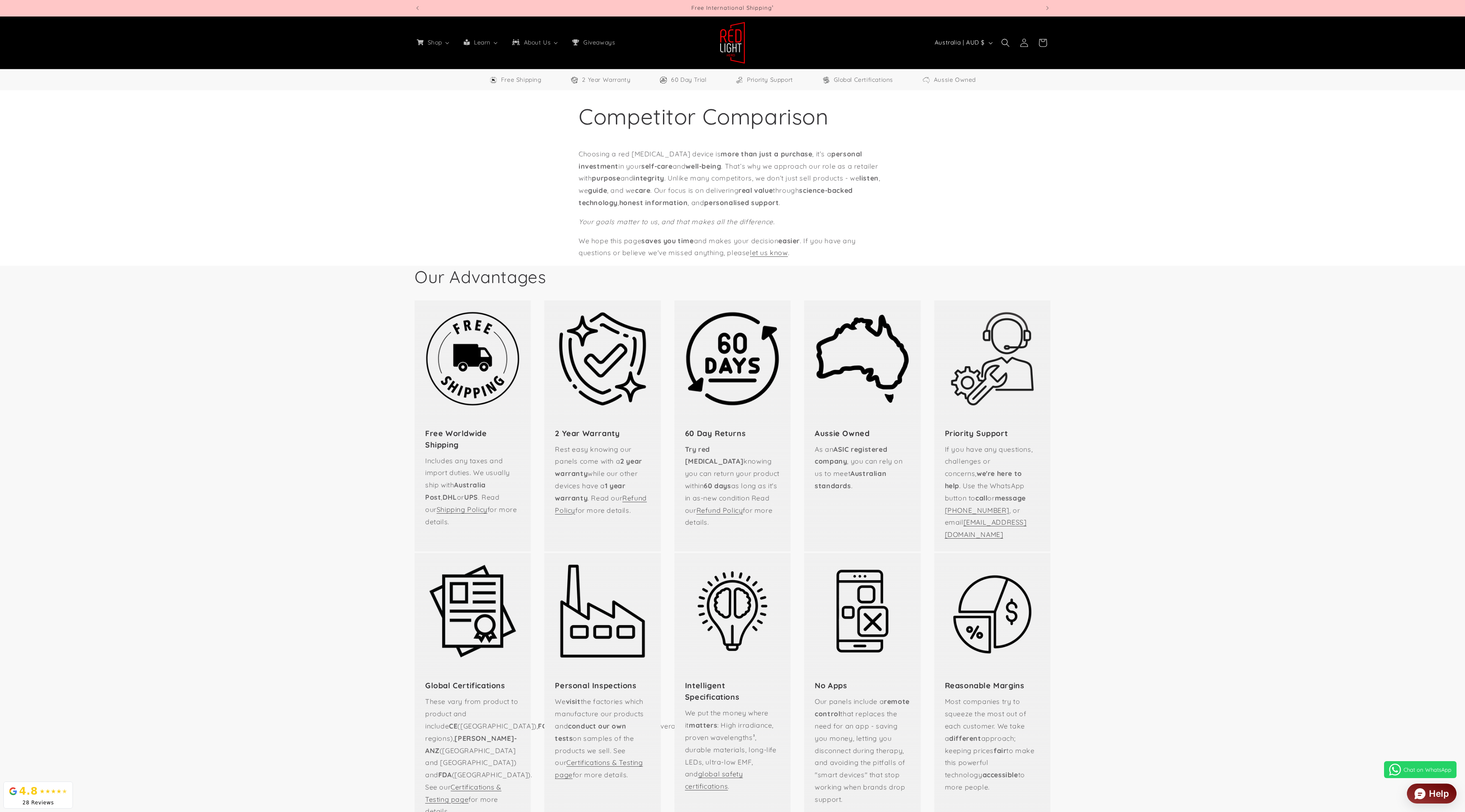
select select "**"
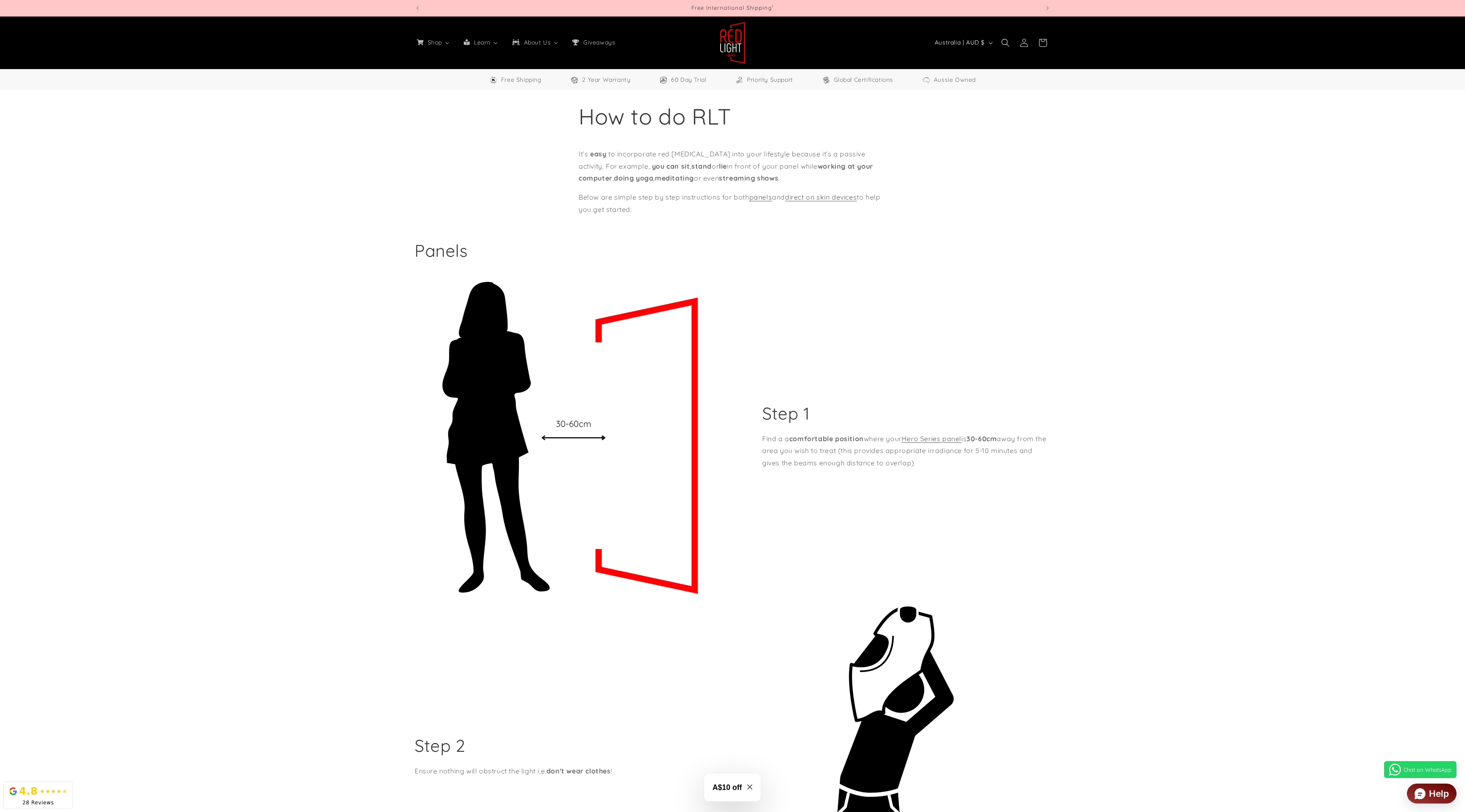
select select "**"
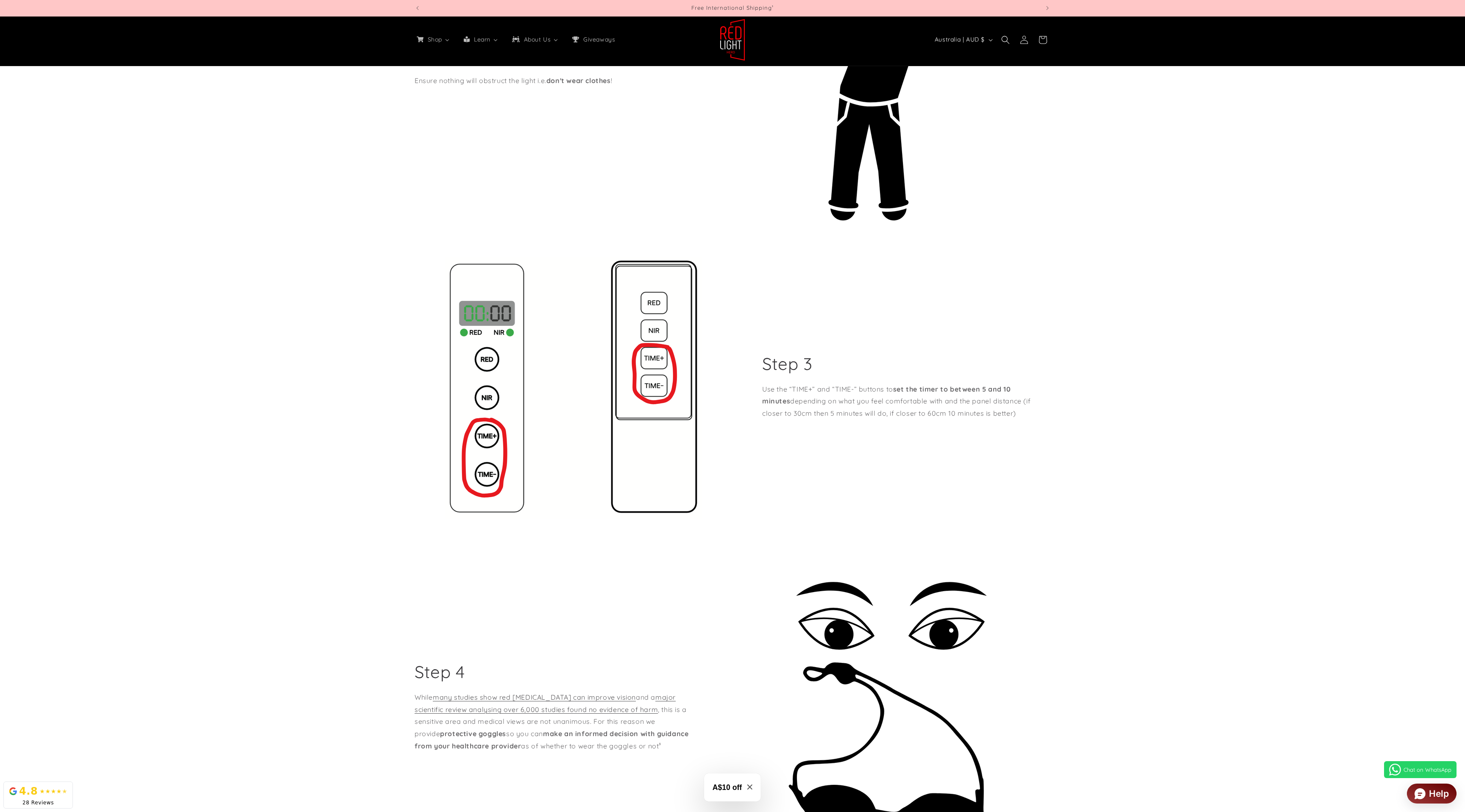
scroll to position [0, 2499]
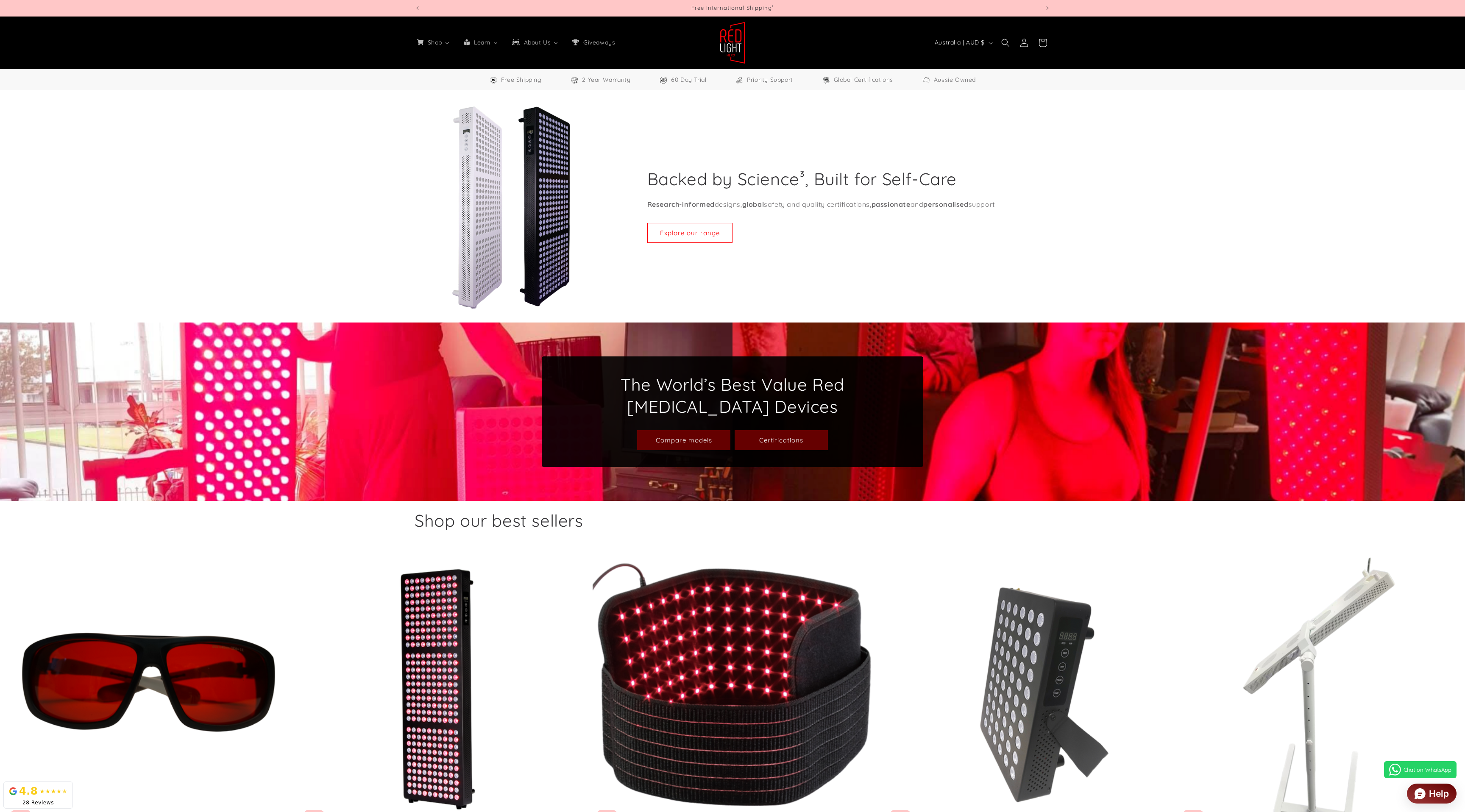
select select "**"
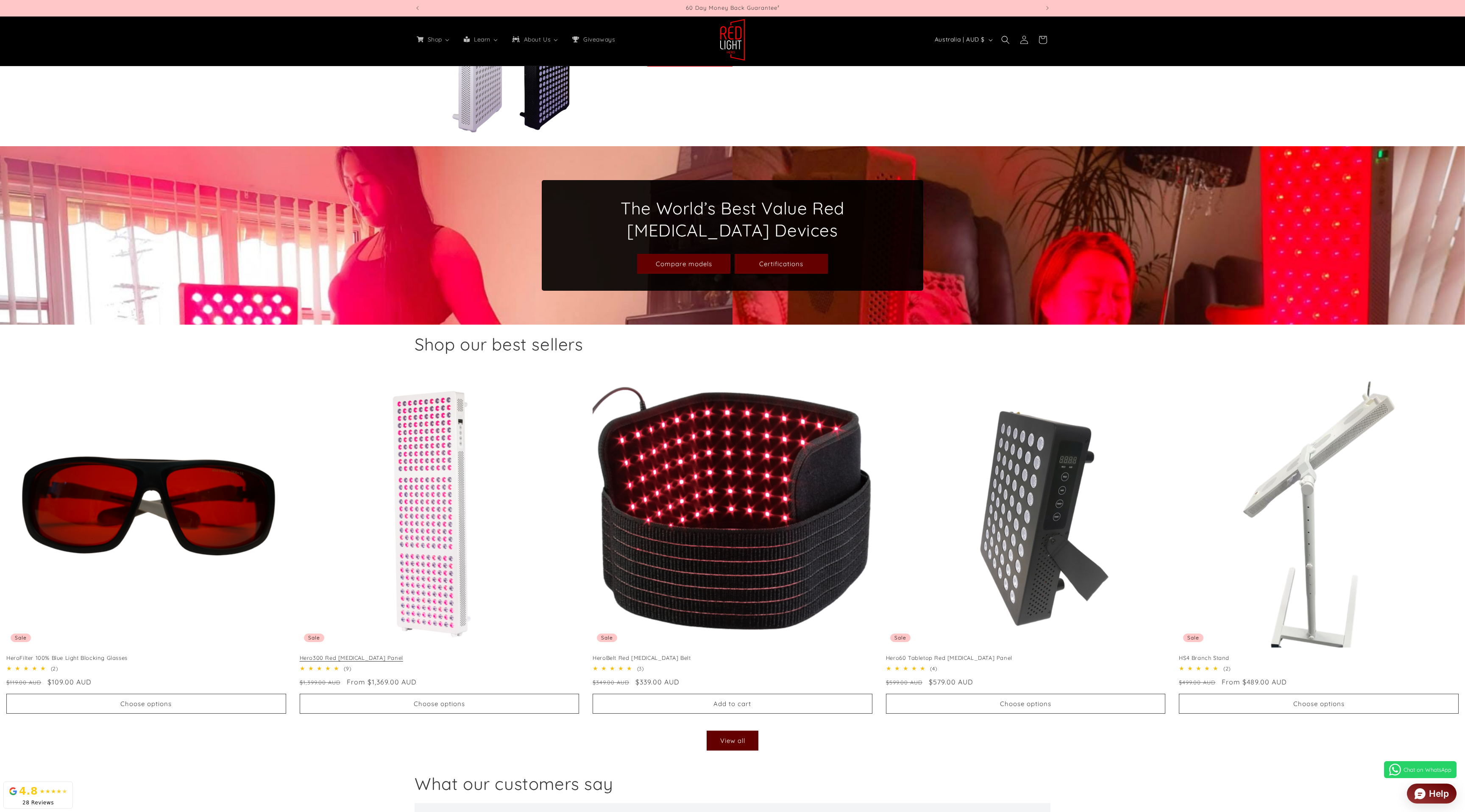
scroll to position [245, 0]
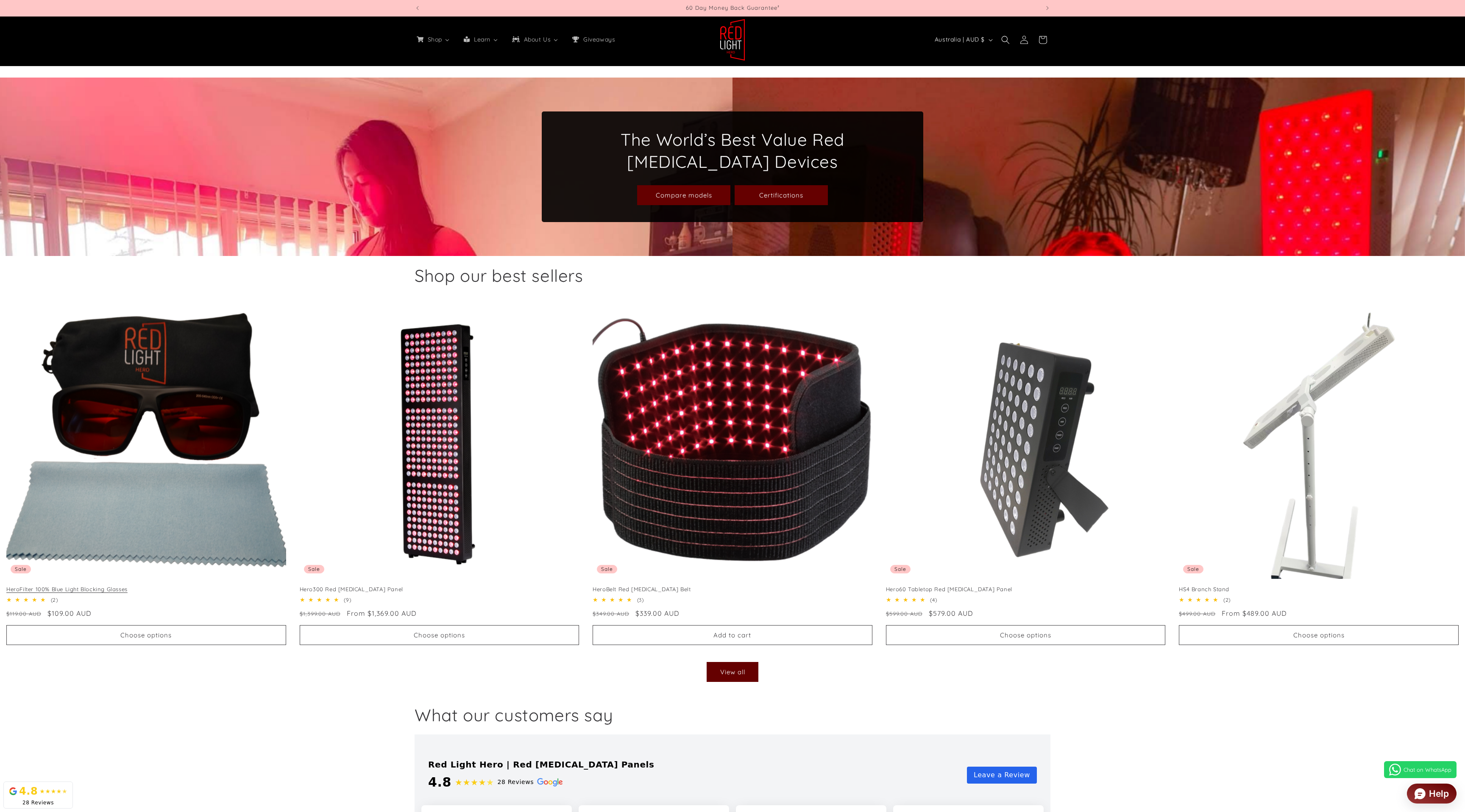
click at [198, 586] on link "HeroFilter 100% Blue Light Blocking Glasses" at bounding box center [146, 589] width 280 height 7
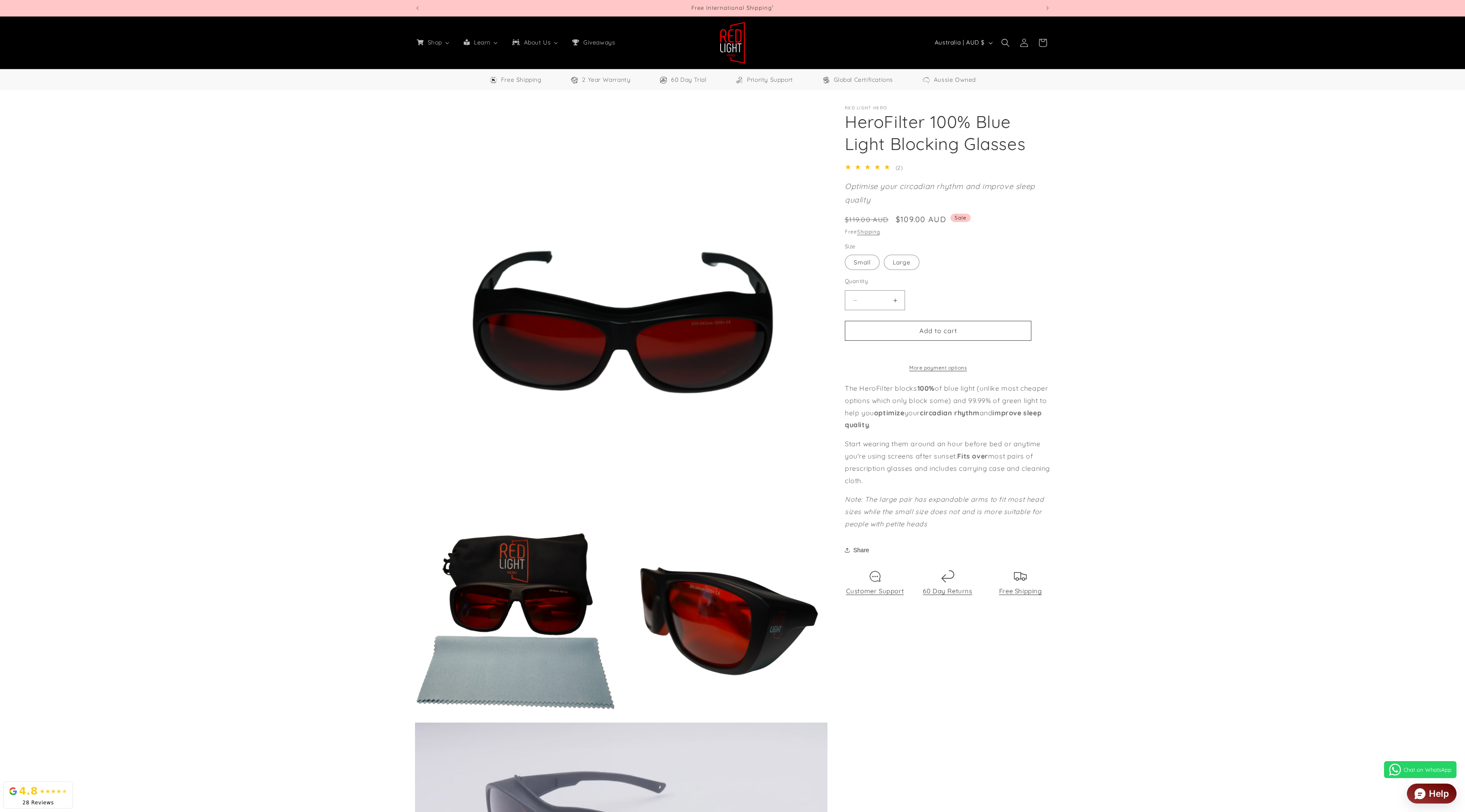
select select "**"
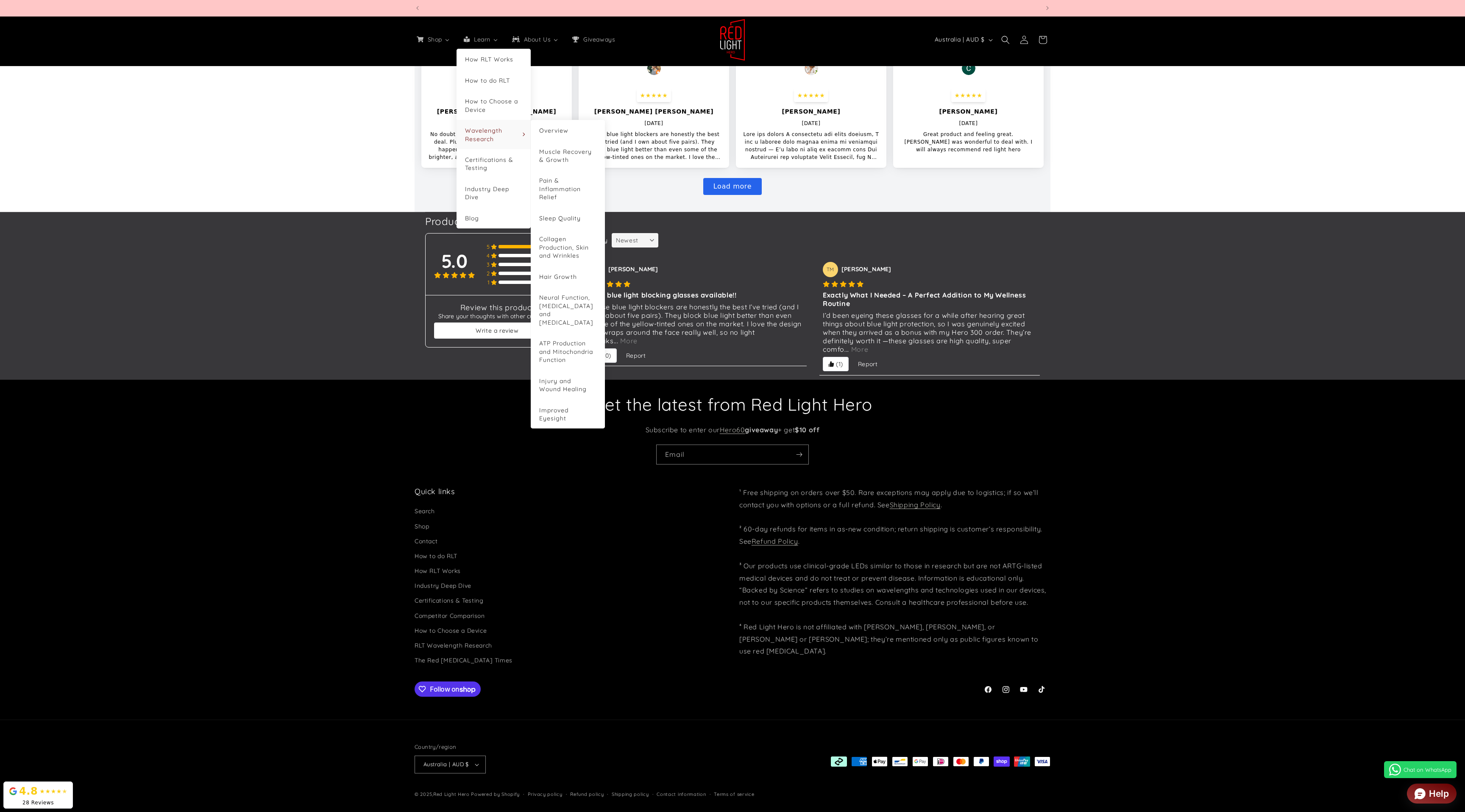
scroll to position [0, 1874]
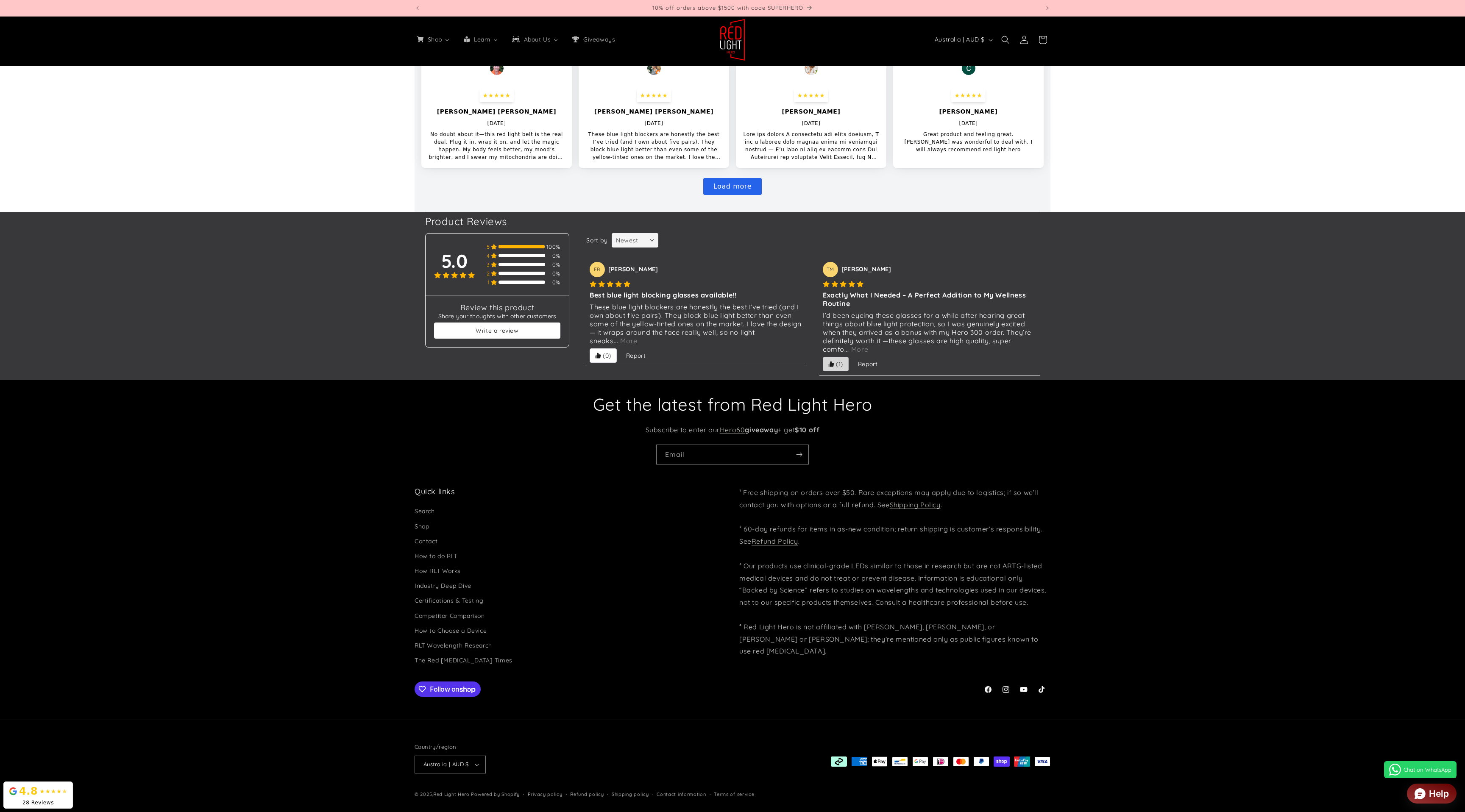
click at [845, 367] on button "(1)" at bounding box center [835, 364] width 26 height 14
click at [603, 357] on span "(0)" at bounding box center [607, 355] width 9 height 9
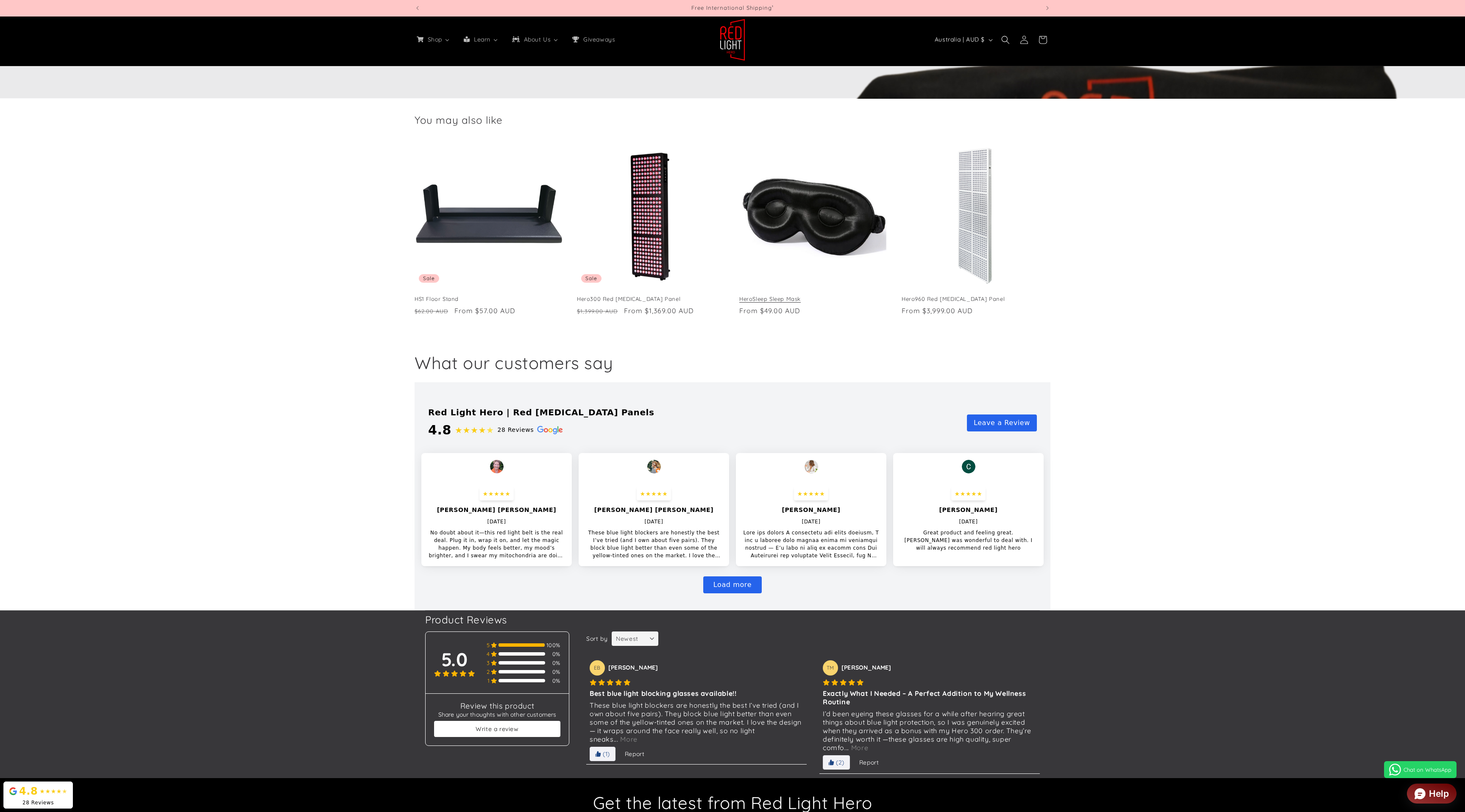
scroll to position [2823, 0]
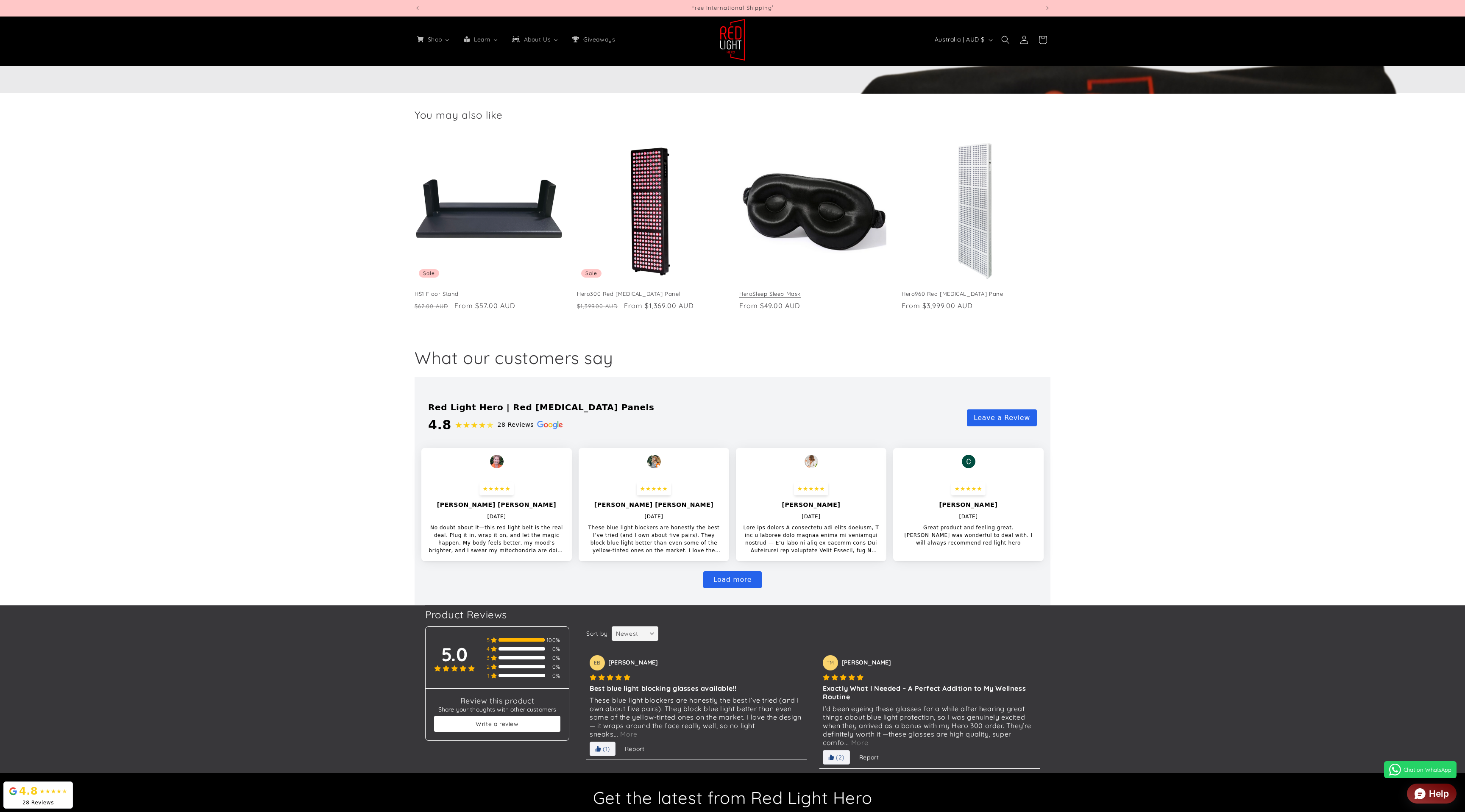
click at [782, 291] on link "HeroSleep Sleep Mask" at bounding box center [814, 294] width 149 height 7
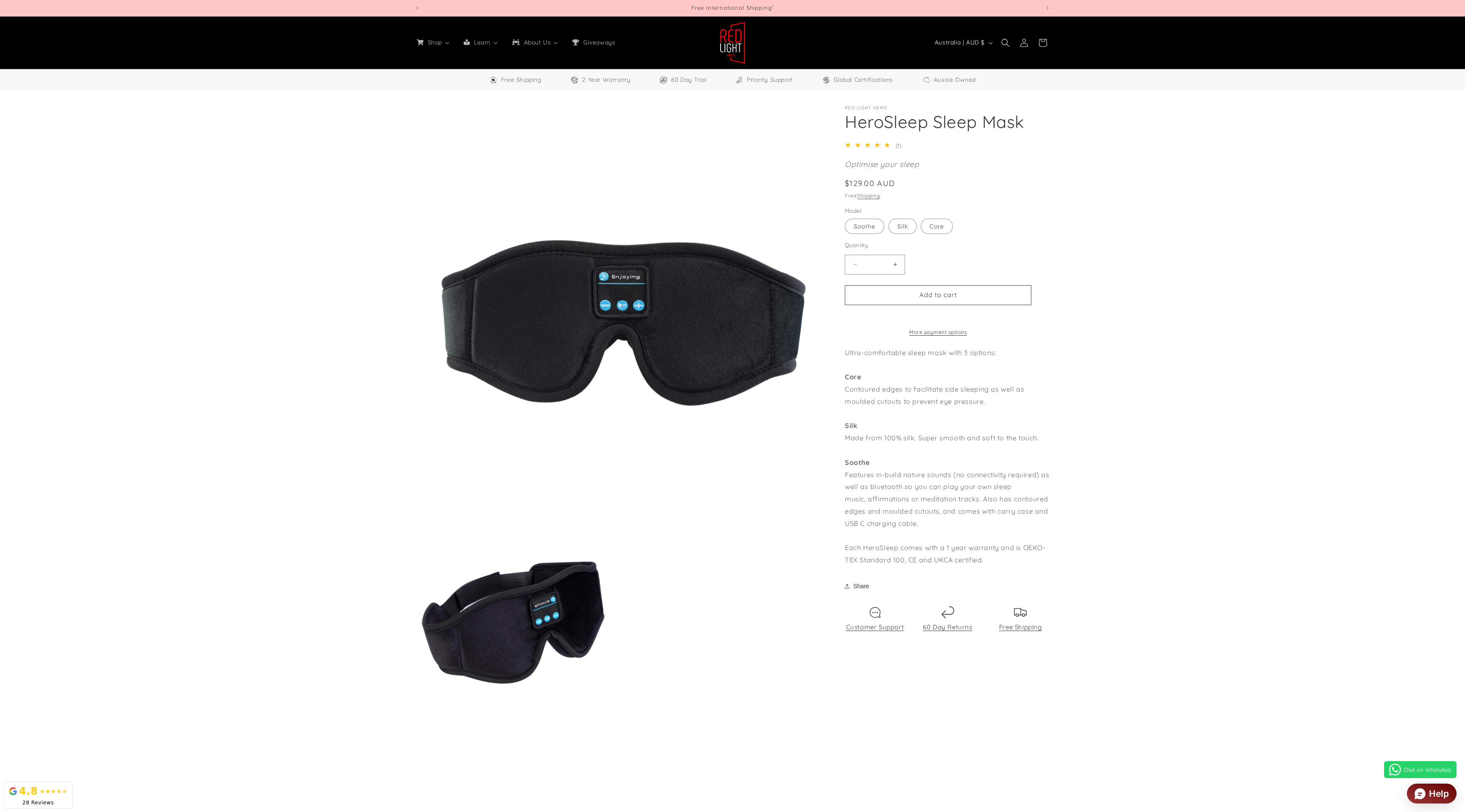
select select "**"
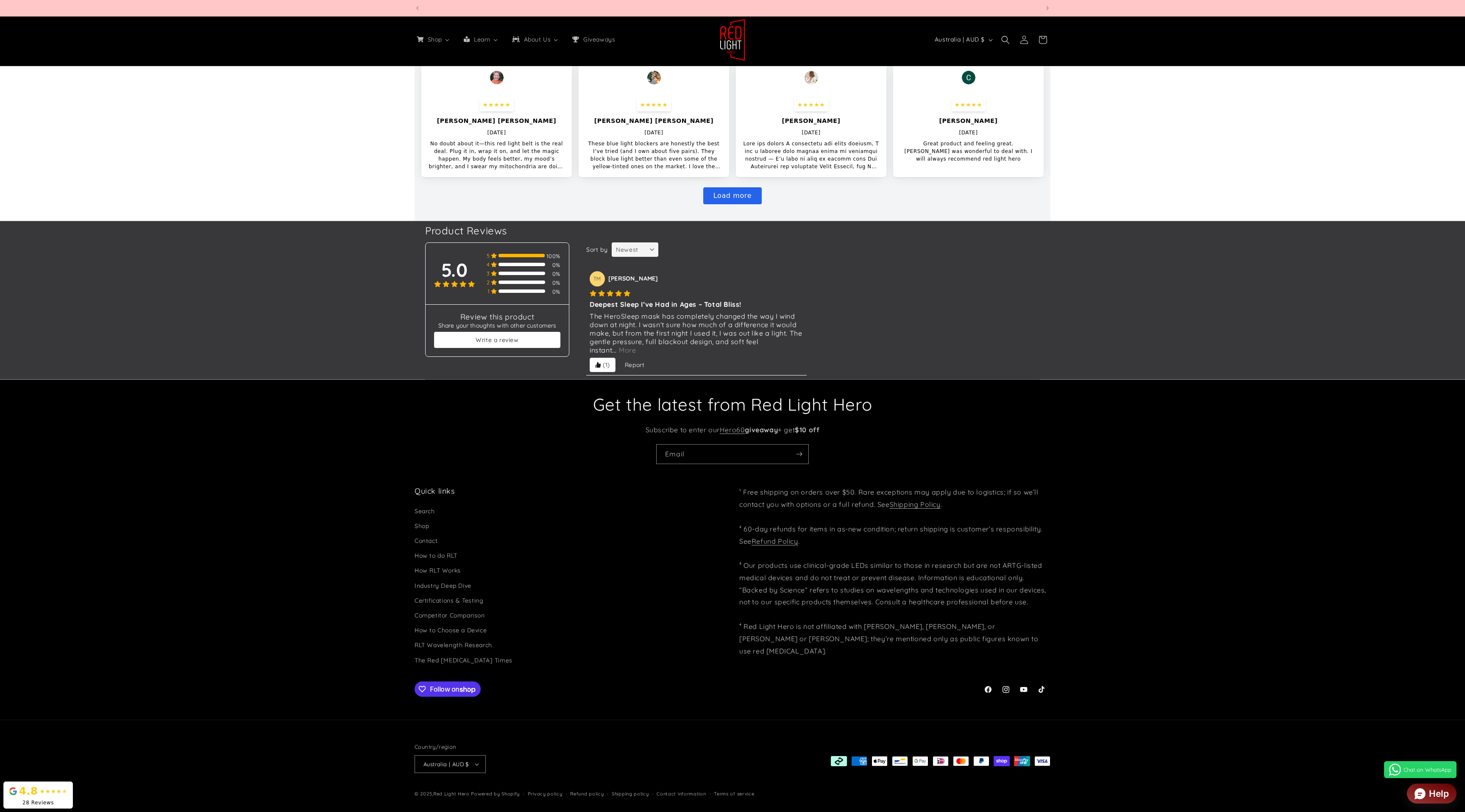
scroll to position [0, 1249]
click at [622, 350] on span "More" at bounding box center [627, 350] width 21 height 9
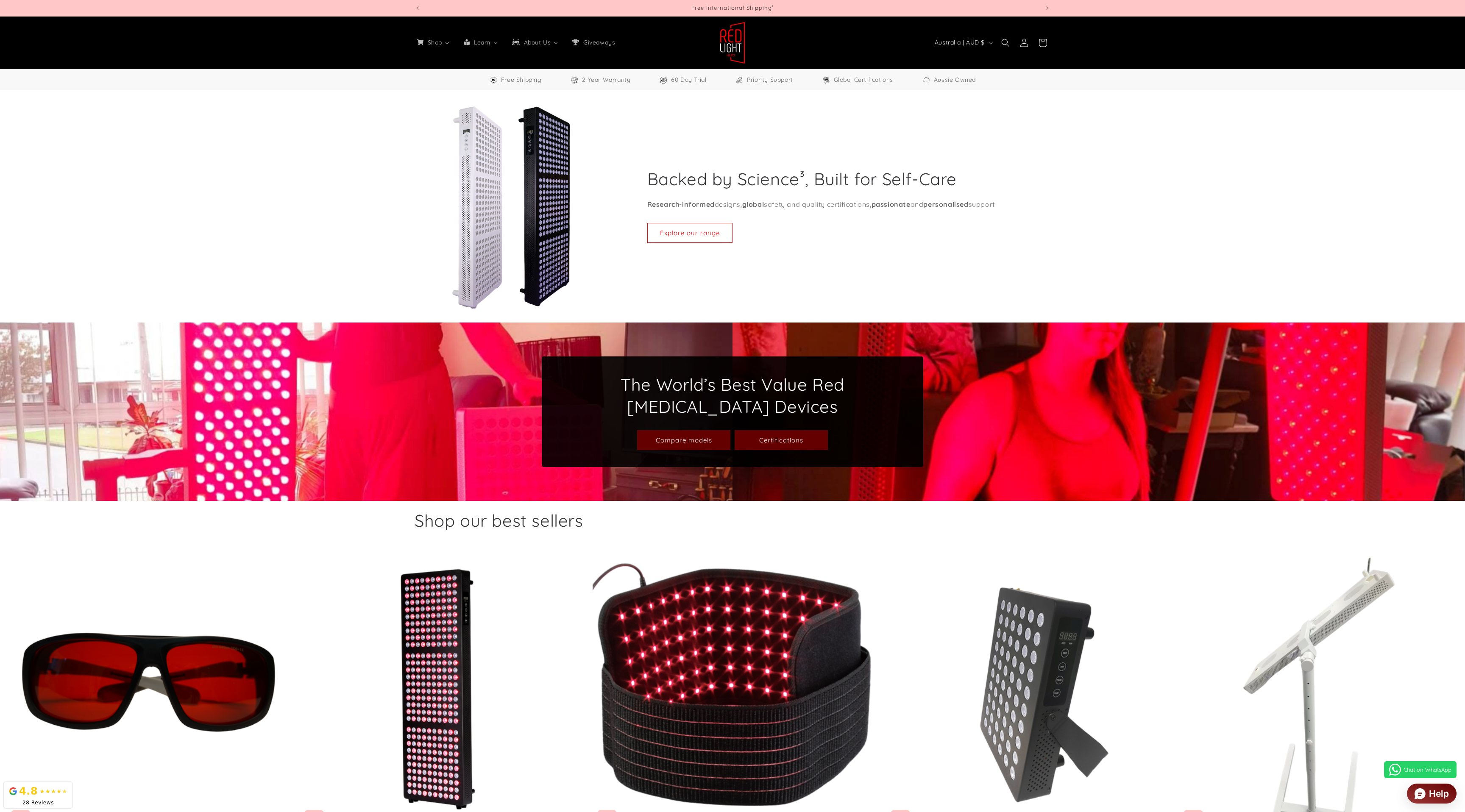
select select "**"
click at [589, 44] on span "Giveaways" at bounding box center [599, 42] width 34 height 7
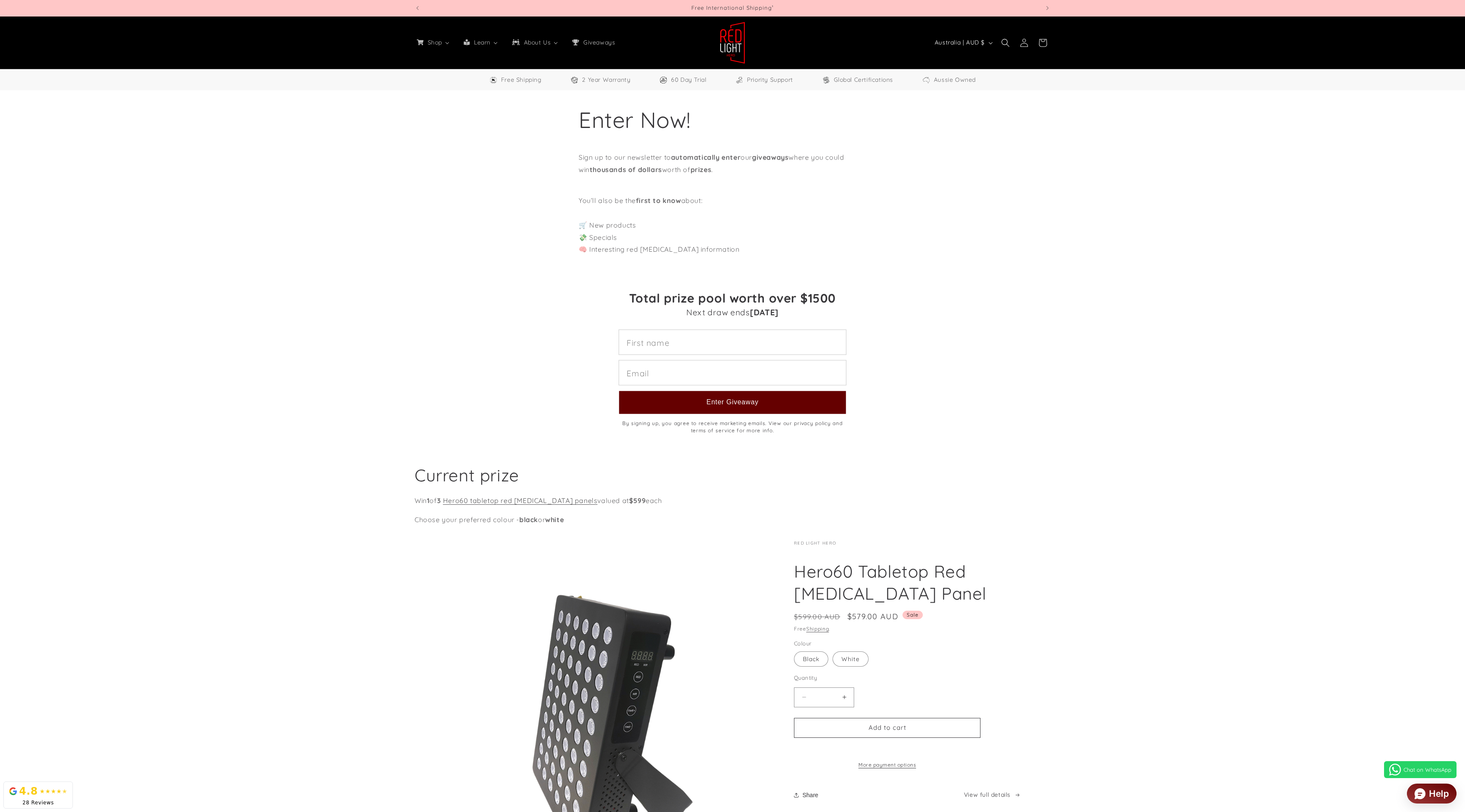
select select "**"
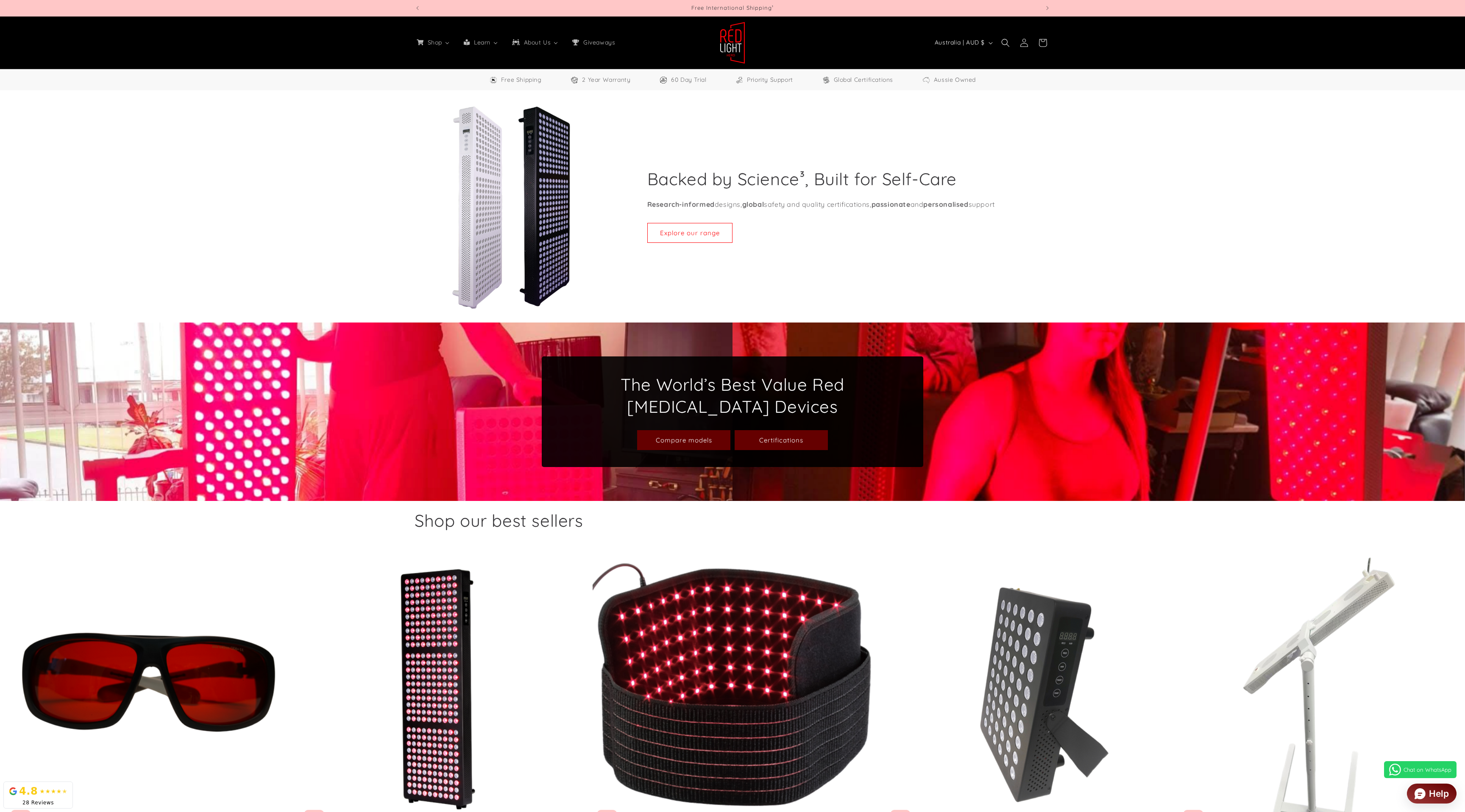
select select "**"
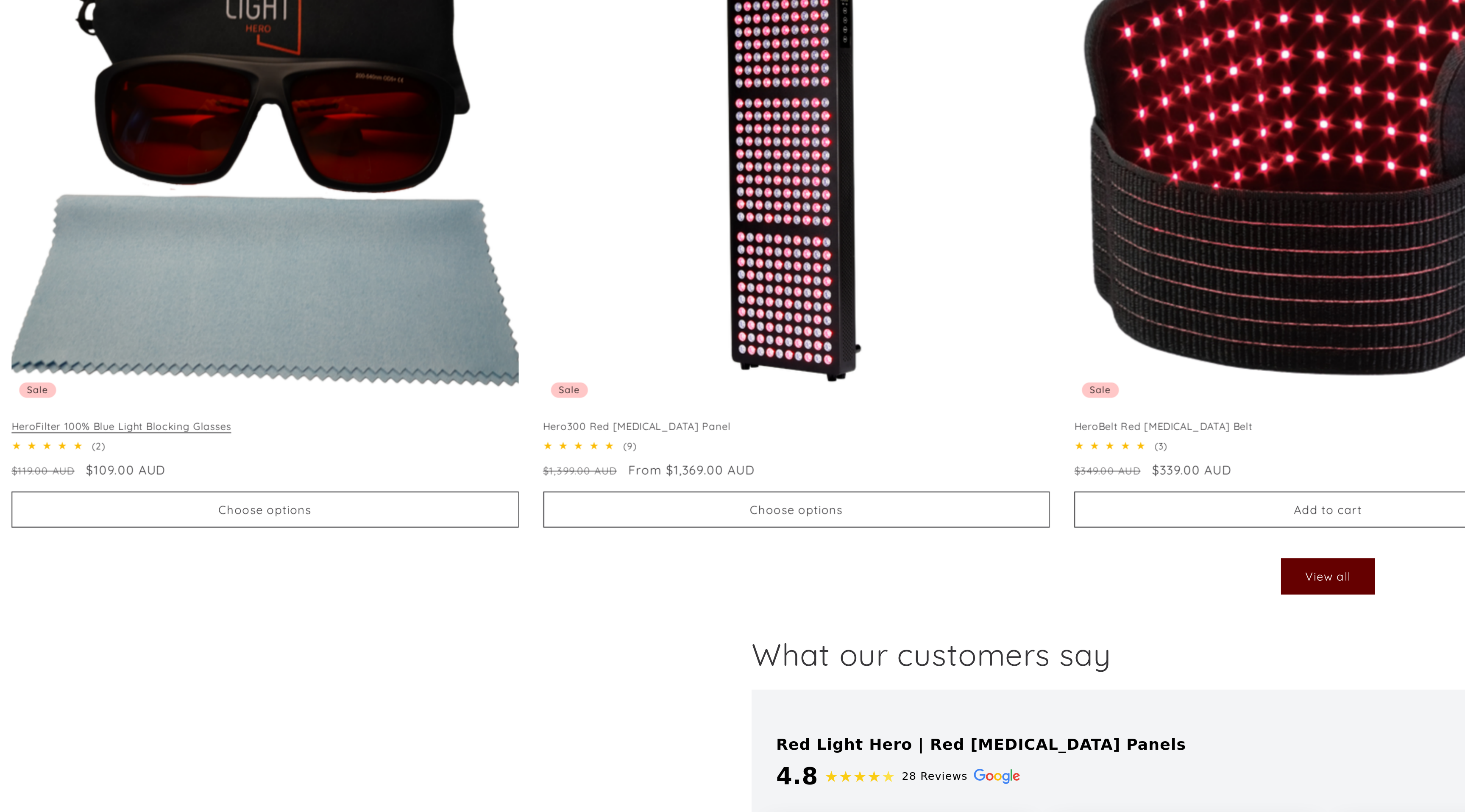
scroll to position [0, 2499]
